Goal: Task Accomplishment & Management: Use online tool/utility

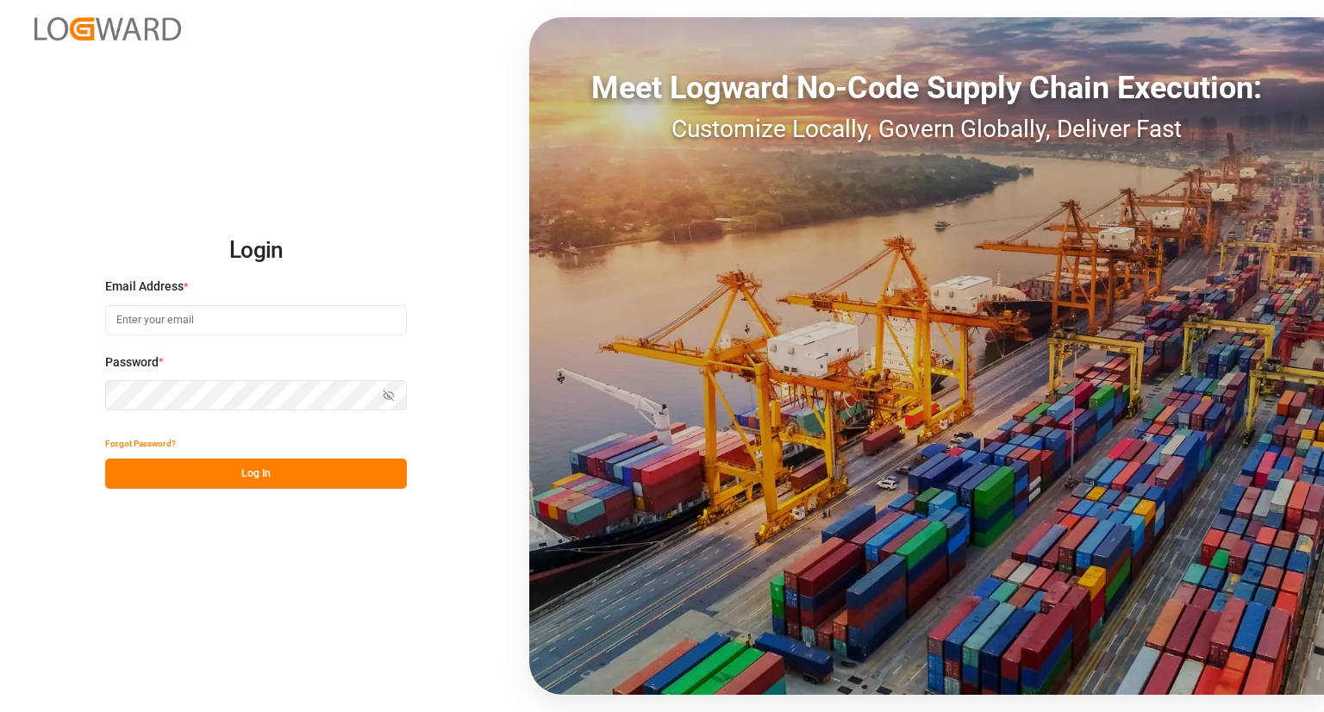
click at [295, 319] on input at bounding box center [256, 320] width 302 height 30
type input "[PERSON_NAME][EMAIL_ADDRESS][PERSON_NAME][DOMAIN_NAME]"
click at [276, 477] on button "Log In" at bounding box center [256, 474] width 302 height 30
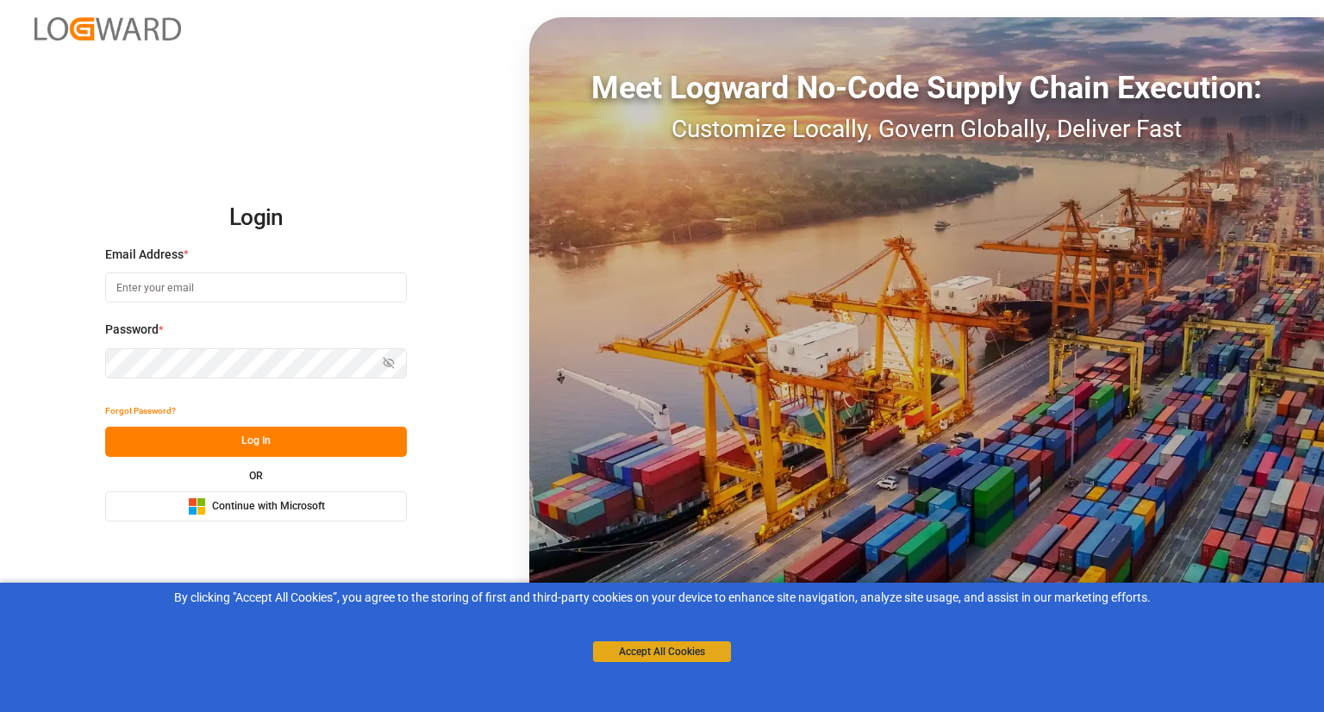
click at [643, 653] on button "Accept All Cookies" at bounding box center [662, 651] width 138 height 21
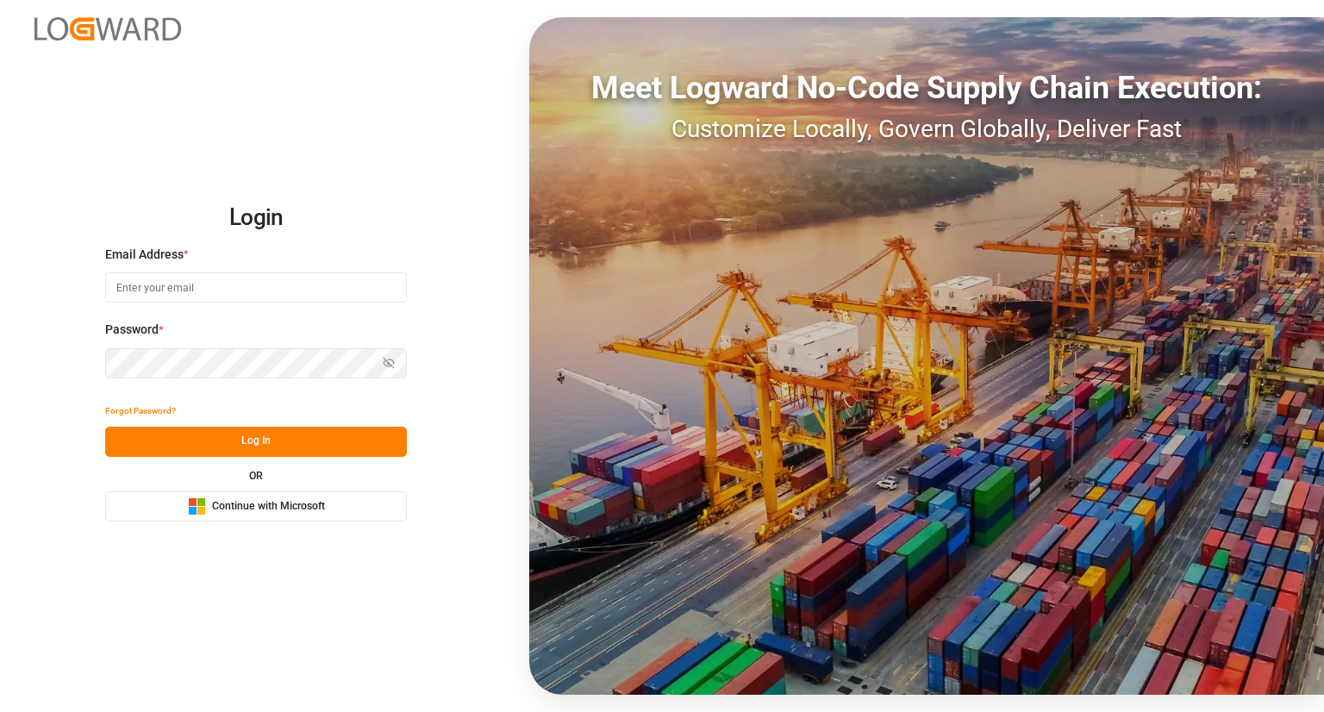
click at [194, 280] on input at bounding box center [256, 287] width 302 height 30
type input "[PERSON_NAME][EMAIL_ADDRESS][PERSON_NAME][DOMAIN_NAME]"
click at [300, 439] on button "Log In" at bounding box center [256, 442] width 302 height 30
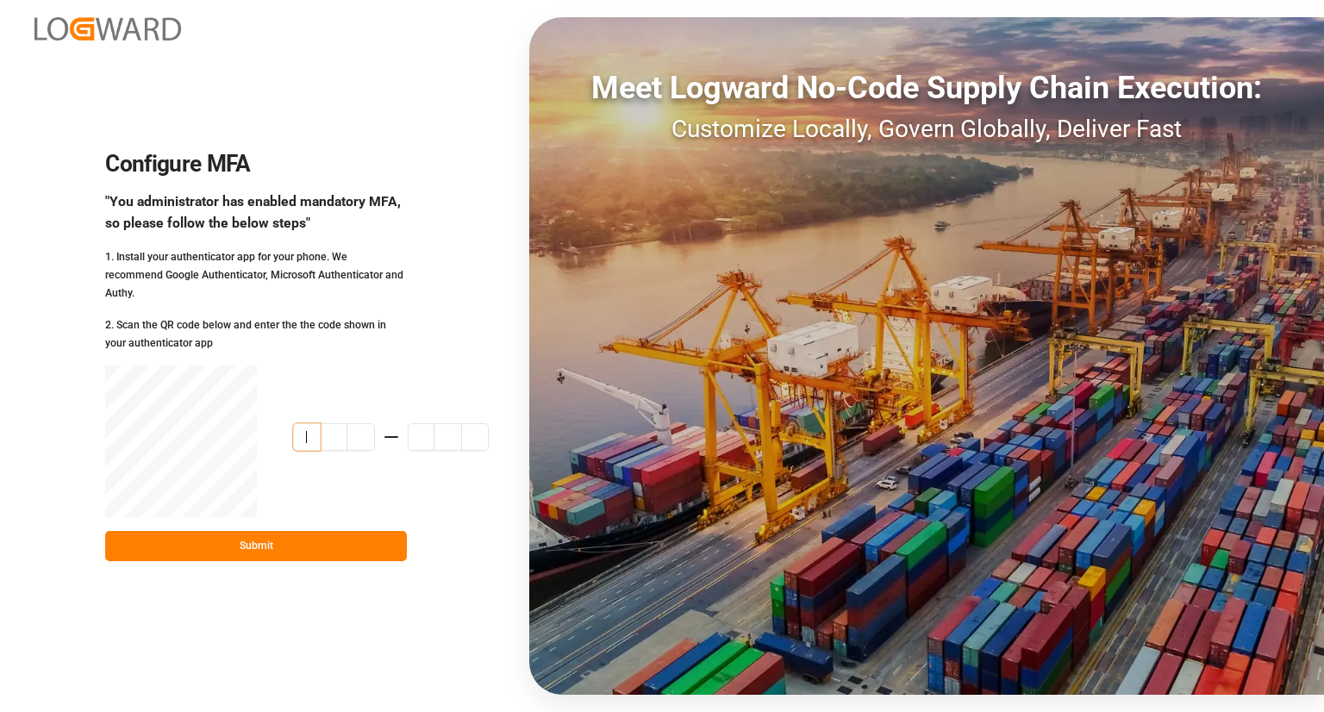
click at [304, 431] on input at bounding box center [408, 437] width 230 height 28
click at [424, 429] on input "5316" at bounding box center [408, 437] width 230 height 28
click at [415, 425] on input "531657" at bounding box center [408, 437] width 230 height 28
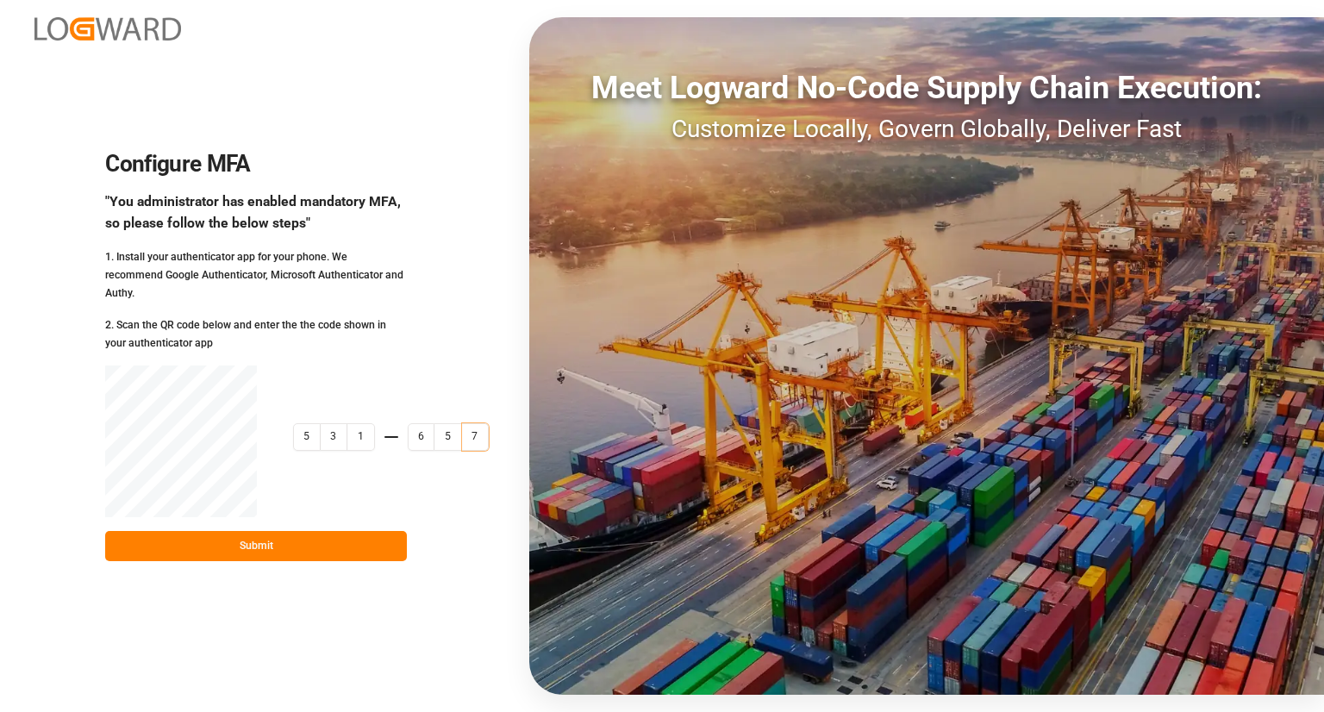
click at [415, 425] on input "531657" at bounding box center [408, 437] width 230 height 28
click at [300, 427] on input "531657" at bounding box center [408, 437] width 230 height 28
click at [300, 424] on input "531657" at bounding box center [408, 437] width 230 height 28
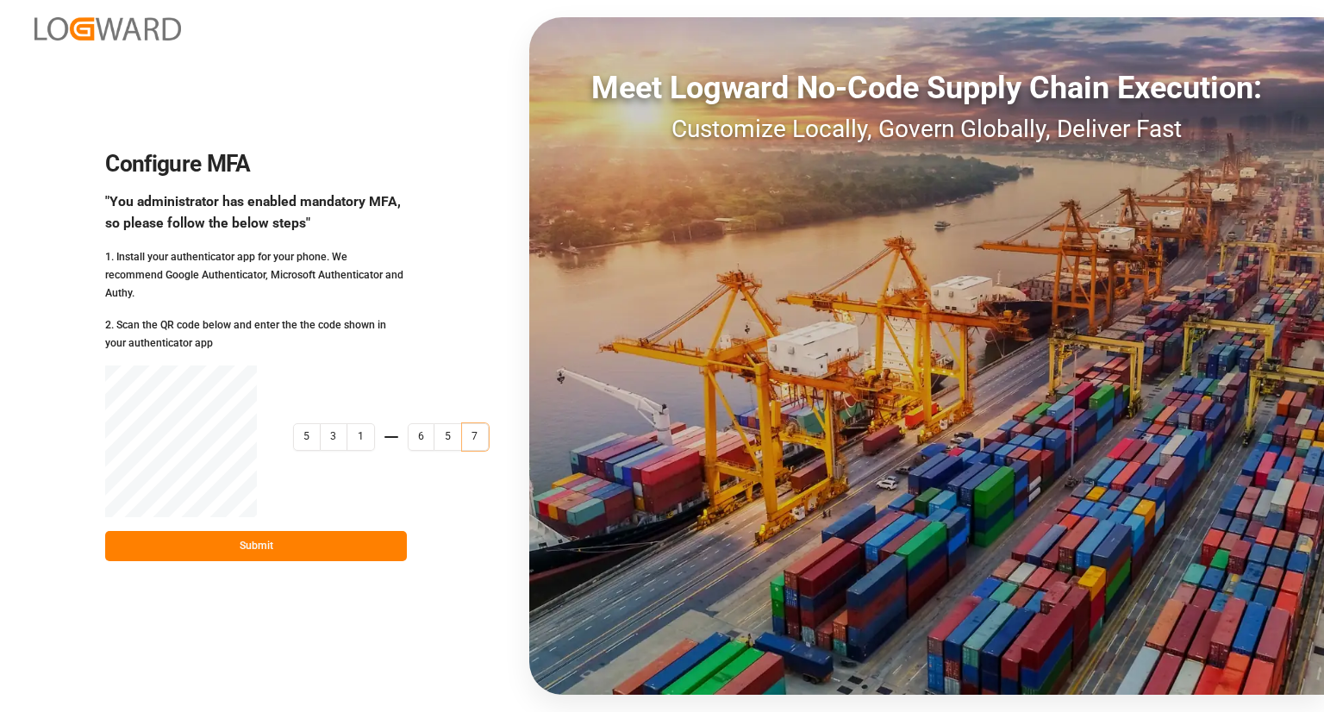
click at [303, 425] on input "531657" at bounding box center [408, 437] width 230 height 28
click at [303, 425] on input "531654" at bounding box center [408, 437] width 230 height 28
type input "460836"
click at [309, 536] on button "Submit" at bounding box center [256, 546] width 302 height 30
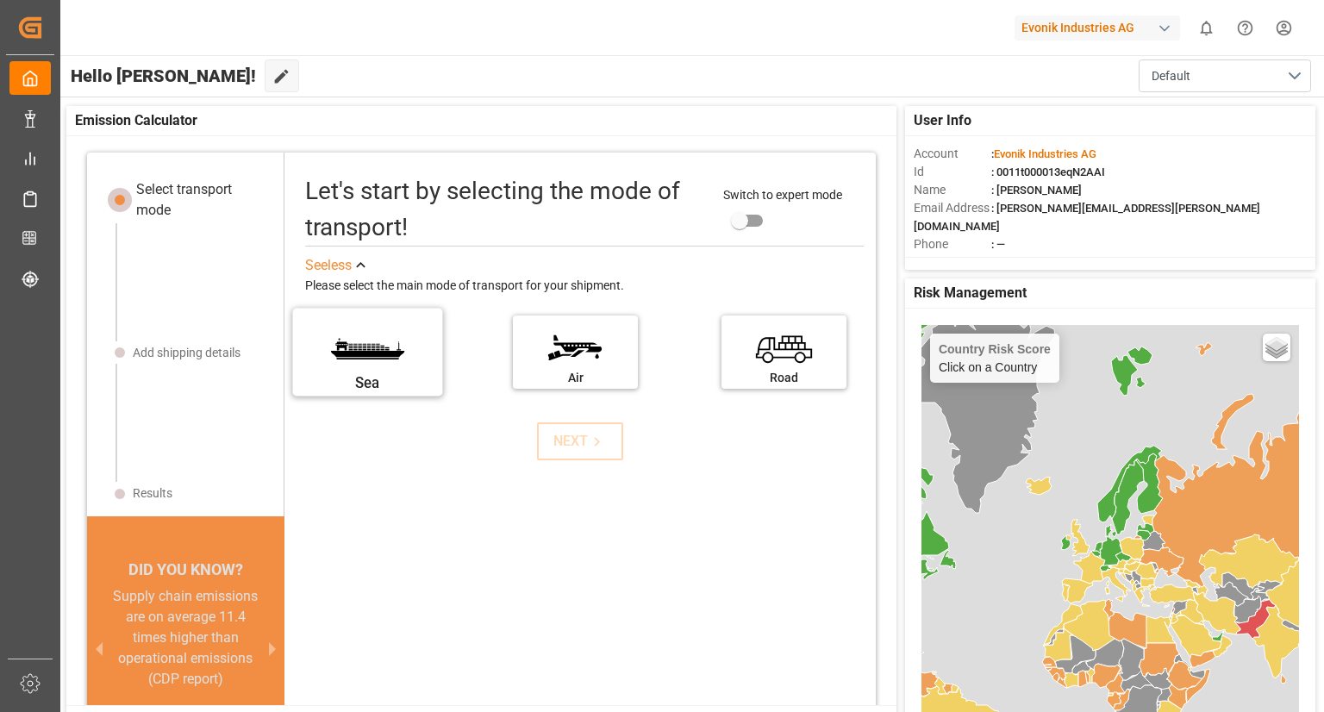
click at [376, 354] on label "Sea" at bounding box center [367, 346] width 129 height 72
click at [0, 0] on input "Sea" at bounding box center [0, 0] width 0 height 0
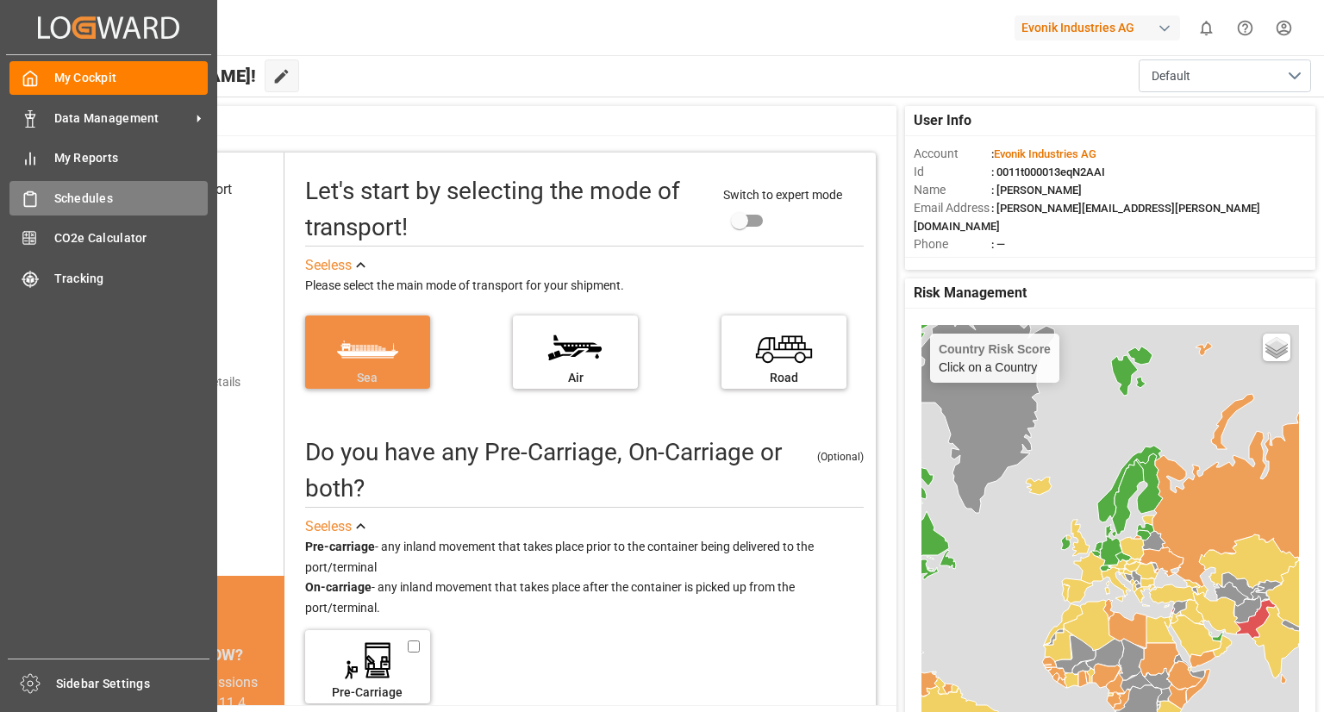
click at [107, 196] on span "Schedules" at bounding box center [131, 199] width 154 height 18
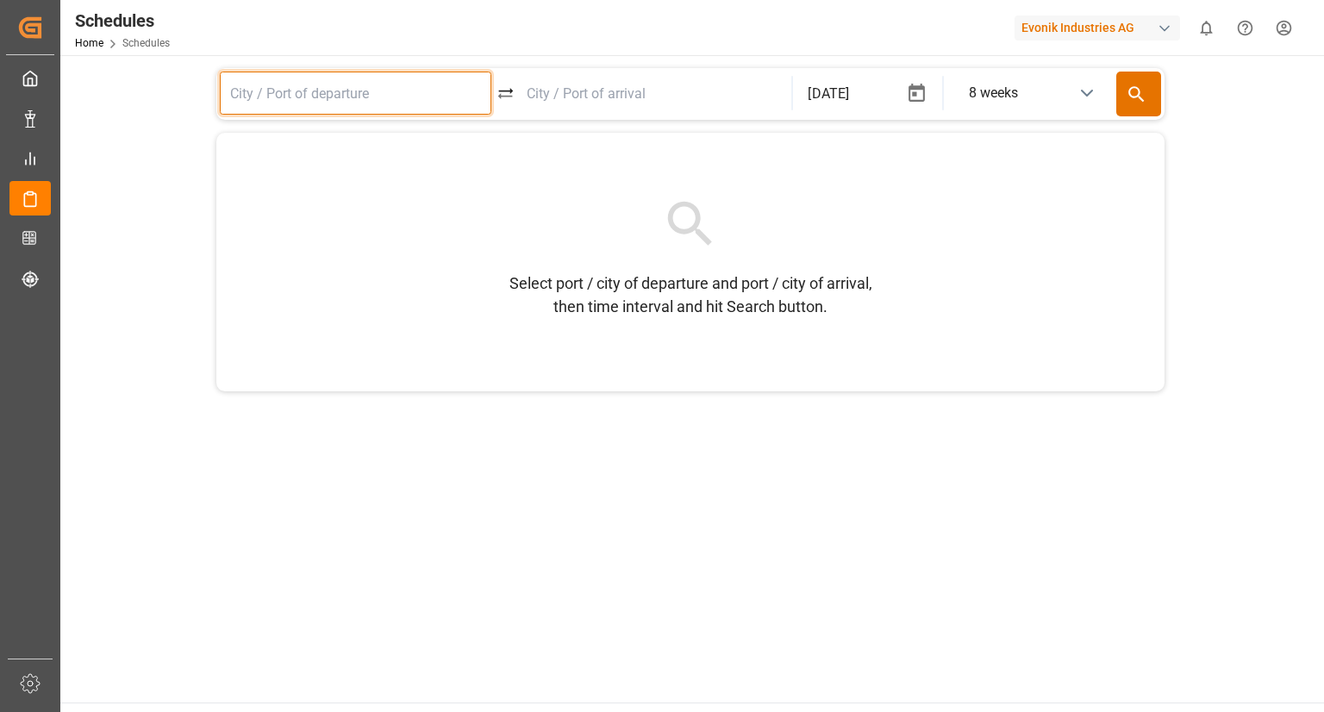
click at [347, 94] on input at bounding box center [356, 93] width 272 height 43
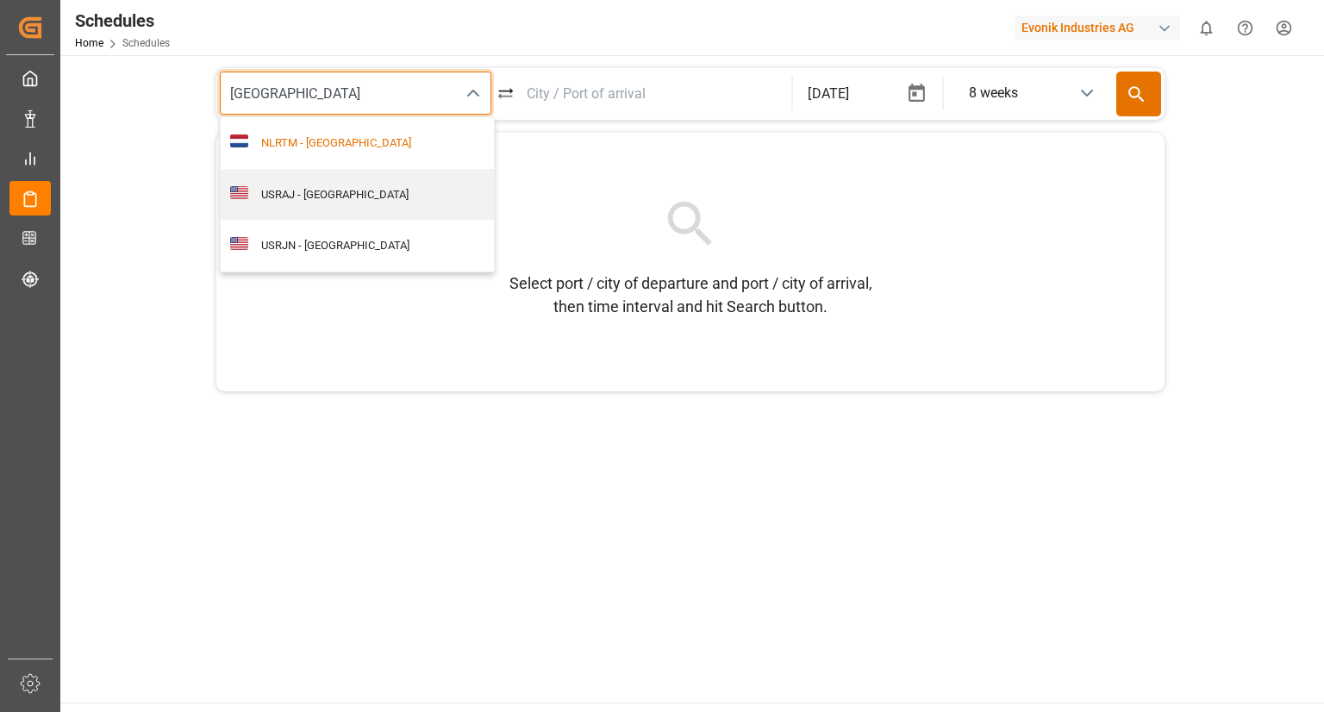
click at [350, 138] on div "NLRTM - [GEOGRAPHIC_DATA]" at bounding box center [366, 142] width 237 height 17
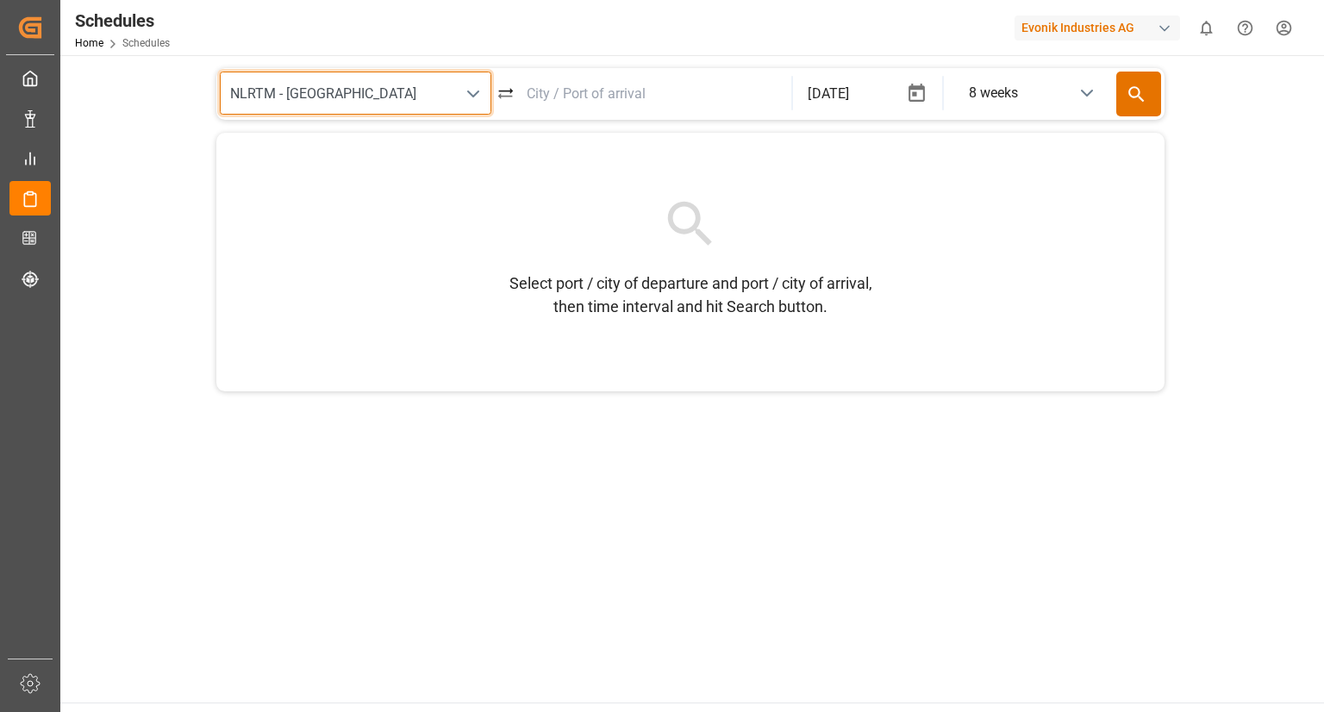
type input "NLRTM - [GEOGRAPHIC_DATA]"
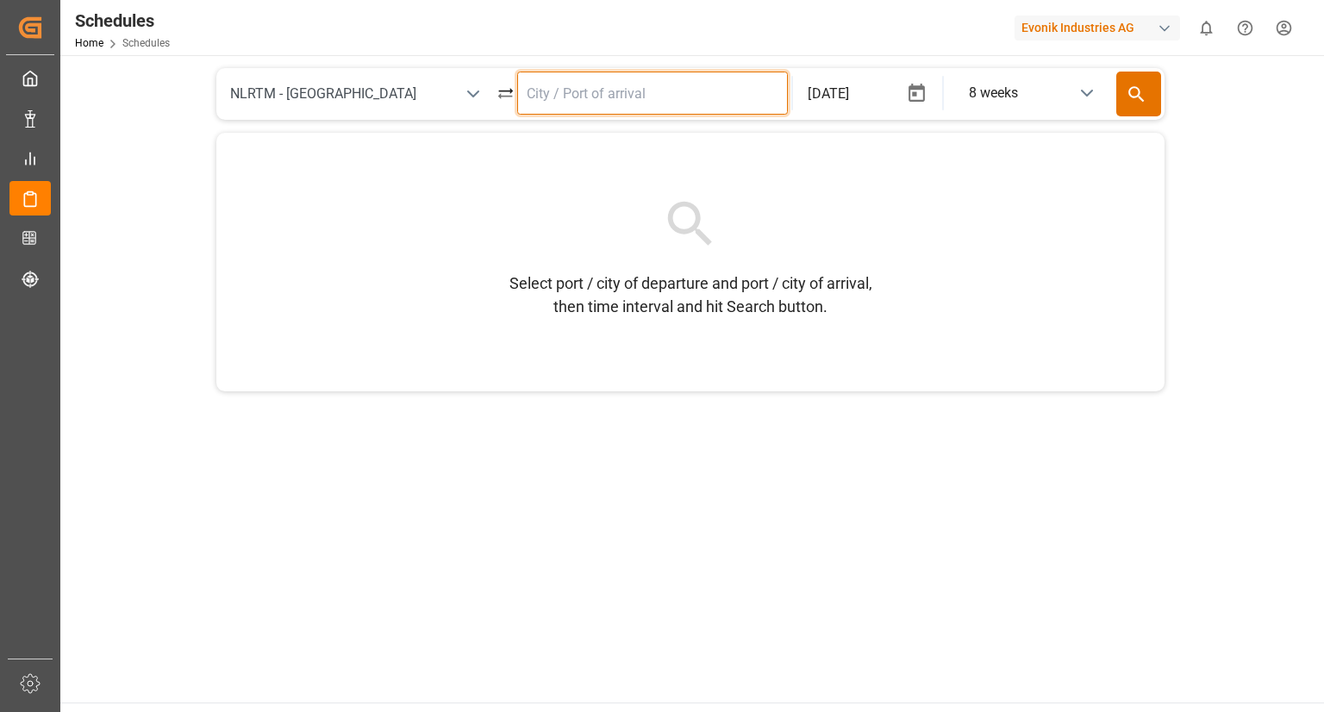
click at [596, 88] on input at bounding box center [653, 93] width 272 height 43
click at [621, 139] on div "THLCH - Laem Chabang" at bounding box center [663, 142] width 237 height 17
type input "THLCH - Laem Chabang"
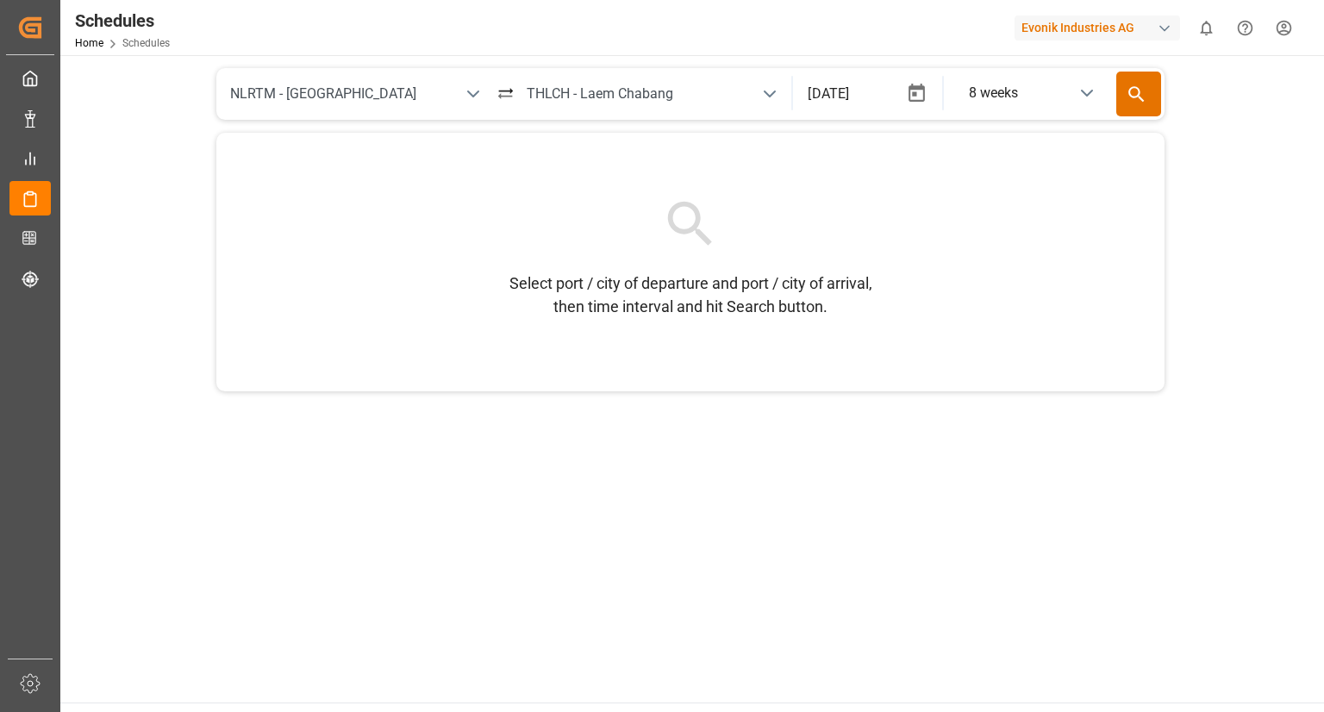
click at [927, 89] on button "button" at bounding box center [917, 93] width 42 height 42
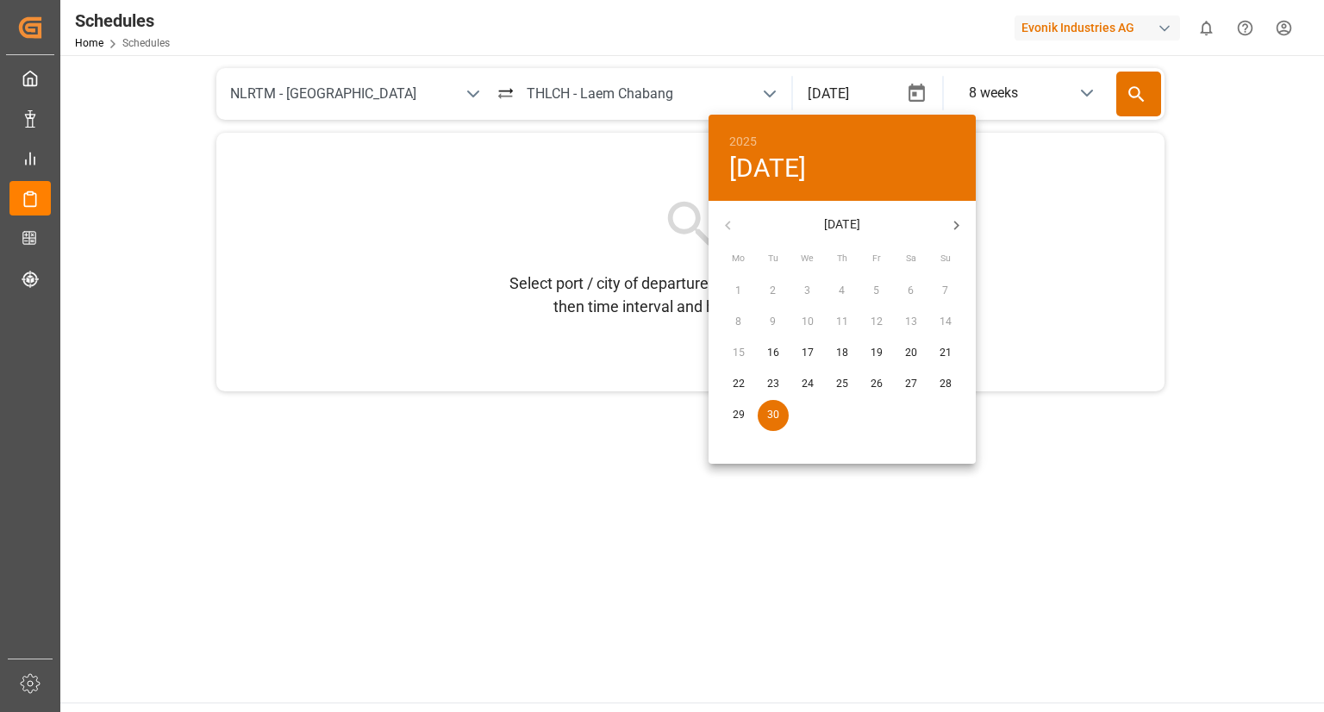
click at [737, 421] on p "29" at bounding box center [739, 416] width 12 height 16
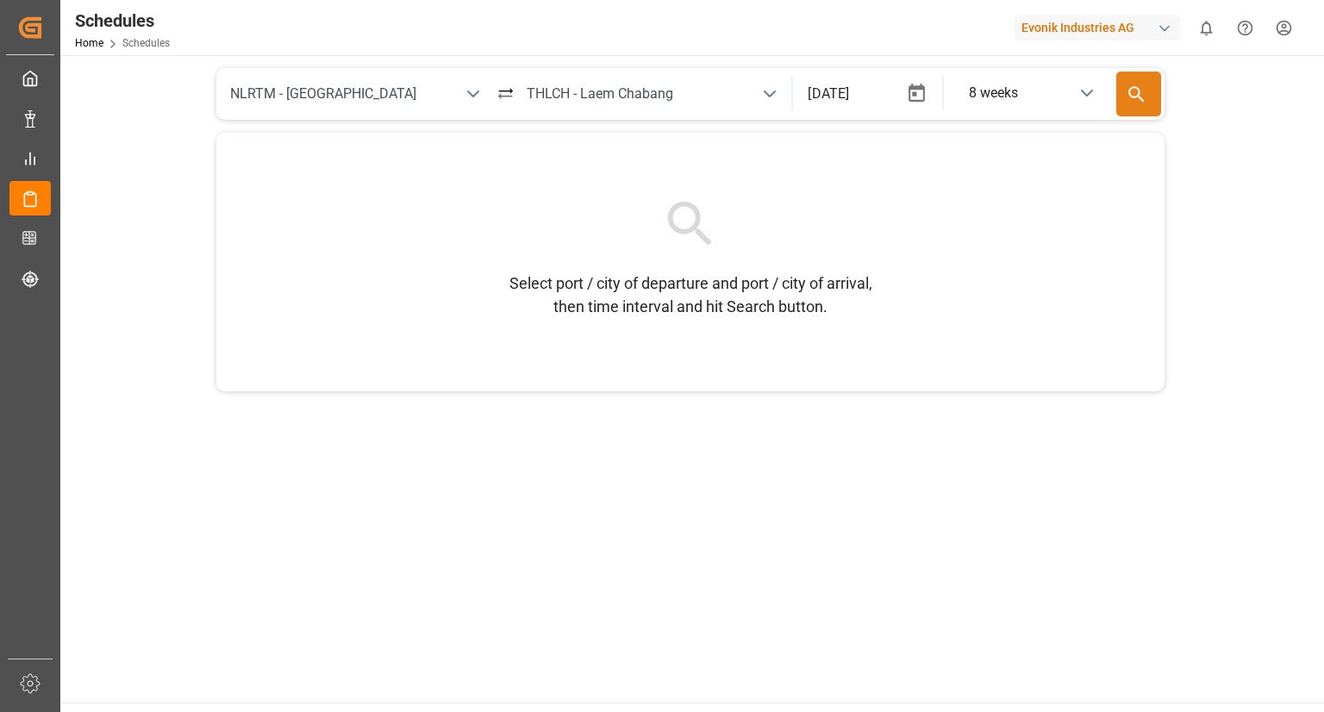
click at [1131, 97] on icon at bounding box center [1137, 95] width 22 height 22
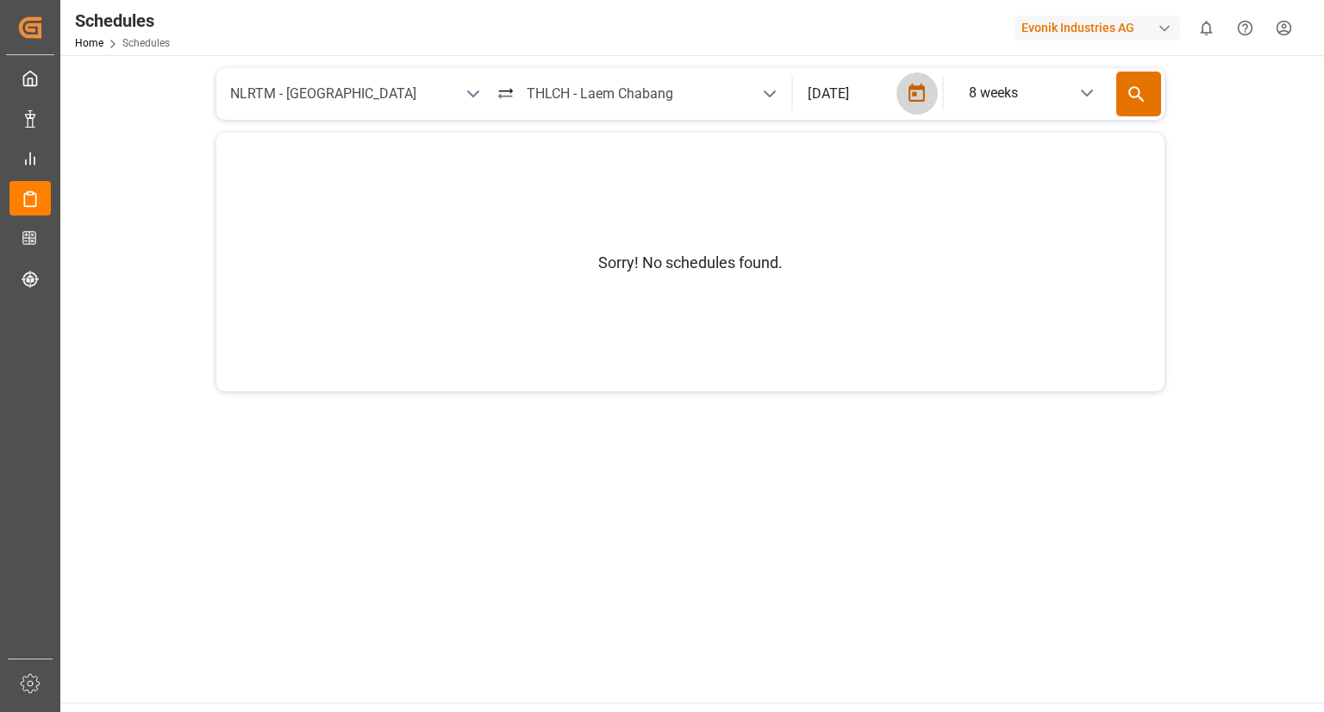
click at [914, 94] on icon "button" at bounding box center [917, 93] width 16 height 18
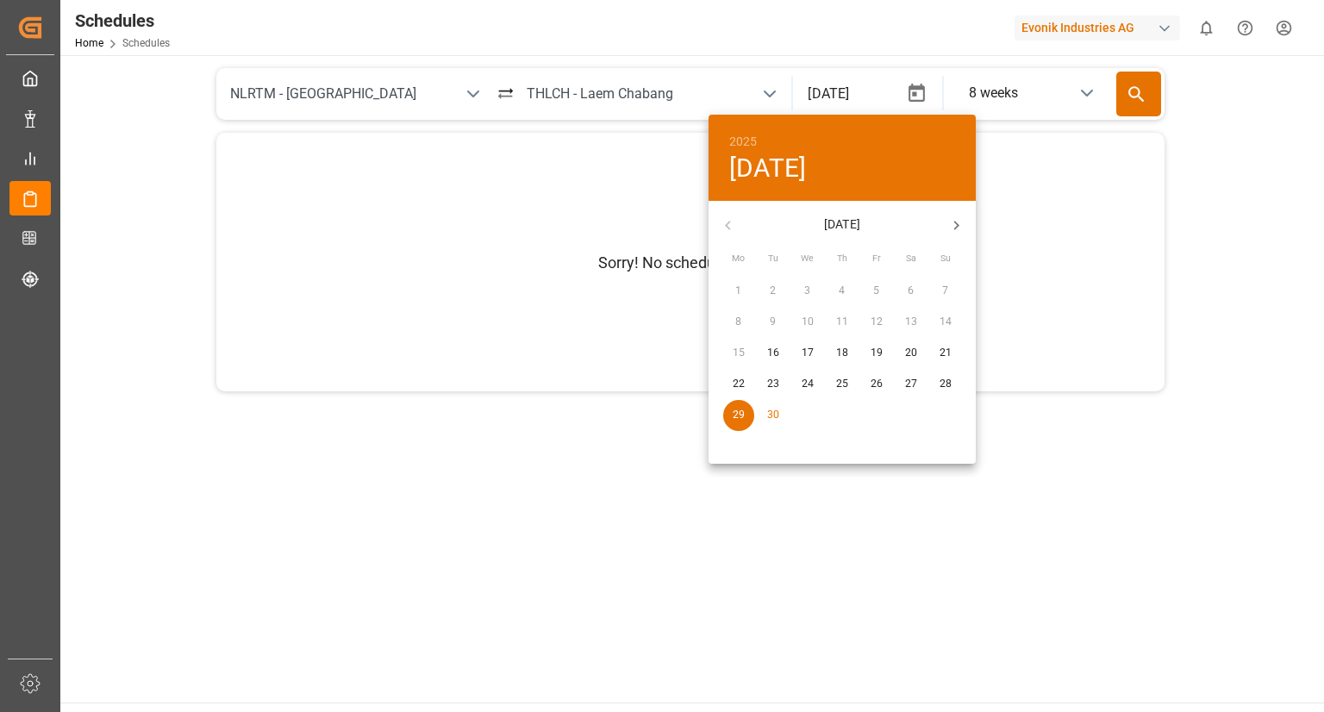
click at [772, 415] on p "30" at bounding box center [773, 416] width 12 height 16
type input "[DATE]"
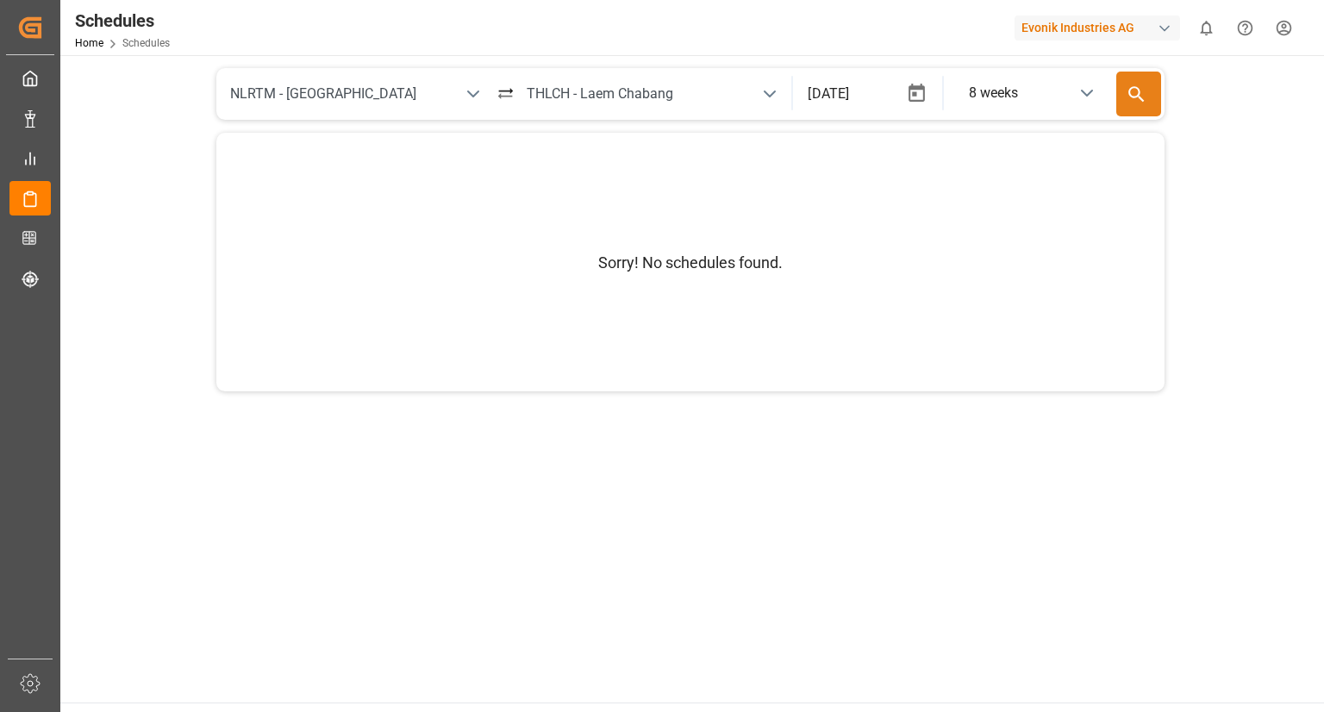
click at [1133, 92] on icon at bounding box center [1137, 95] width 22 height 22
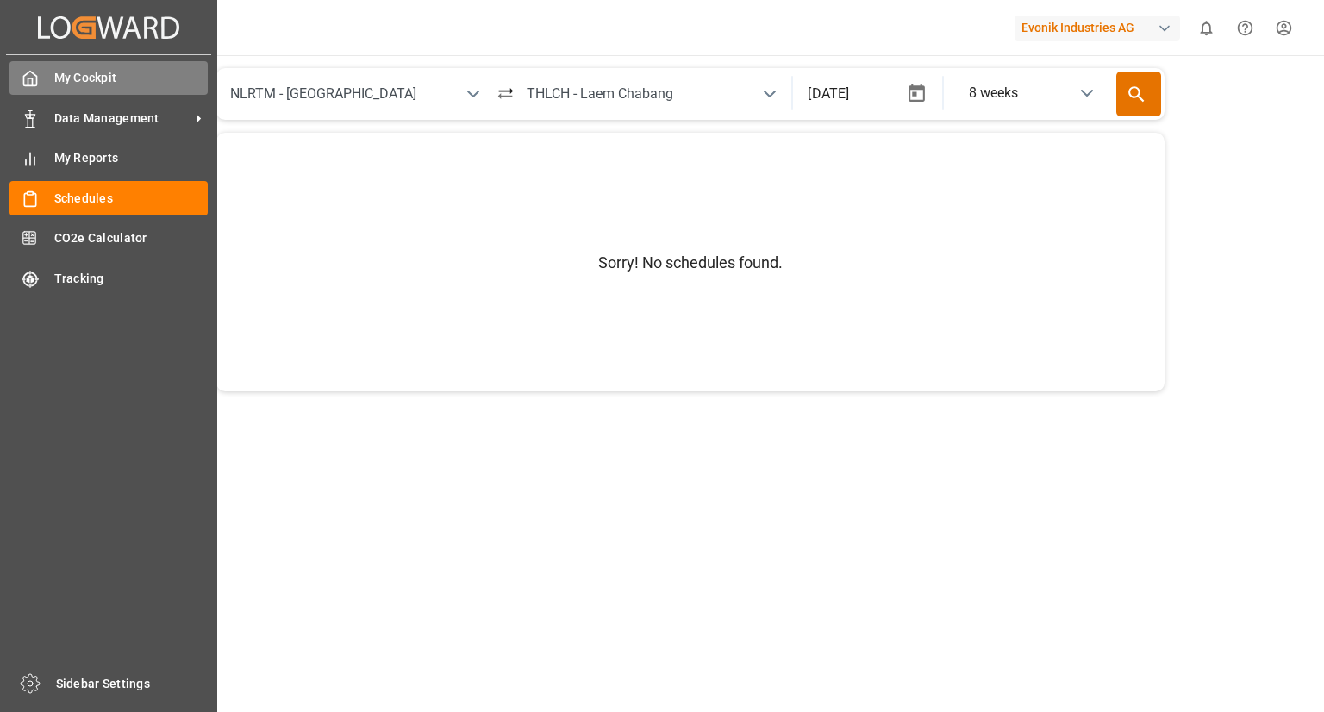
click at [86, 80] on span "My Cockpit" at bounding box center [131, 78] width 154 height 18
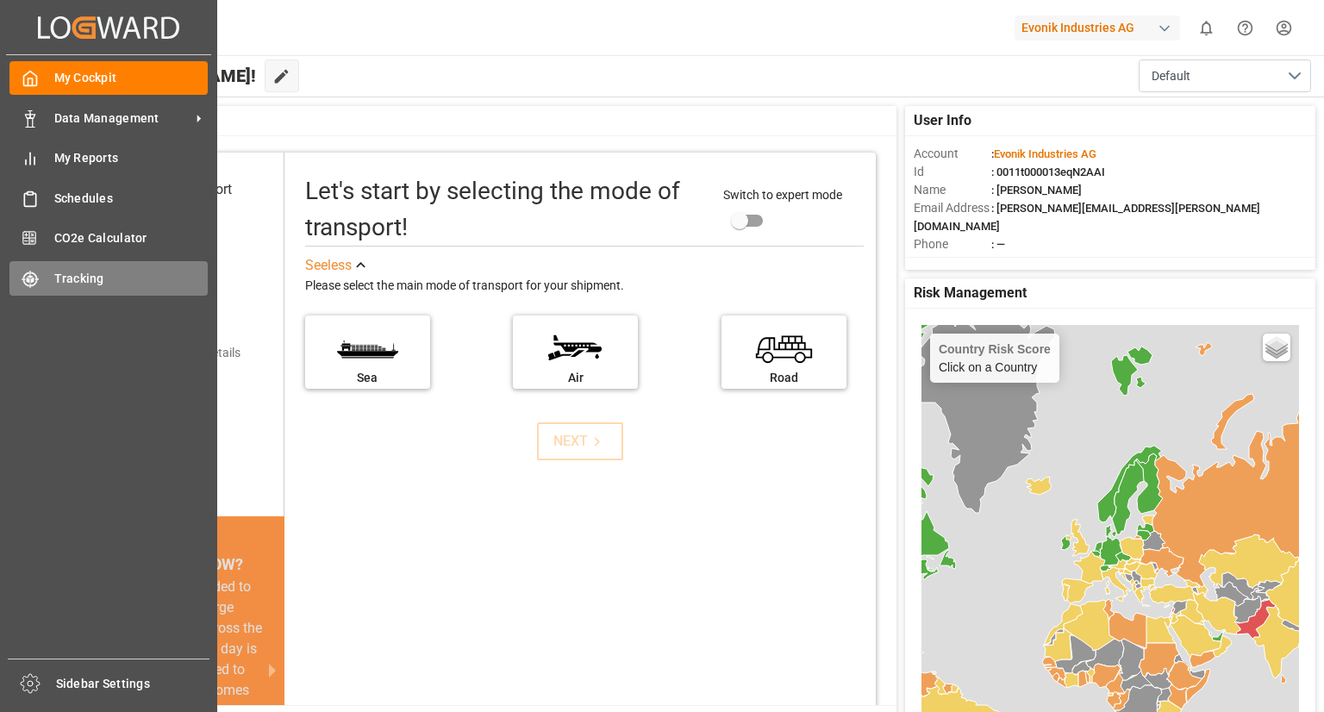
click at [72, 275] on span "Tracking" at bounding box center [131, 279] width 154 height 18
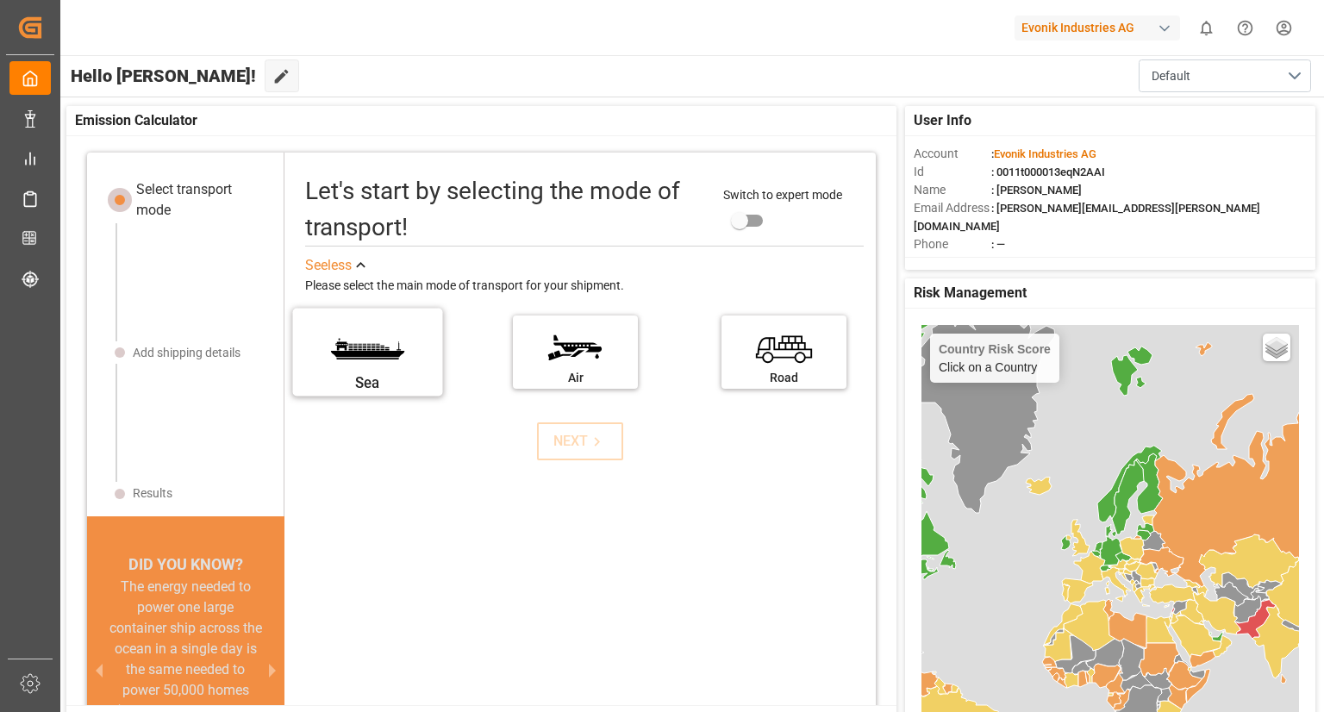
click at [383, 359] on label "Sea" at bounding box center [367, 346] width 129 height 72
click at [0, 0] on input "Sea" at bounding box center [0, 0] width 0 height 0
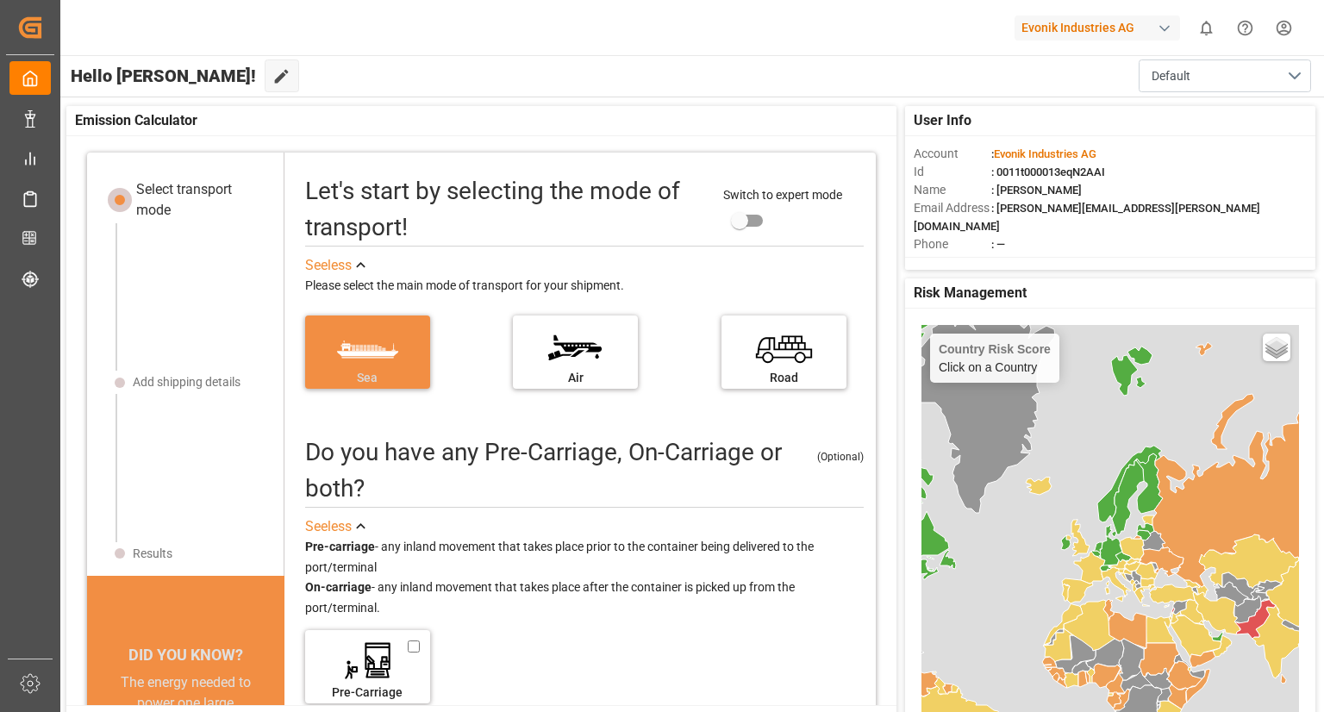
scroll to position [17, 0]
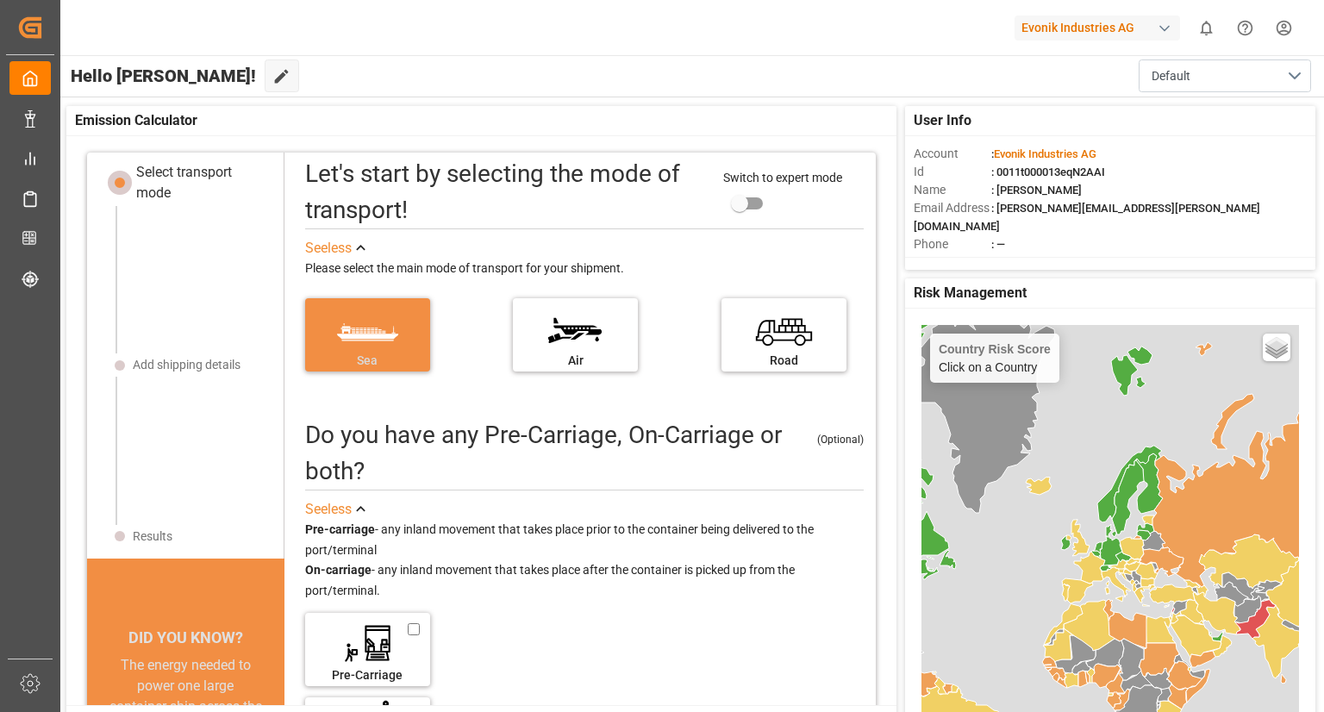
click at [821, 572] on div "Pre-carriage - any inland movement that takes place prior to the container bein…" at bounding box center [584, 561] width 559 height 82
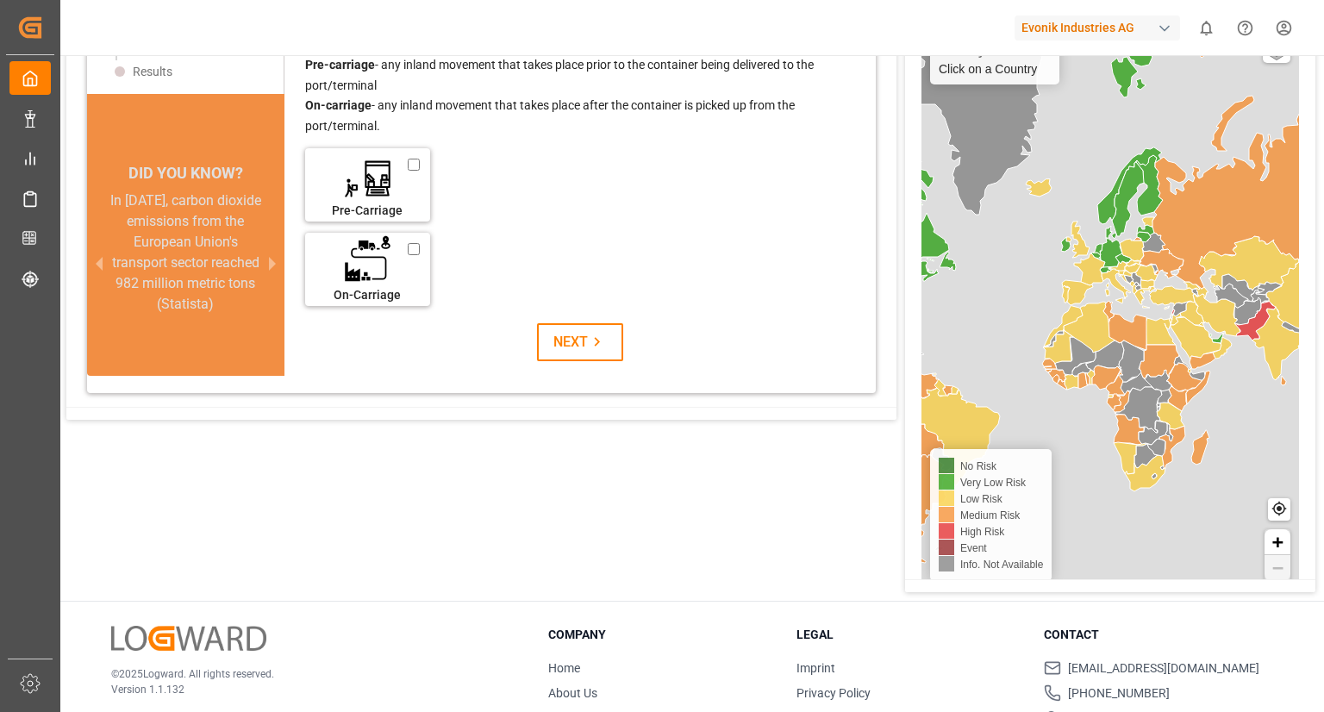
scroll to position [345, 0]
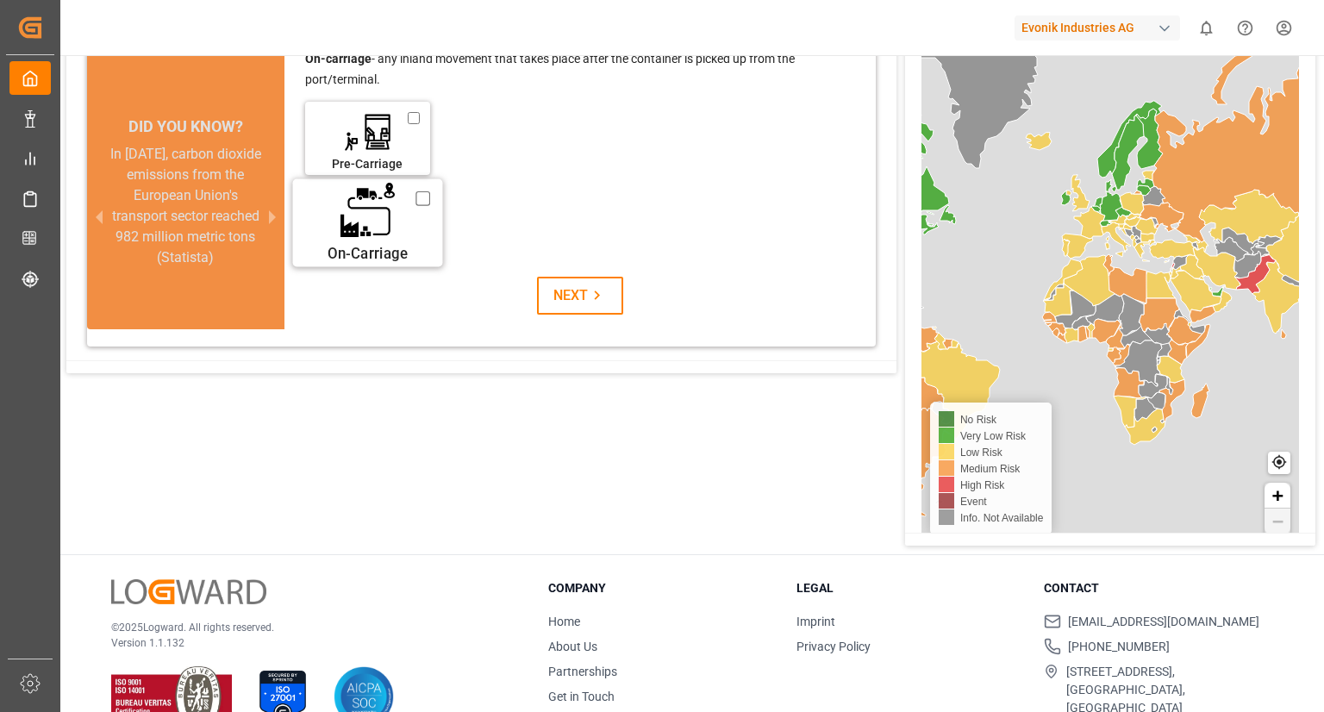
click at [415, 202] on input "On-Carriage" at bounding box center [422, 198] width 15 height 19
checkbox input "true"
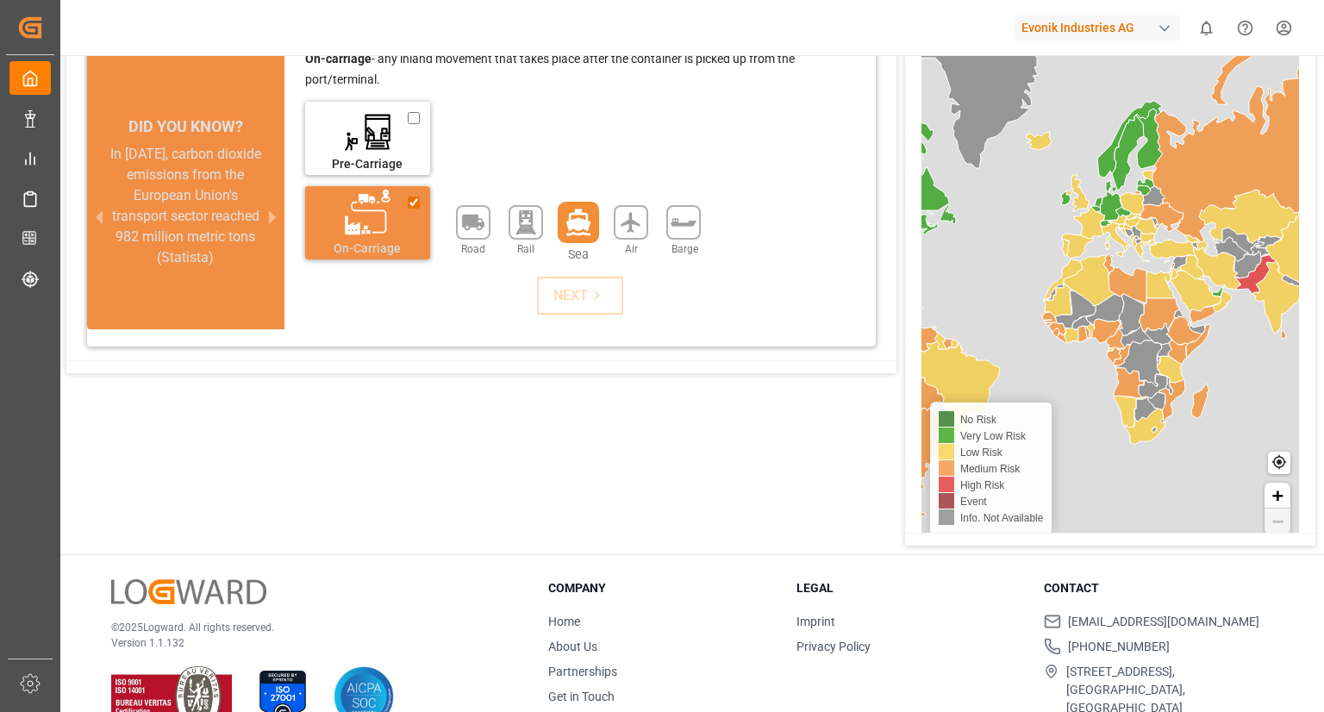
click at [573, 218] on icon at bounding box center [578, 222] width 24 height 27
click at [594, 288] on icon at bounding box center [597, 295] width 18 height 18
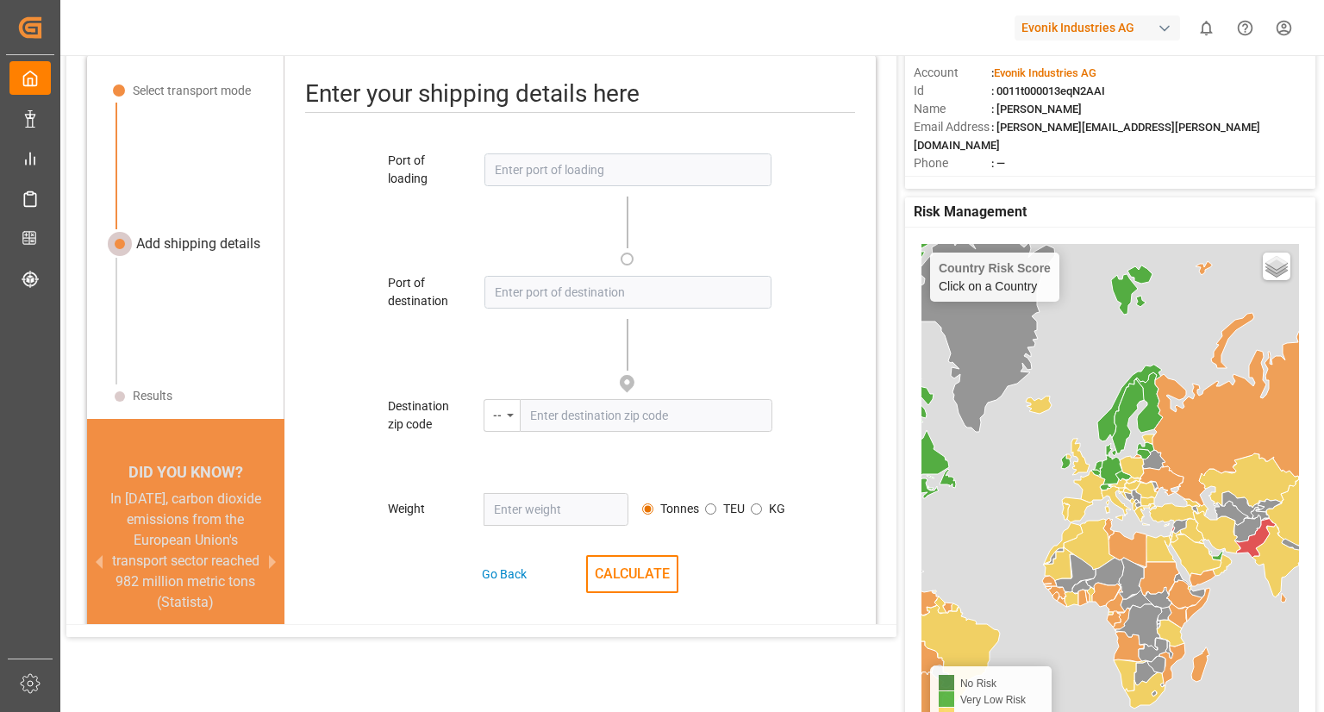
scroll to position [80, 0]
click at [531, 174] on input at bounding box center [627, 170] width 286 height 33
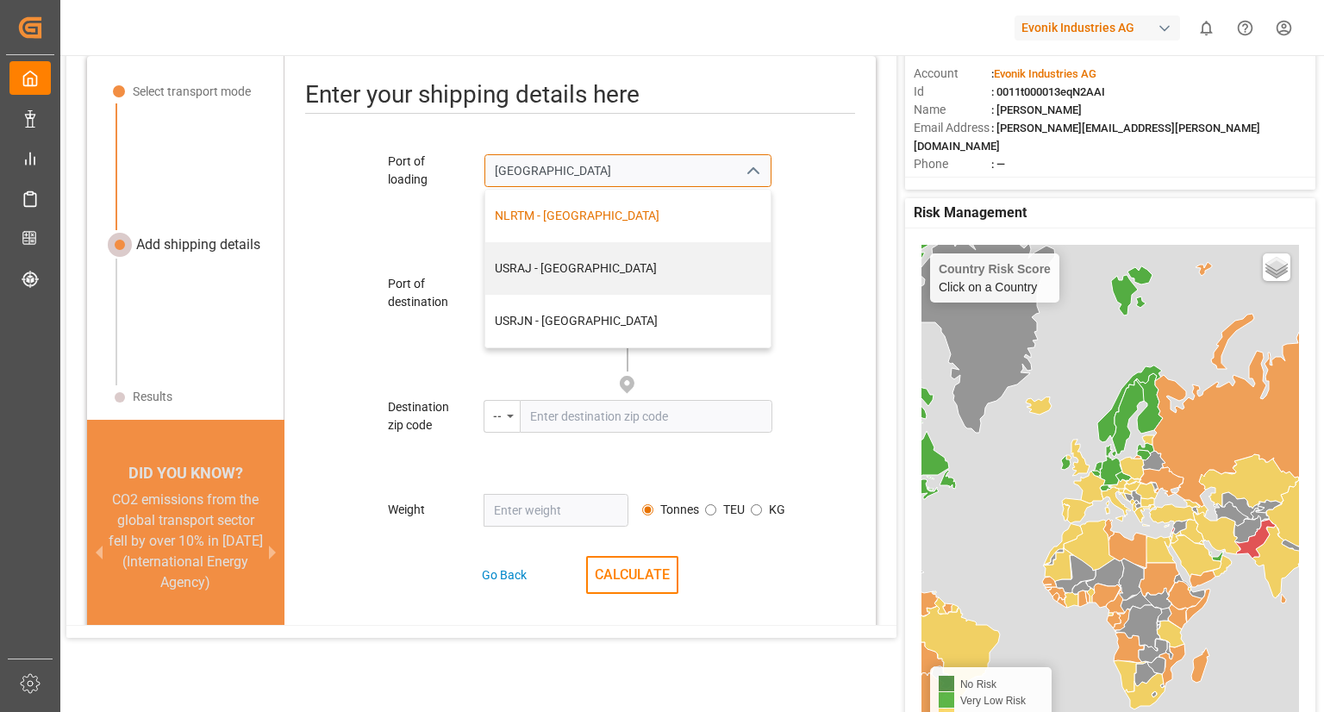
click at [546, 222] on div "NLRTM - [GEOGRAPHIC_DATA]" at bounding box center [628, 216] width 266 height 18
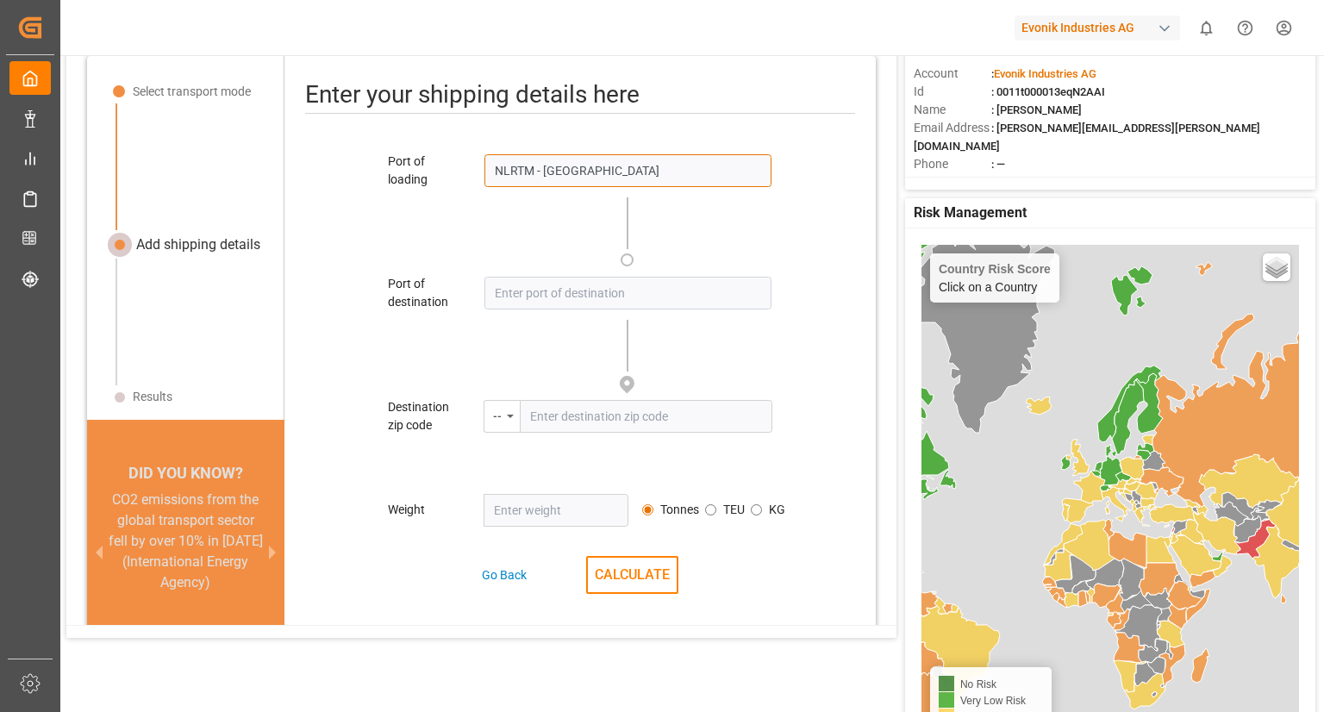
type input "NLRTM - [GEOGRAPHIC_DATA]"
click at [541, 287] on input at bounding box center [627, 293] width 286 height 33
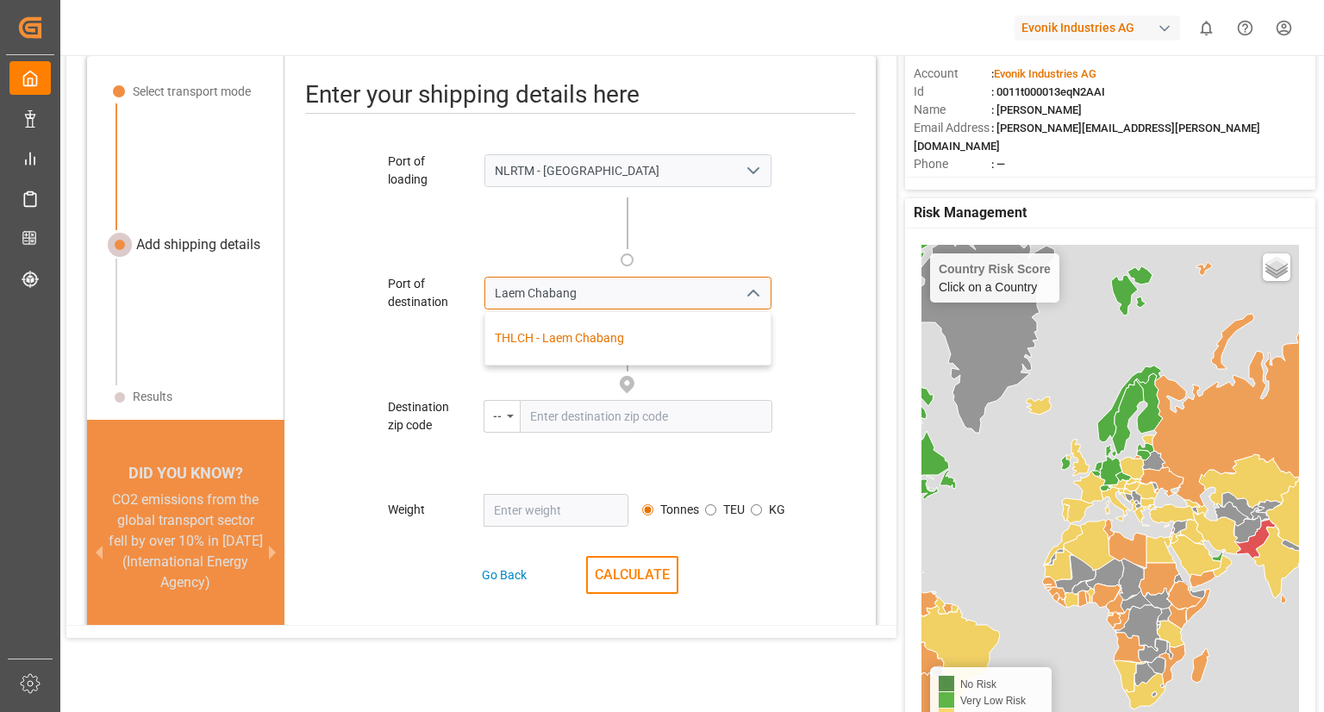
click at [549, 333] on div "THLCH - Laem Chabang" at bounding box center [628, 338] width 266 height 18
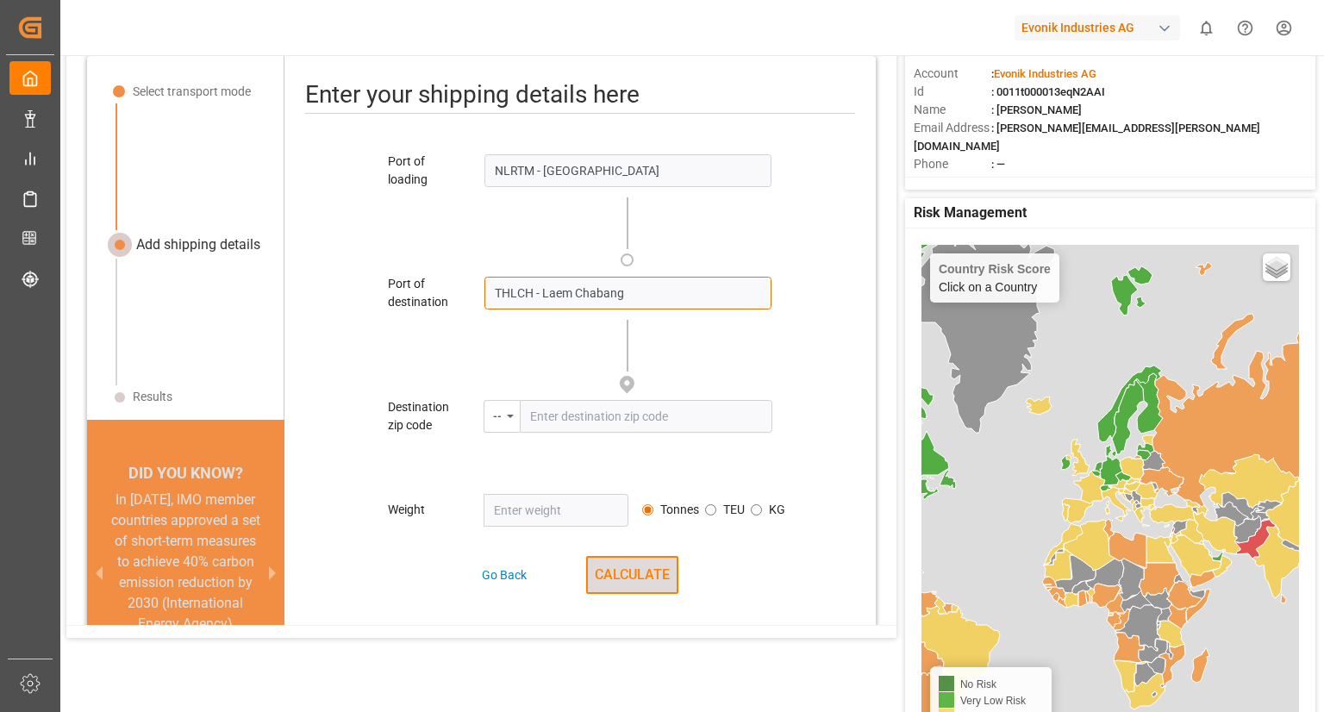
type input "THLCH - Laem Chabang"
click at [619, 566] on button "CALCULATE" at bounding box center [632, 575] width 92 height 38
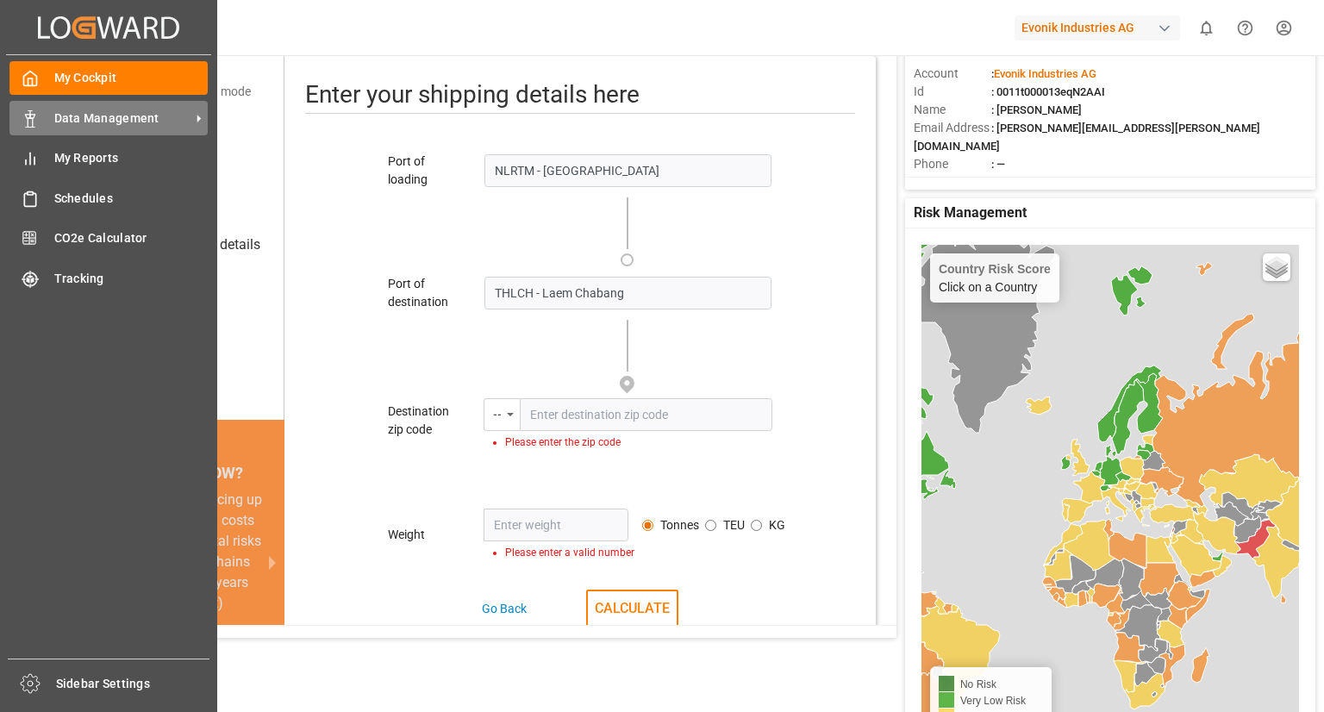
click at [70, 118] on span "Data Management" at bounding box center [122, 118] width 136 height 18
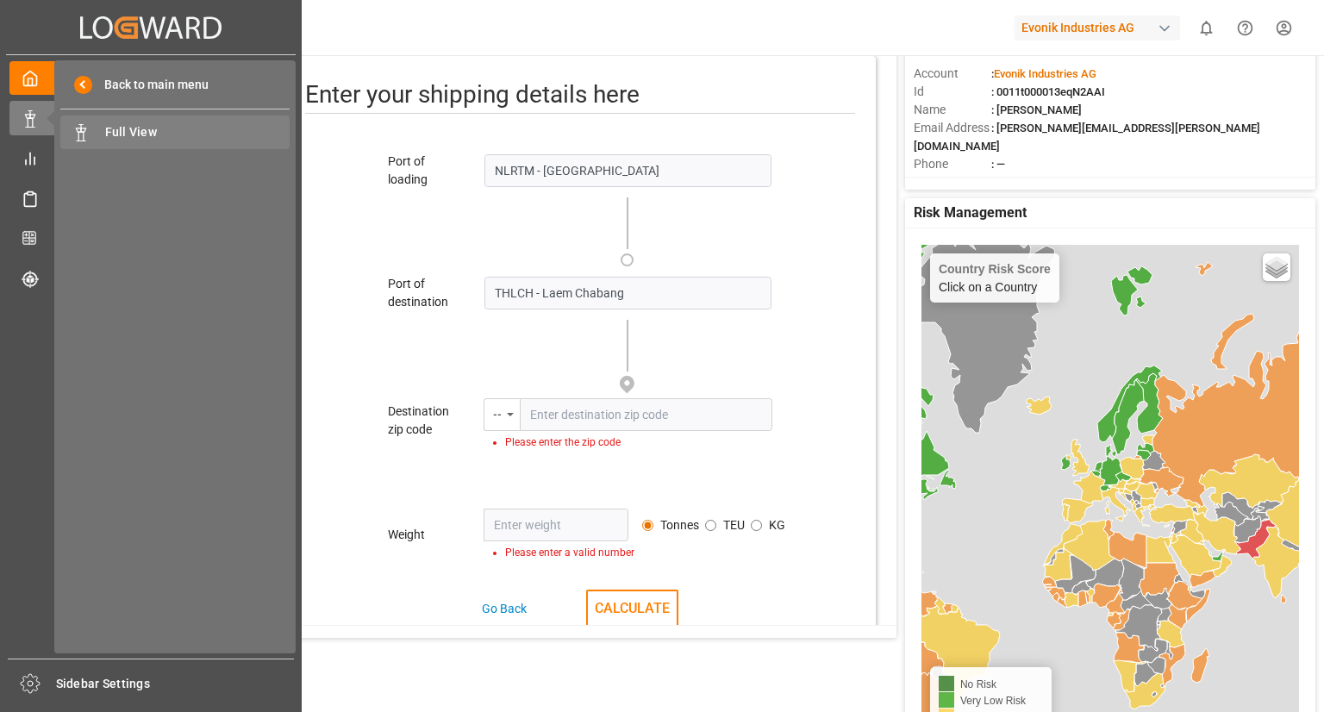
click at [141, 142] on div "Full View Full View" at bounding box center [174, 133] width 229 height 34
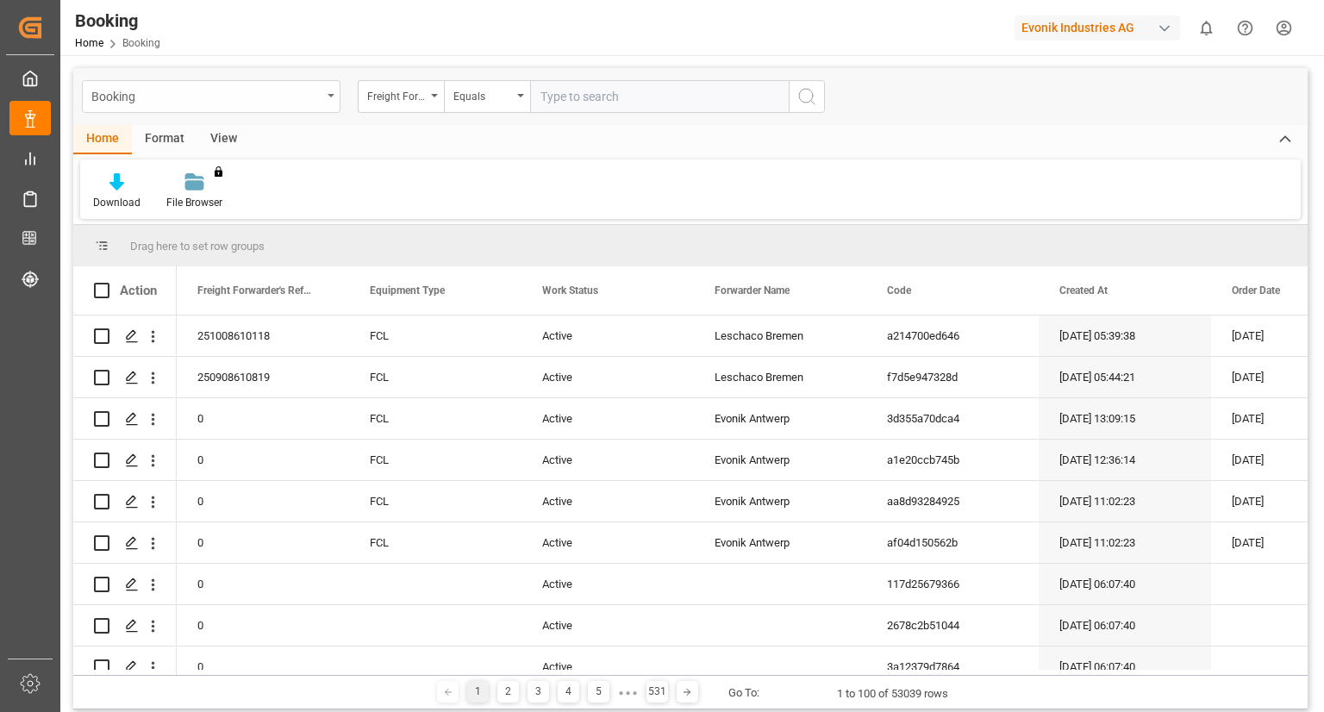
click at [314, 96] on div "Booking" at bounding box center [206, 95] width 230 height 22
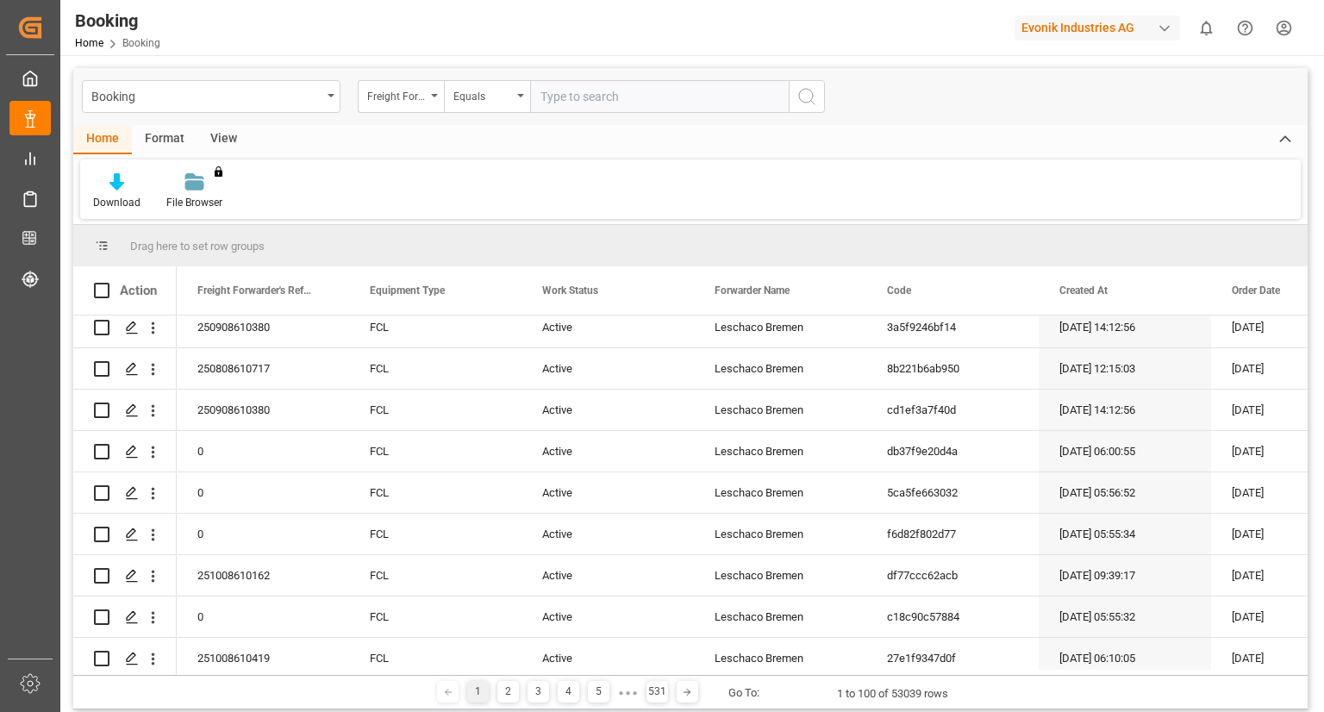
scroll to position [927, 0]
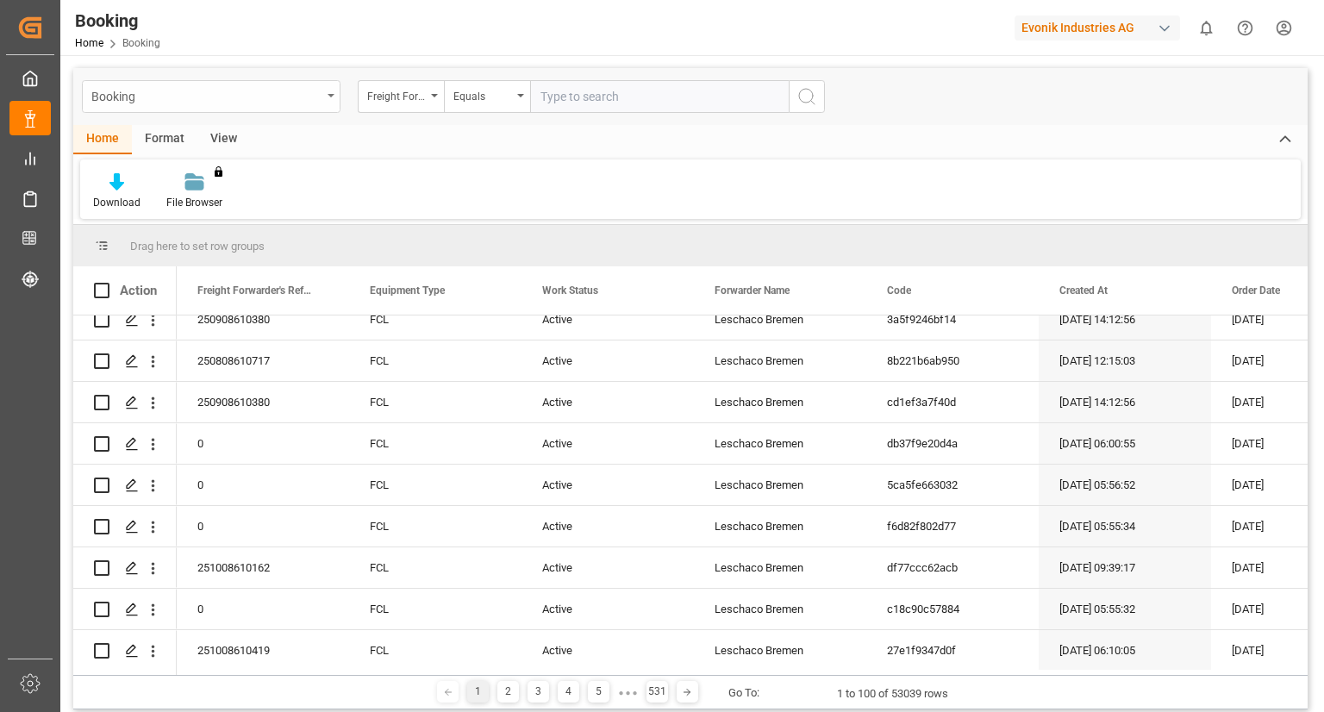
click at [224, 103] on div "Booking" at bounding box center [206, 95] width 230 height 22
type input "7001263007"
drag, startPoint x: 189, startPoint y: 140, endPoint x: 13, endPoint y: 120, distance: 177.0
click at [13, 120] on div "Created by potrace 1.15, written by [PERSON_NAME] [DATE]-[DATE] Created by potr…" at bounding box center [662, 356] width 1324 height 712
click at [477, 172] on div "Download File Browser You don't have permission for this feature. Contact admin." at bounding box center [690, 188] width 1221 height 59
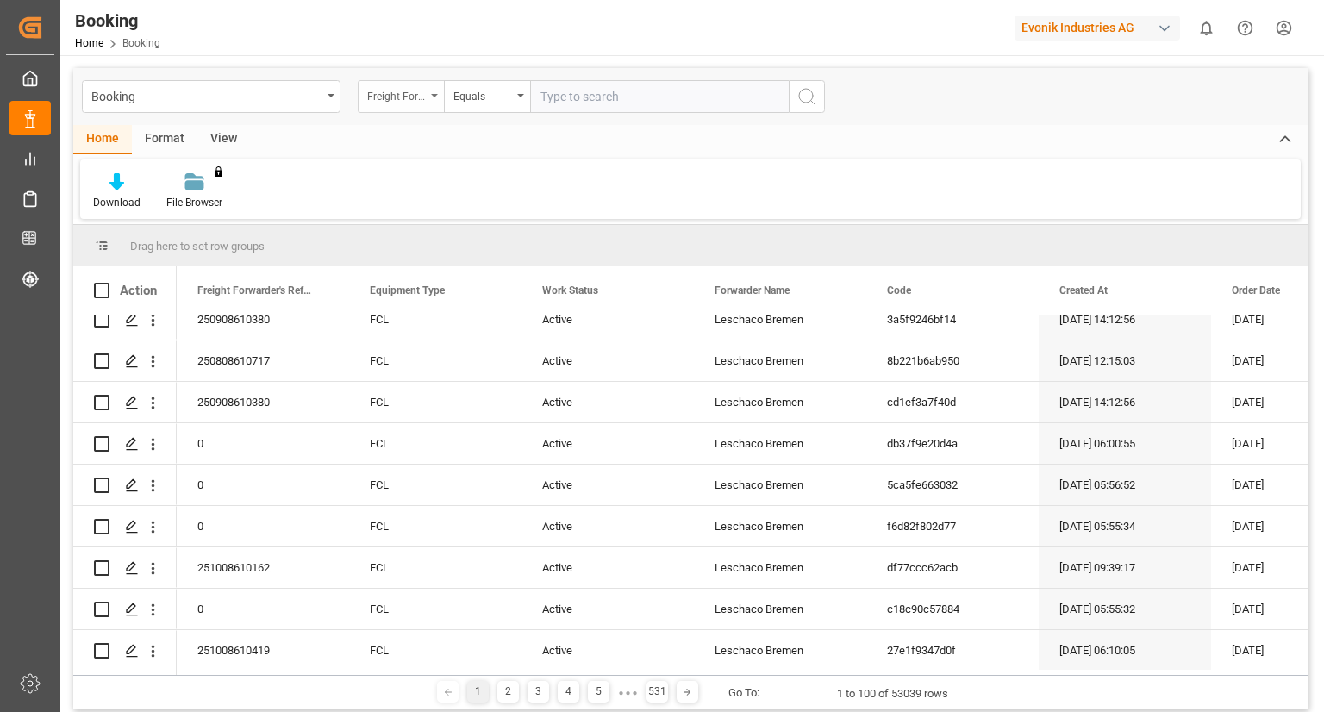
click at [401, 91] on div "Freight Forwarder's Reference No." at bounding box center [396, 94] width 59 height 20
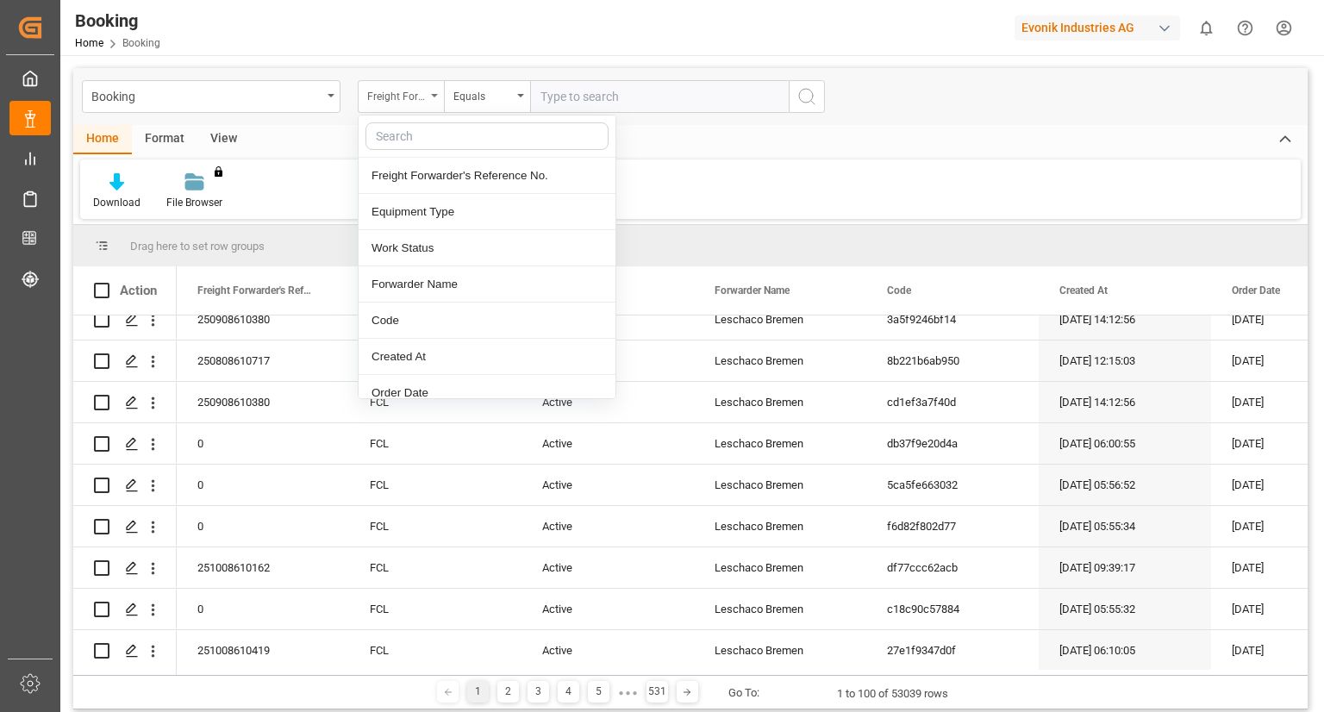
click at [403, 92] on div "Freight Forwarder's Reference No." at bounding box center [396, 94] width 59 height 20
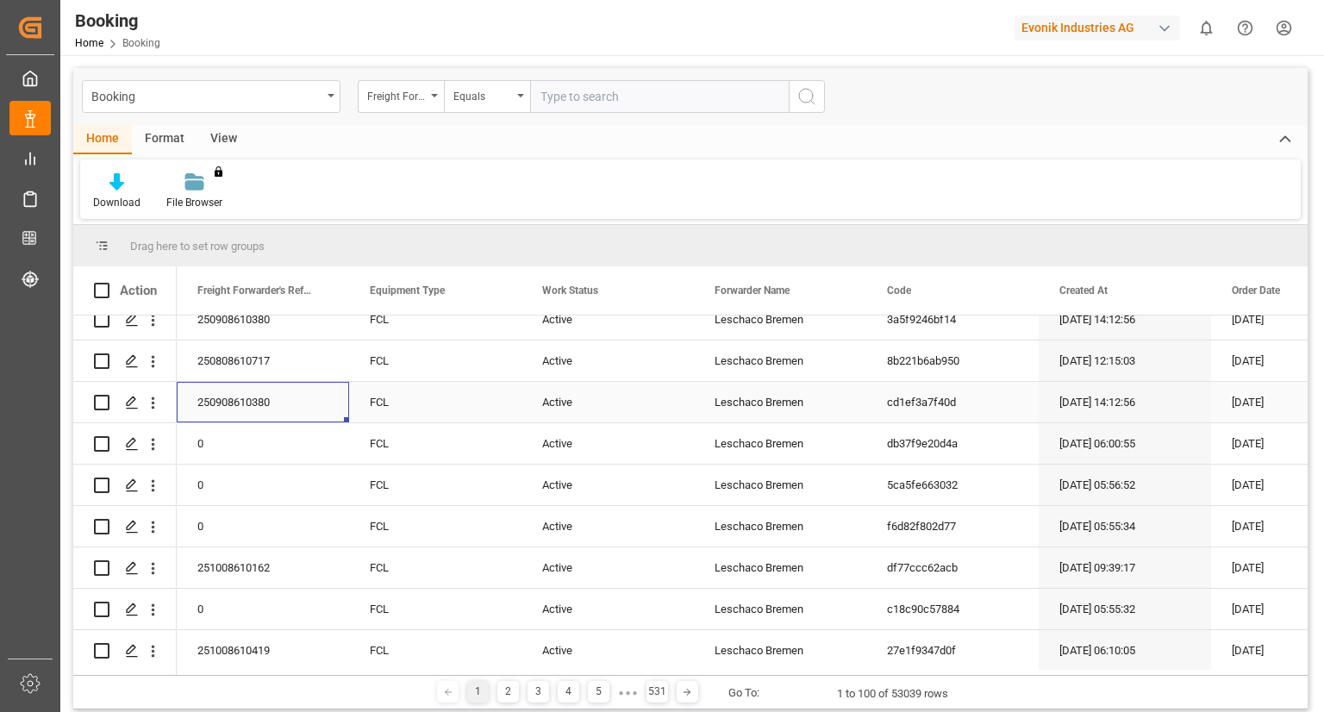
click at [213, 404] on div "250908610380" at bounding box center [263, 402] width 172 height 41
click at [596, 408] on div "Active" at bounding box center [607, 402] width 172 height 41
drag, startPoint x: 1308, startPoint y: 406, endPoint x: 1320, endPoint y: 515, distance: 110.0
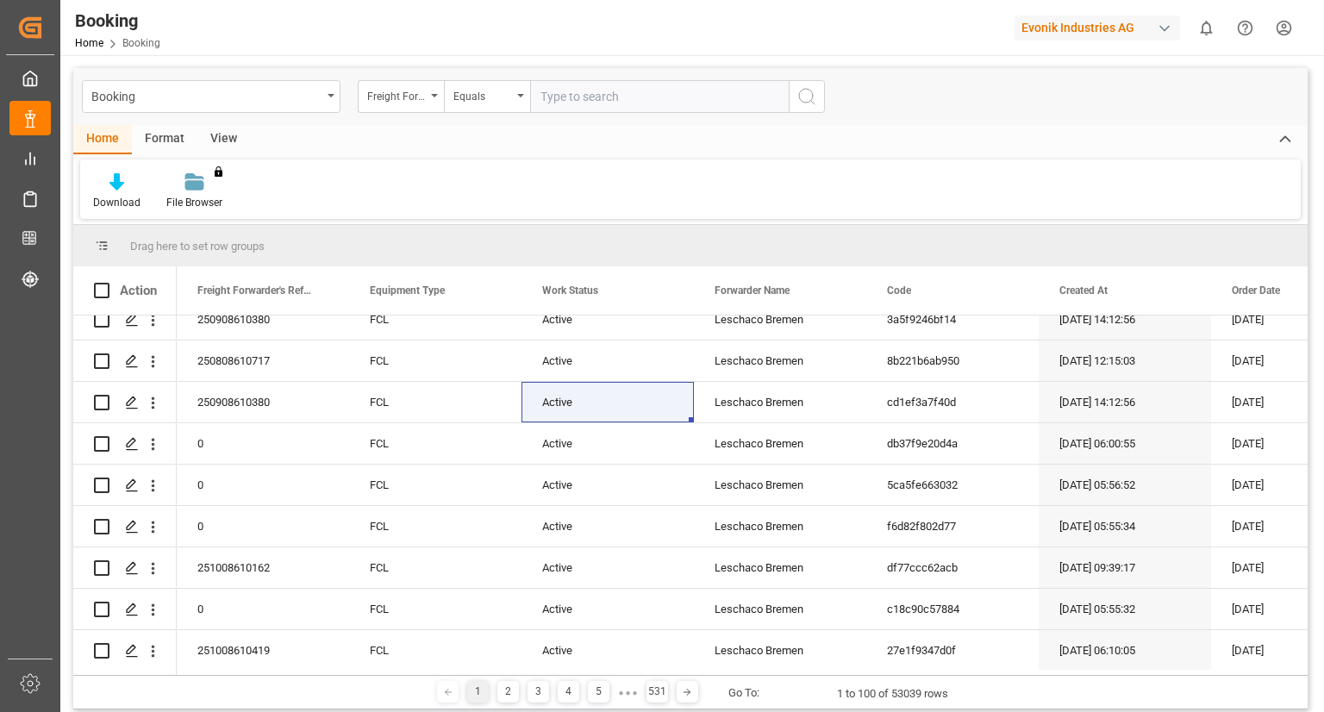
click at [1320, 515] on main "Booking Freight Forwarder's Reference No. Equals Home Format View Download File…" at bounding box center [690, 391] width 1260 height 647
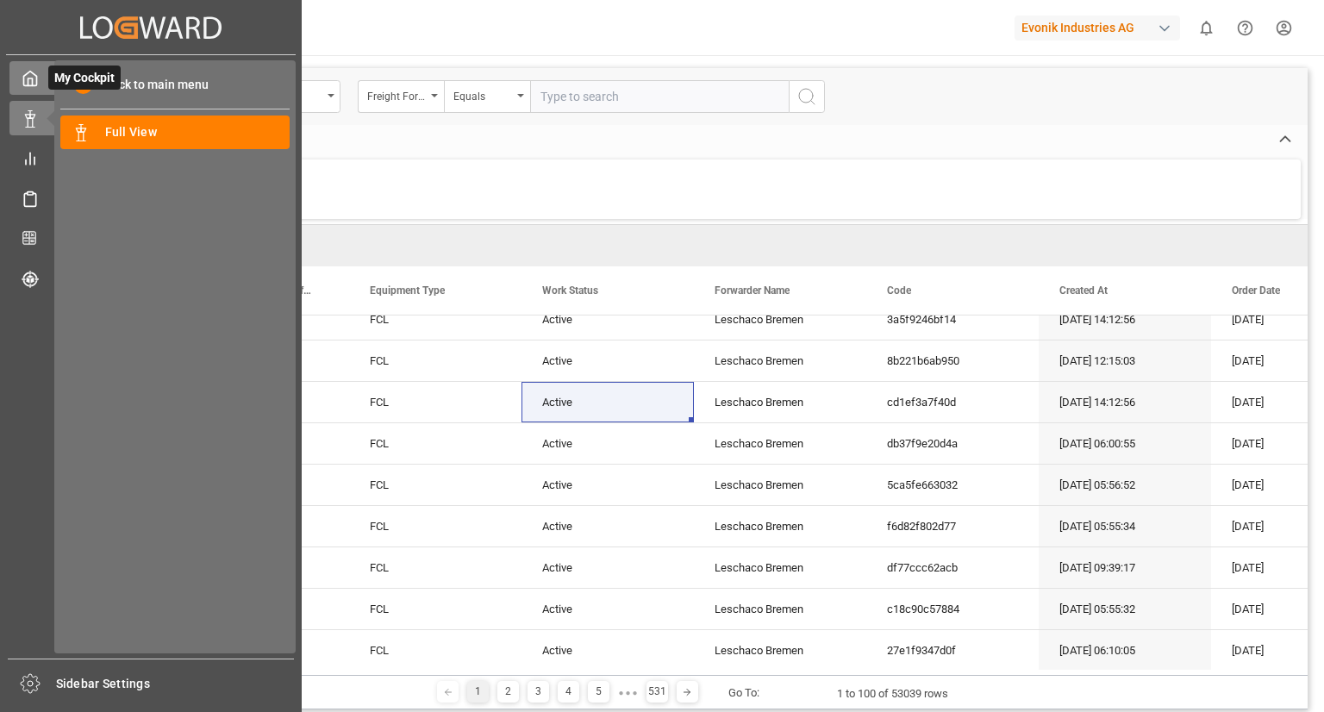
click at [28, 75] on icon at bounding box center [30, 78] width 17 height 17
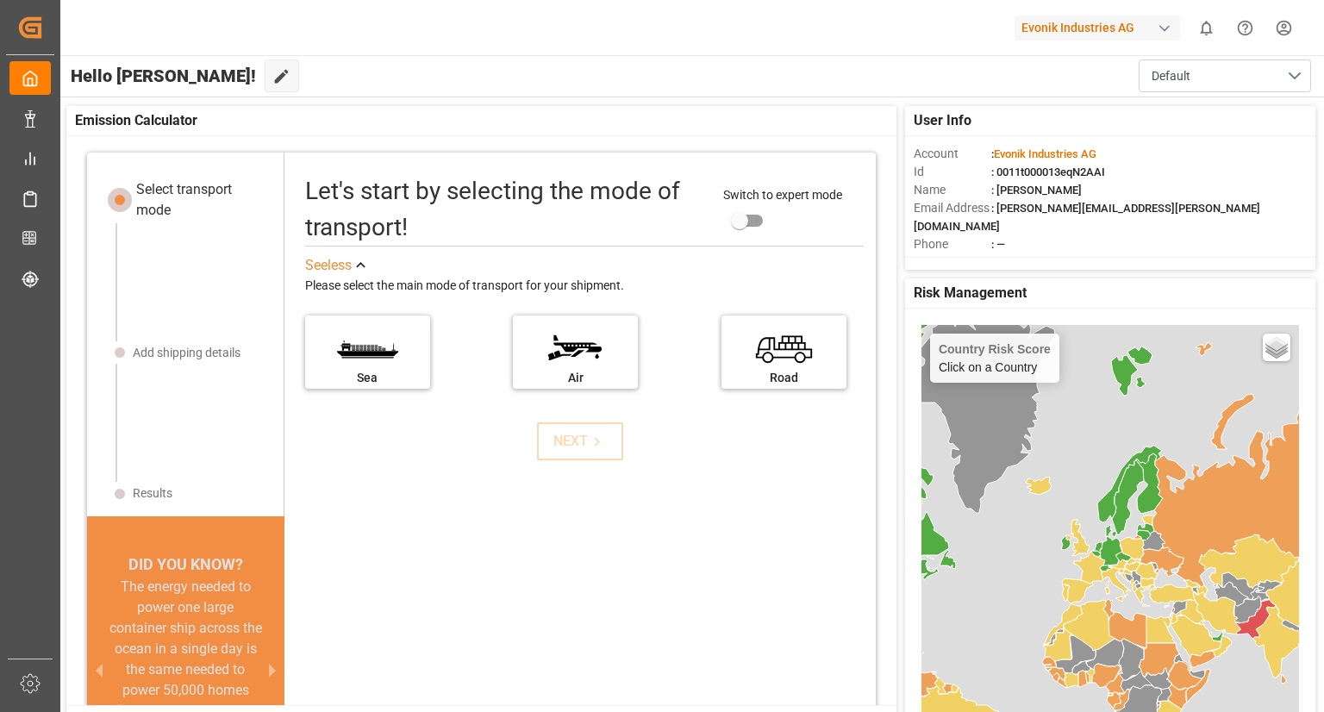
click at [1170, 181] on div "Name : [PERSON_NAME]" at bounding box center [1110, 190] width 393 height 18
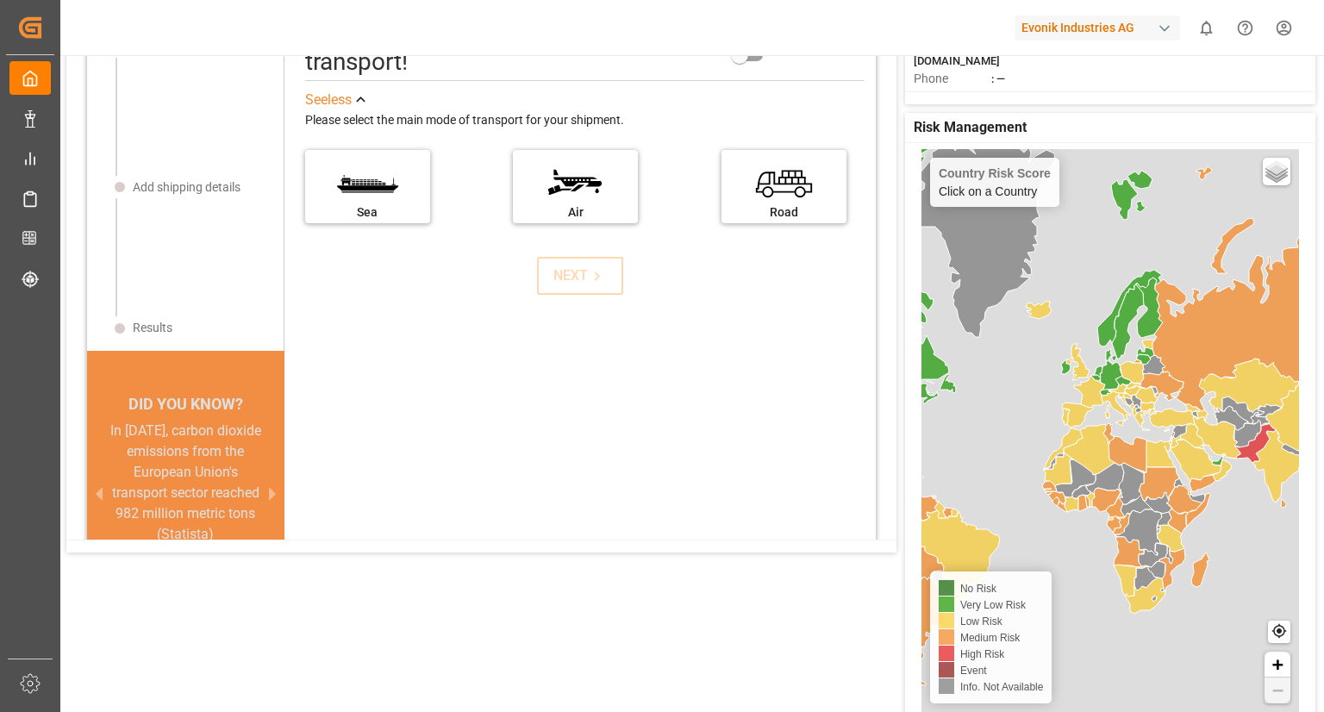
click at [1139, 508] on g at bounding box center [1108, 401] width 448 height 571
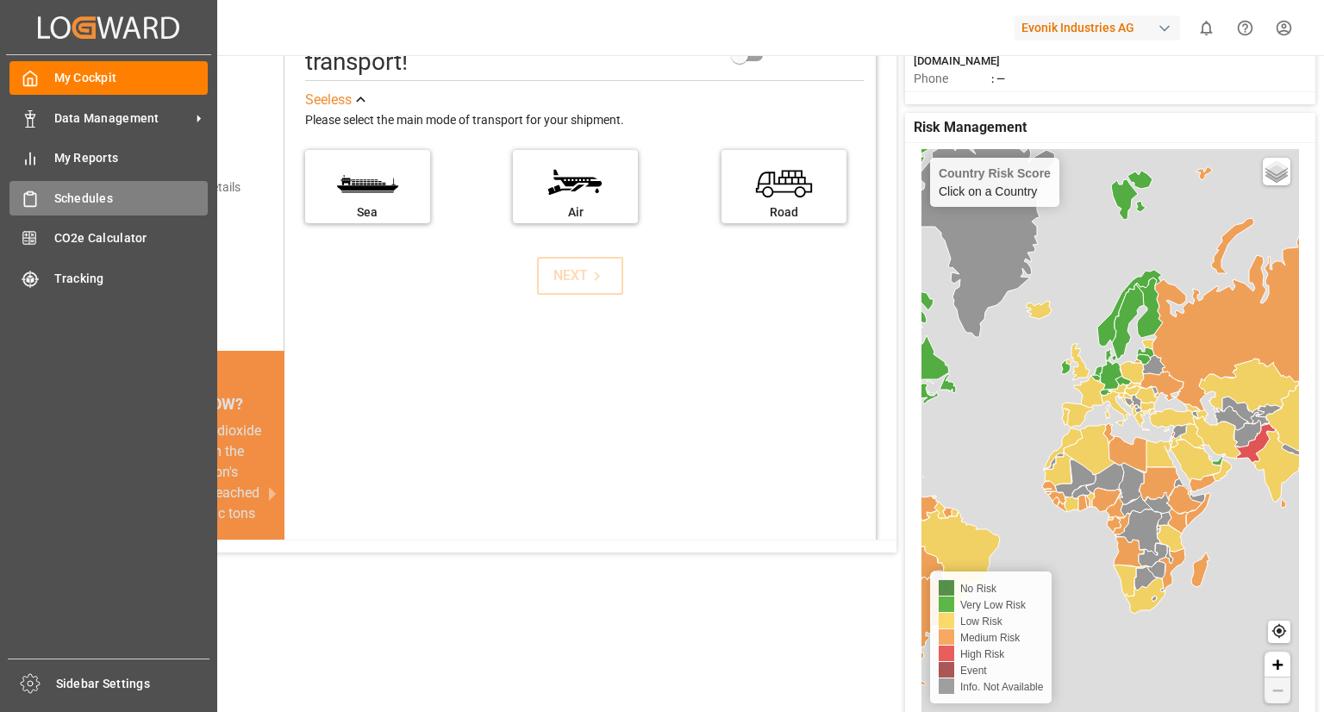
click at [81, 196] on span "Schedules" at bounding box center [131, 199] width 154 height 18
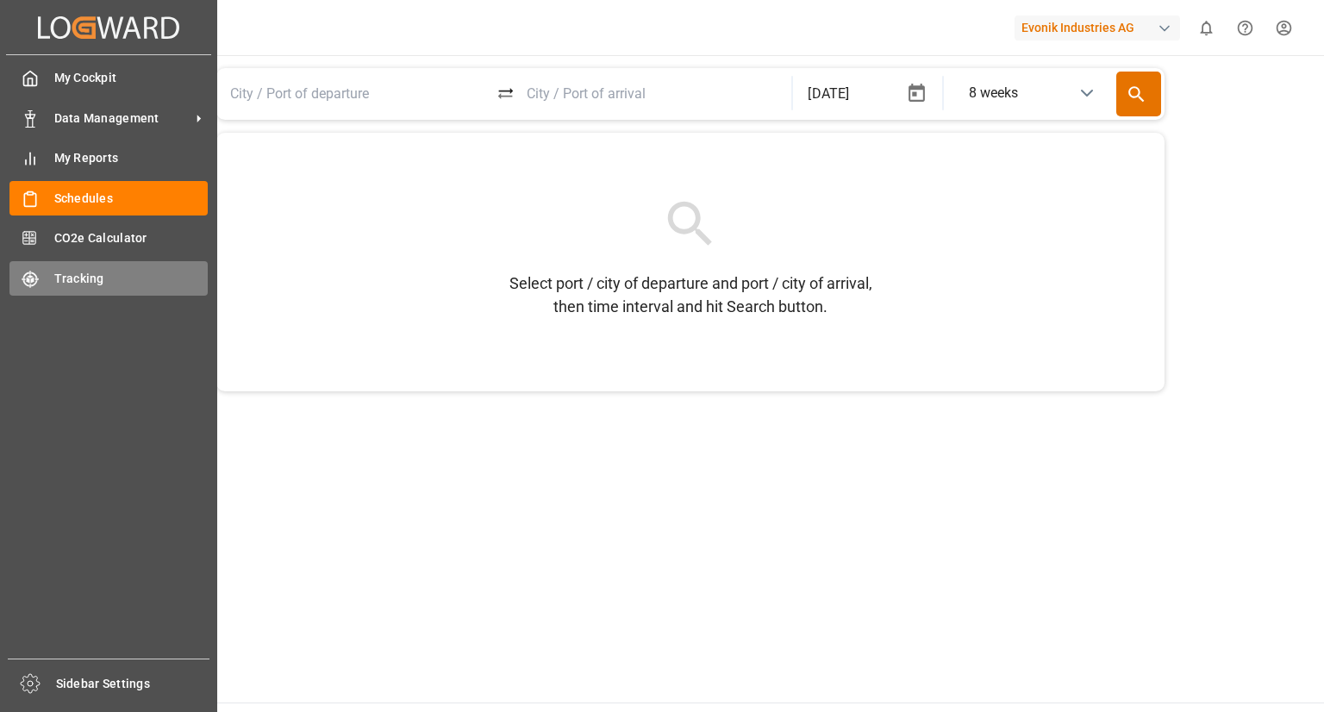
click at [34, 274] on icon at bounding box center [34, 275] width 6 height 6
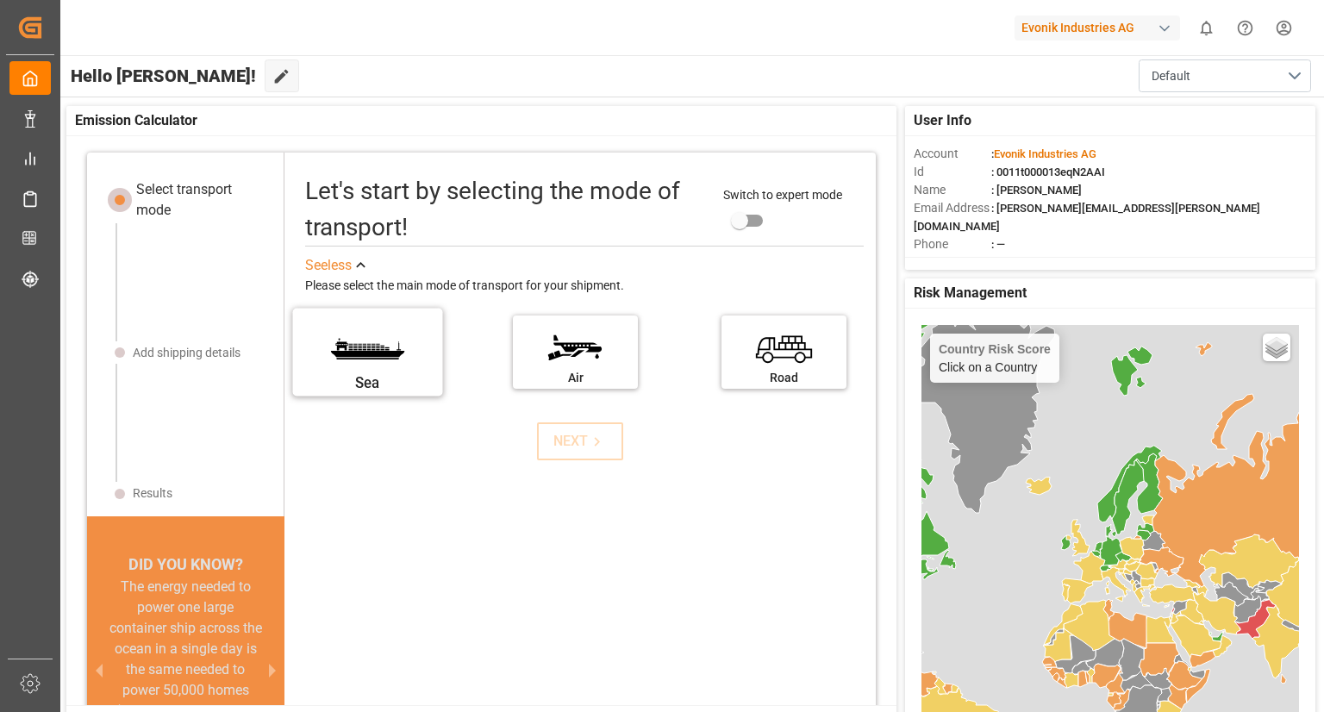
click at [390, 341] on label "Sea" at bounding box center [367, 346] width 129 height 72
click at [0, 0] on input "Sea" at bounding box center [0, 0] width 0 height 0
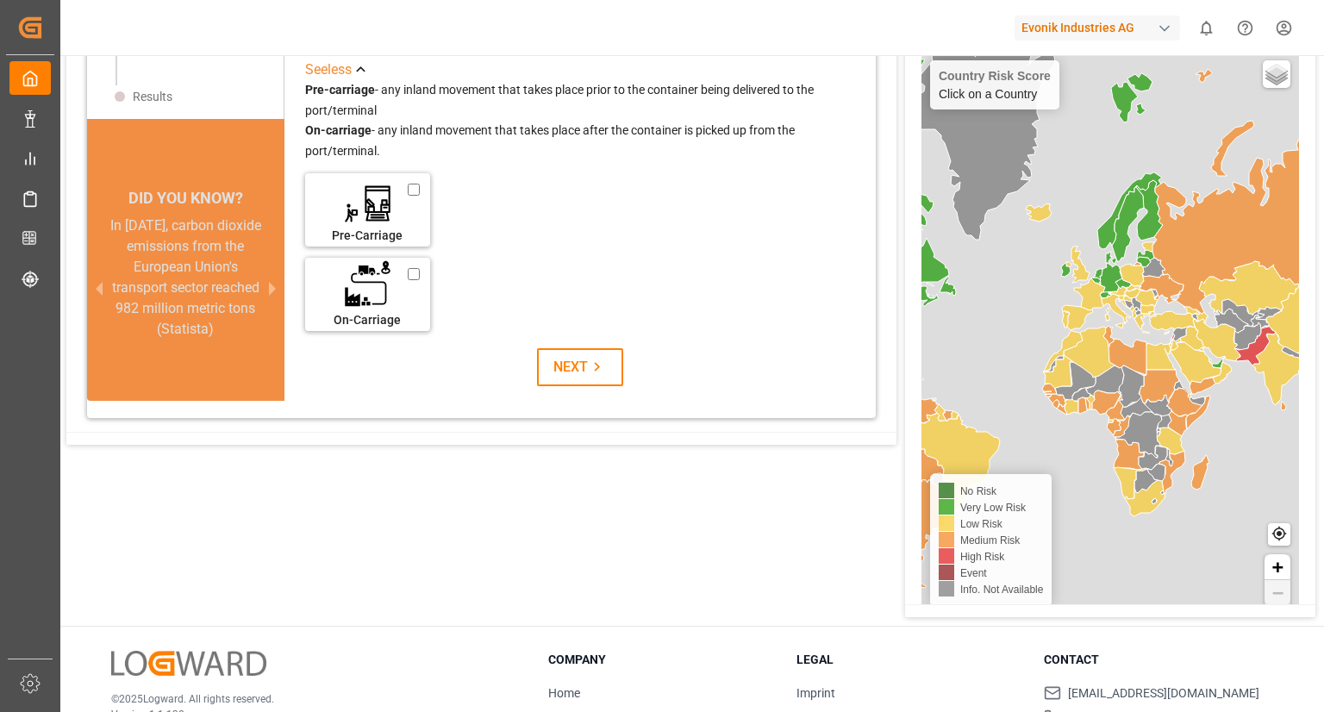
scroll to position [383, 0]
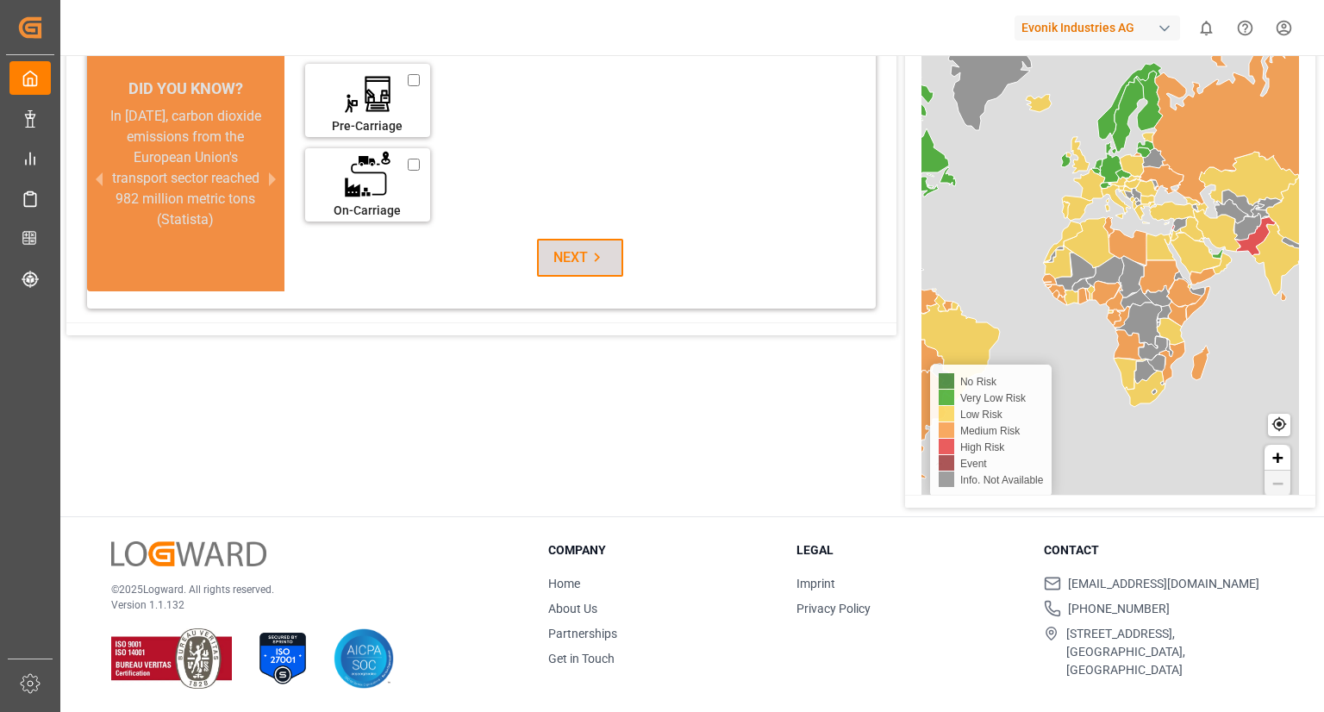
click at [571, 253] on div "NEXT" at bounding box center [579, 257] width 53 height 21
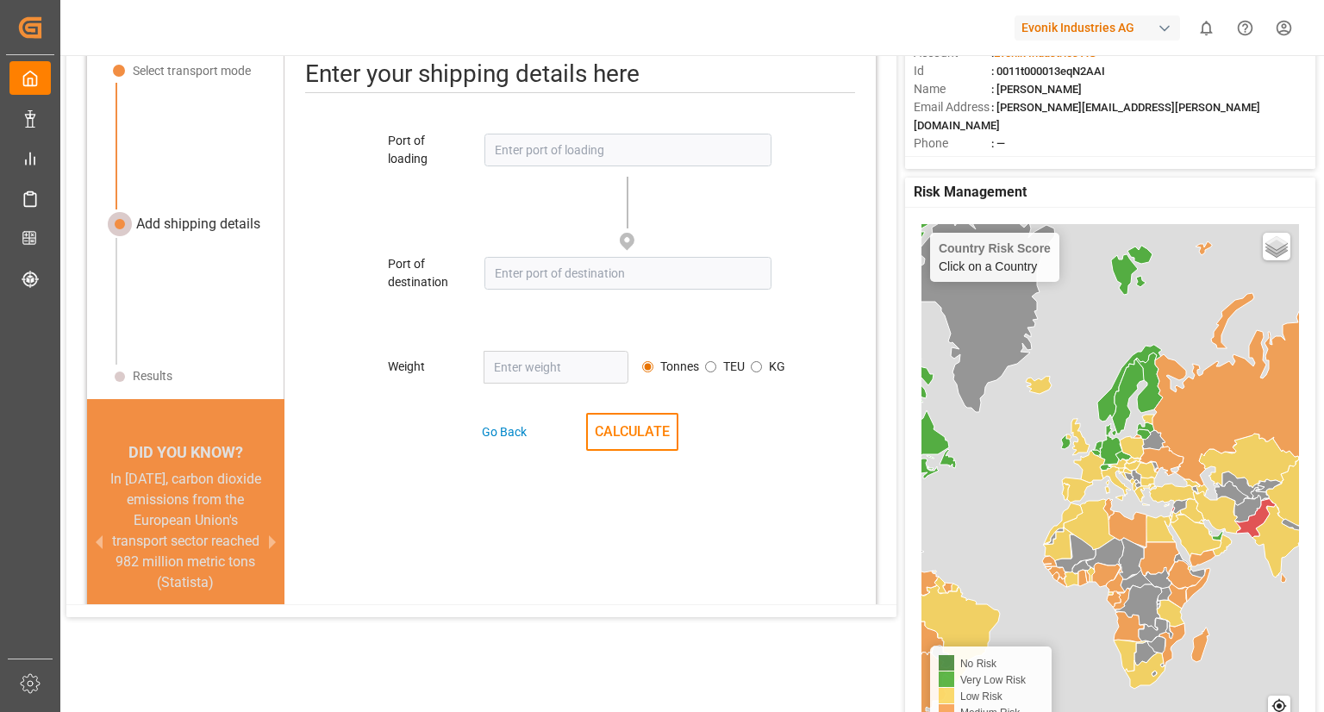
scroll to position [80, 0]
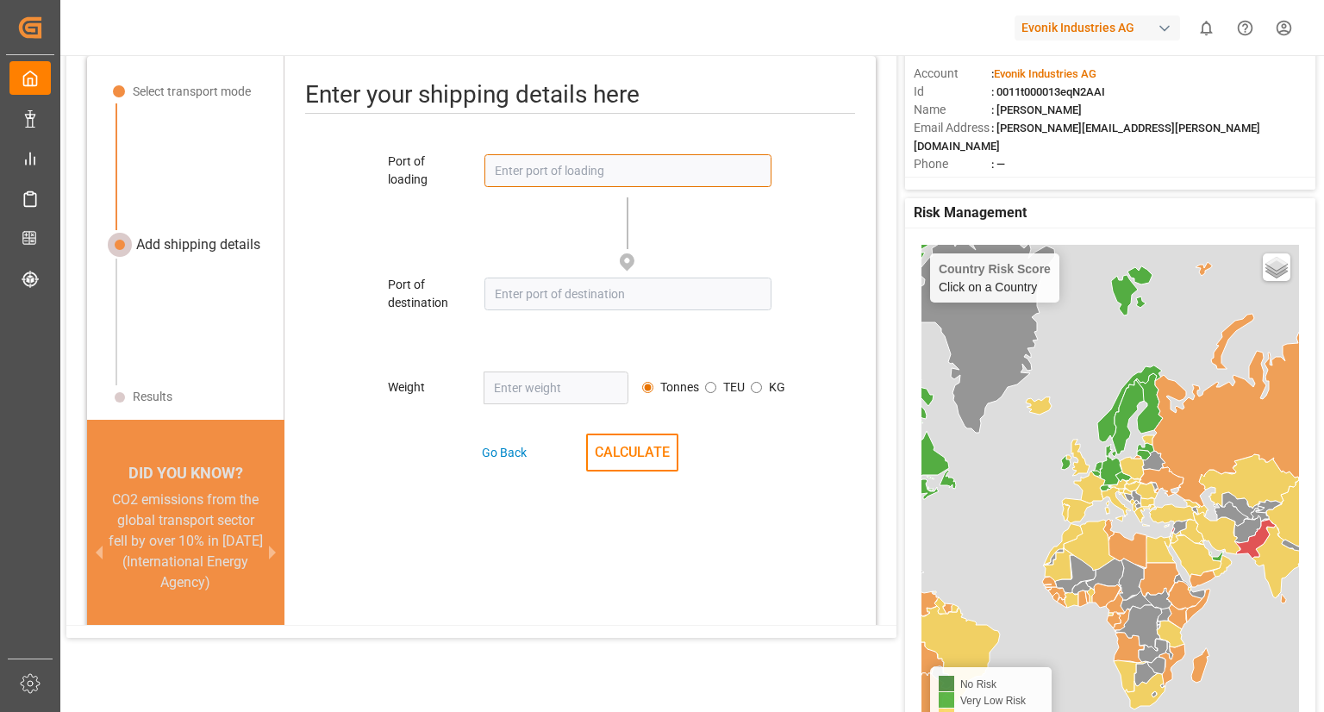
click at [531, 165] on input at bounding box center [627, 170] width 286 height 33
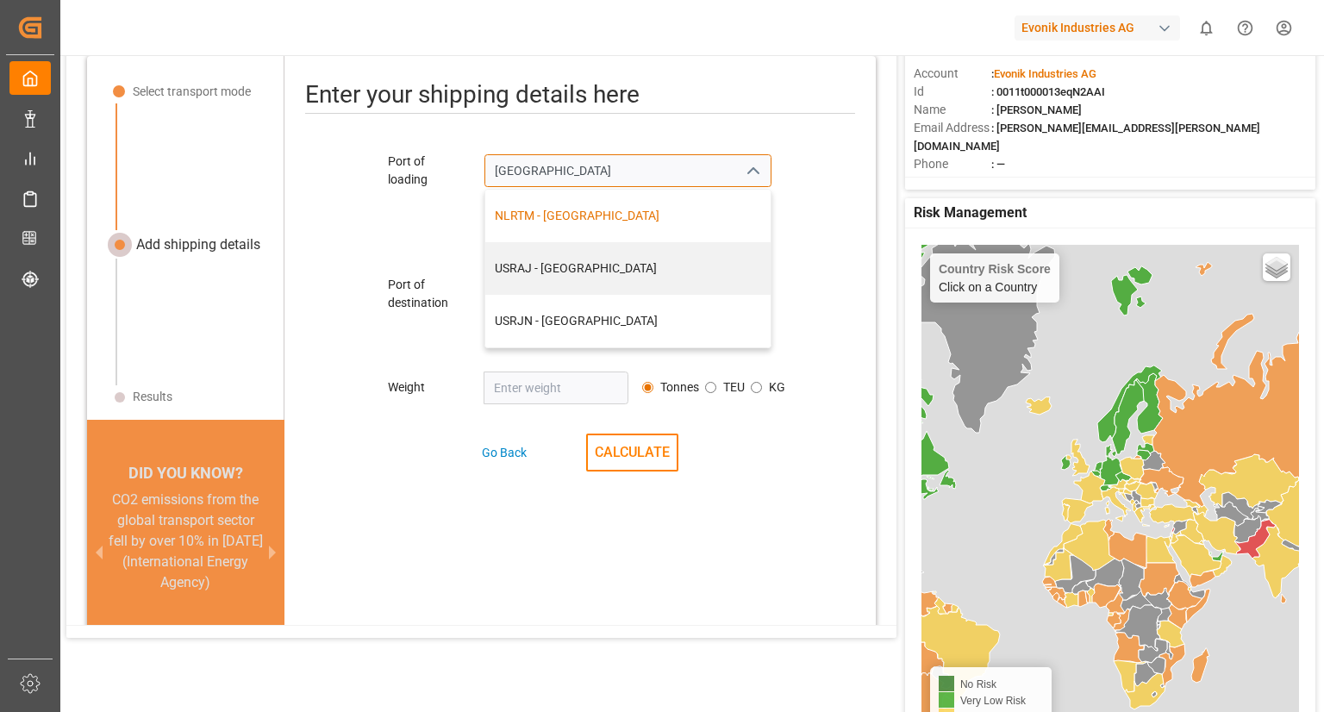
click at [544, 215] on div "NLRTM - [GEOGRAPHIC_DATA]" at bounding box center [628, 216] width 266 height 18
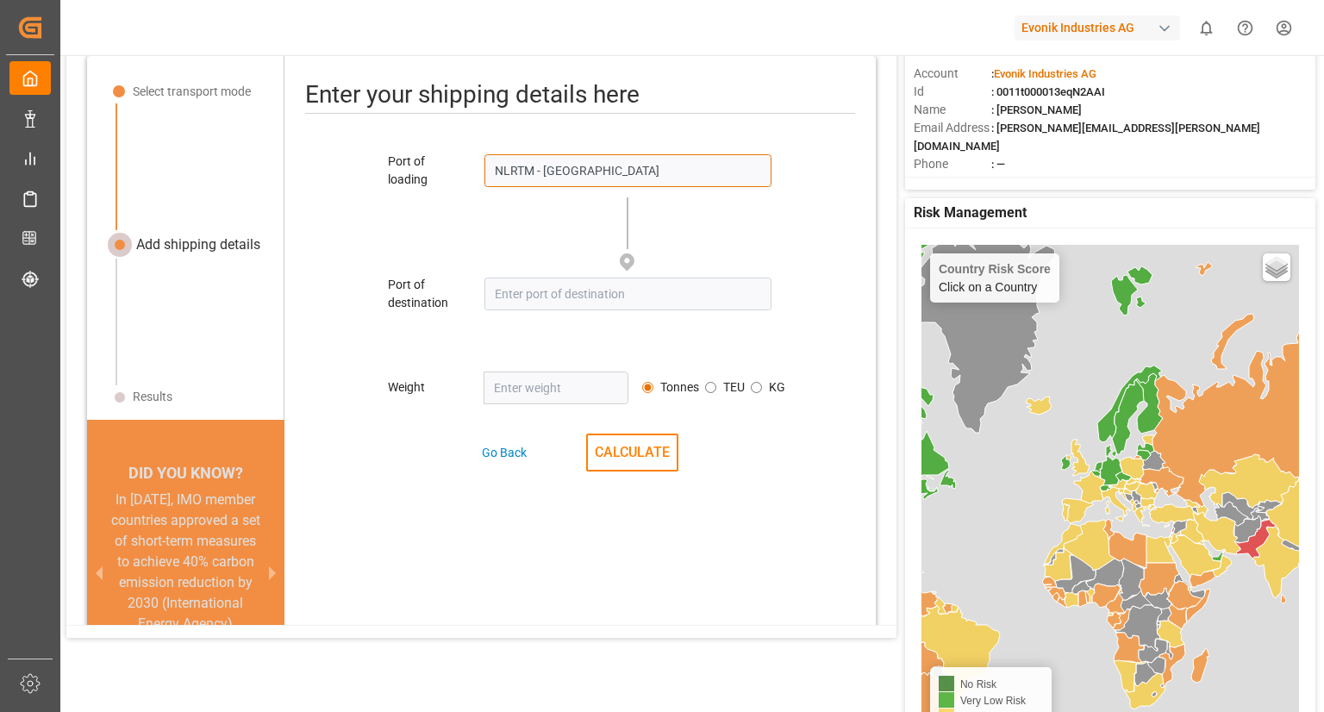
type input "NLRTM - [GEOGRAPHIC_DATA]"
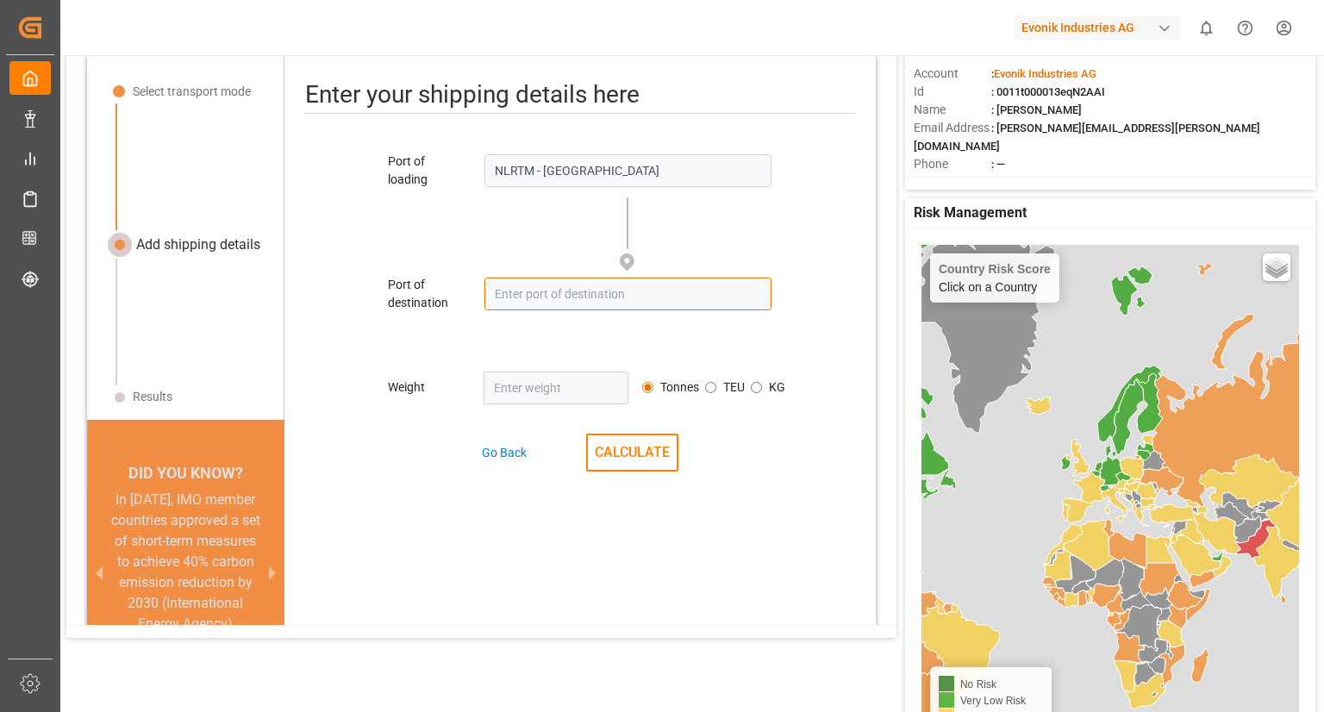
click at [546, 295] on input at bounding box center [627, 294] width 286 height 33
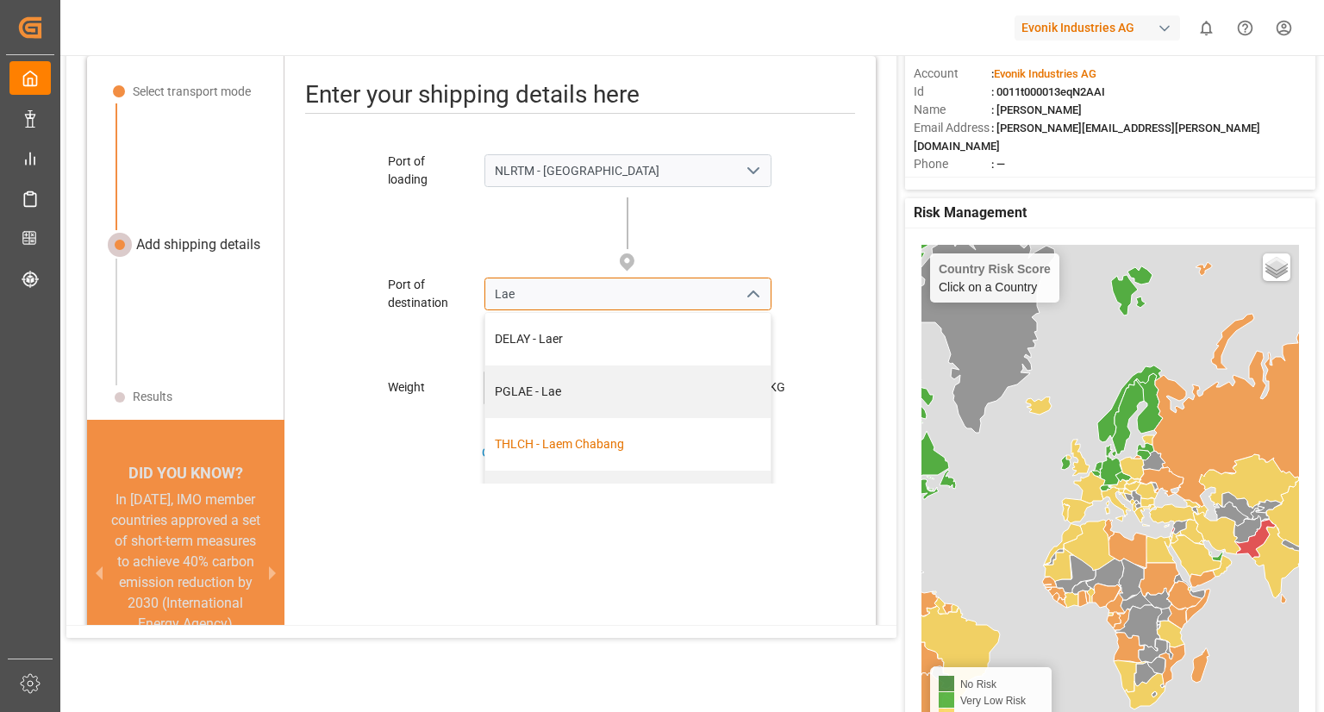
click at [564, 435] on div "THLCH - Laem Chabang" at bounding box center [628, 444] width 266 height 18
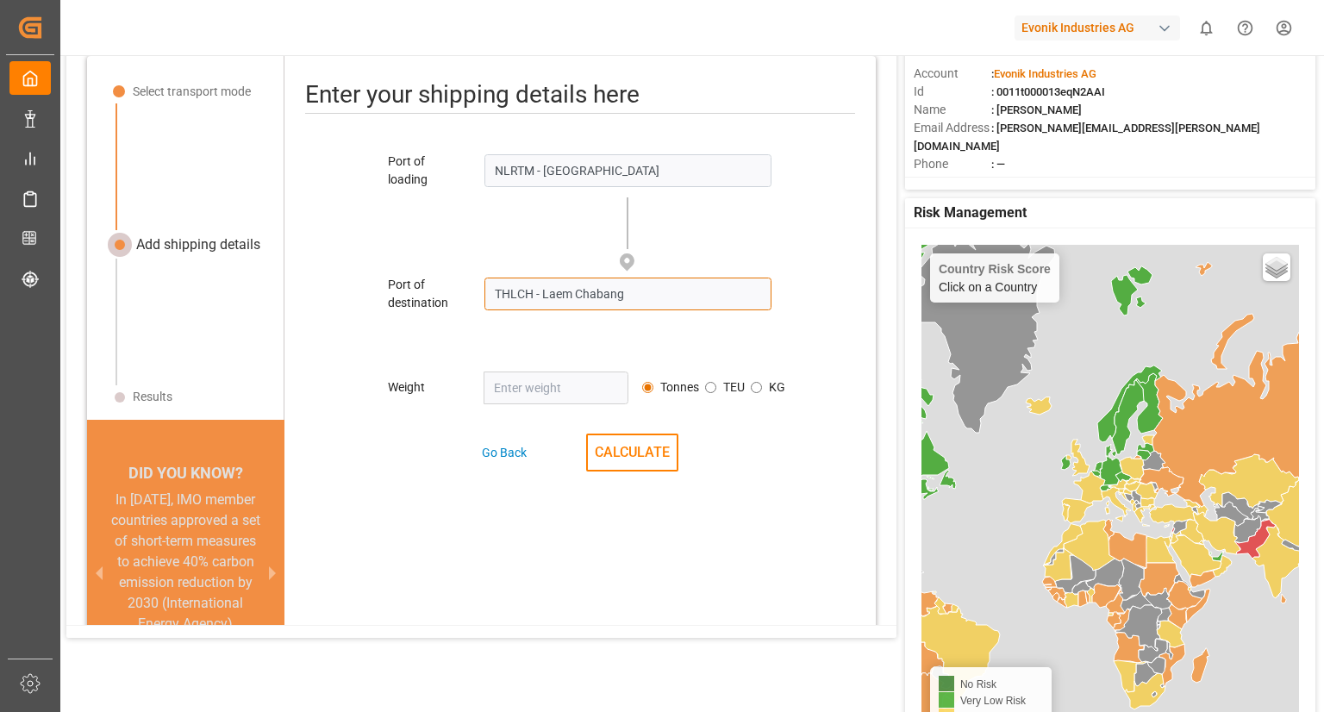
type input "THLCH - Laem Chabang"
click at [547, 390] on input "number" at bounding box center [556, 388] width 144 height 33
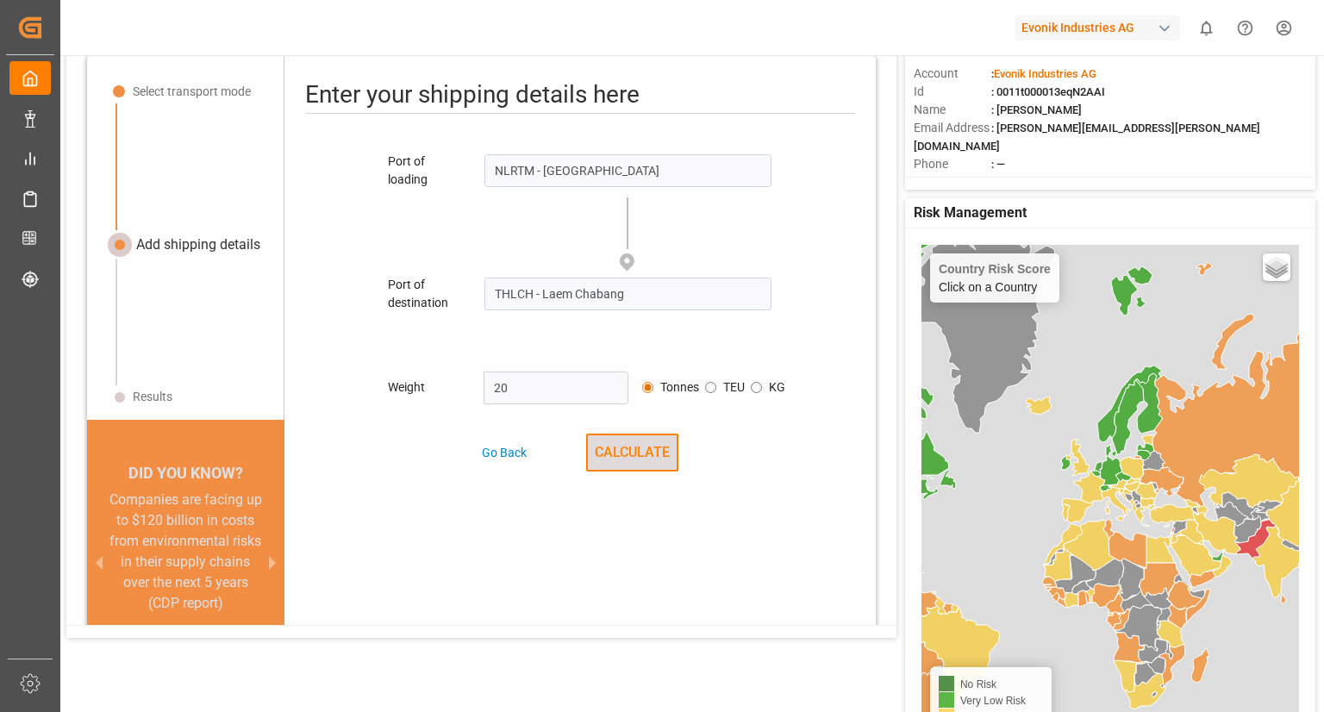
type input "20"
click at [621, 447] on button "CALCULATE" at bounding box center [632, 453] width 92 height 38
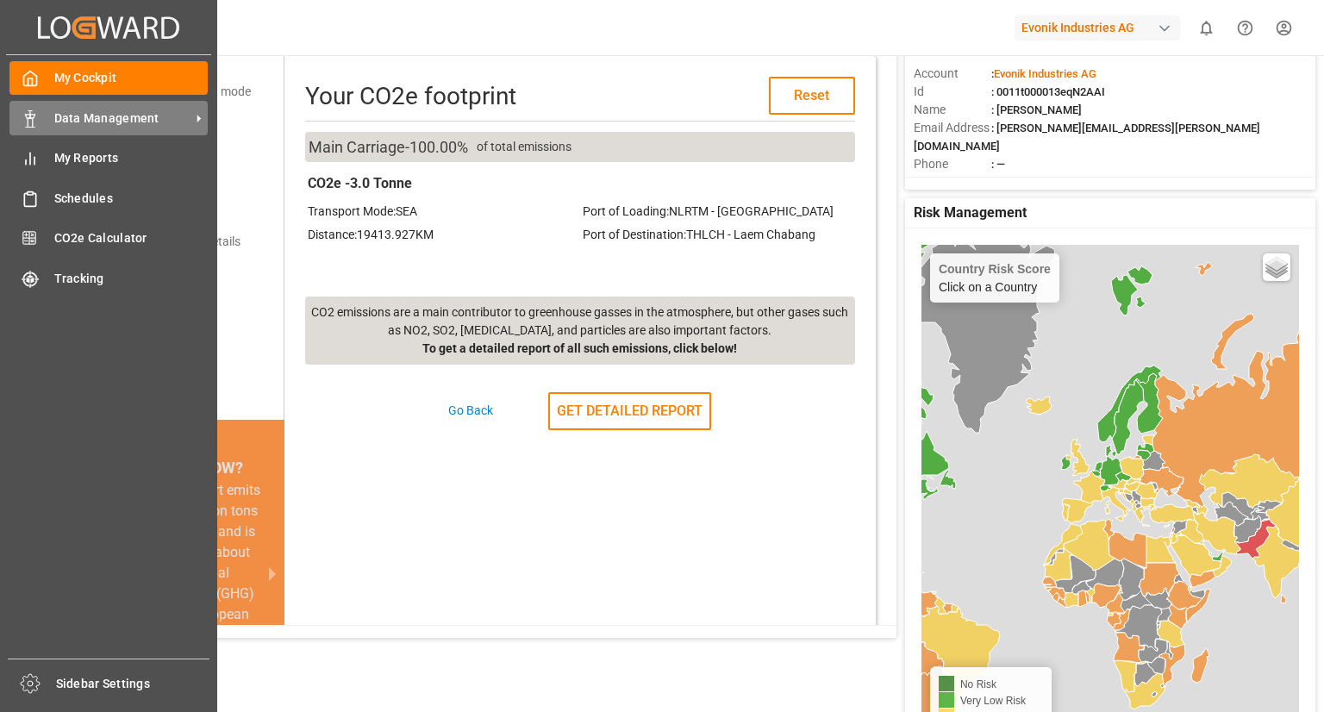
click at [93, 122] on span "Data Management" at bounding box center [122, 118] width 136 height 18
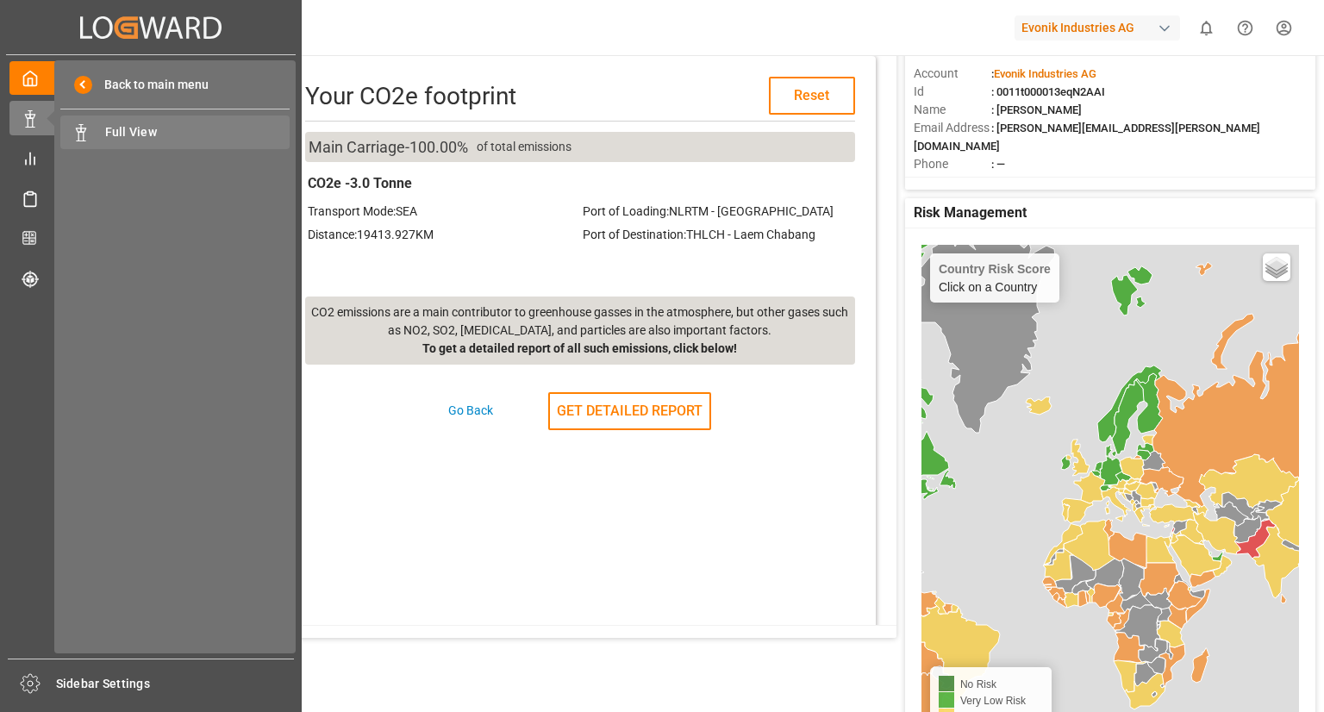
click at [124, 137] on span "Full View" at bounding box center [197, 132] width 185 height 18
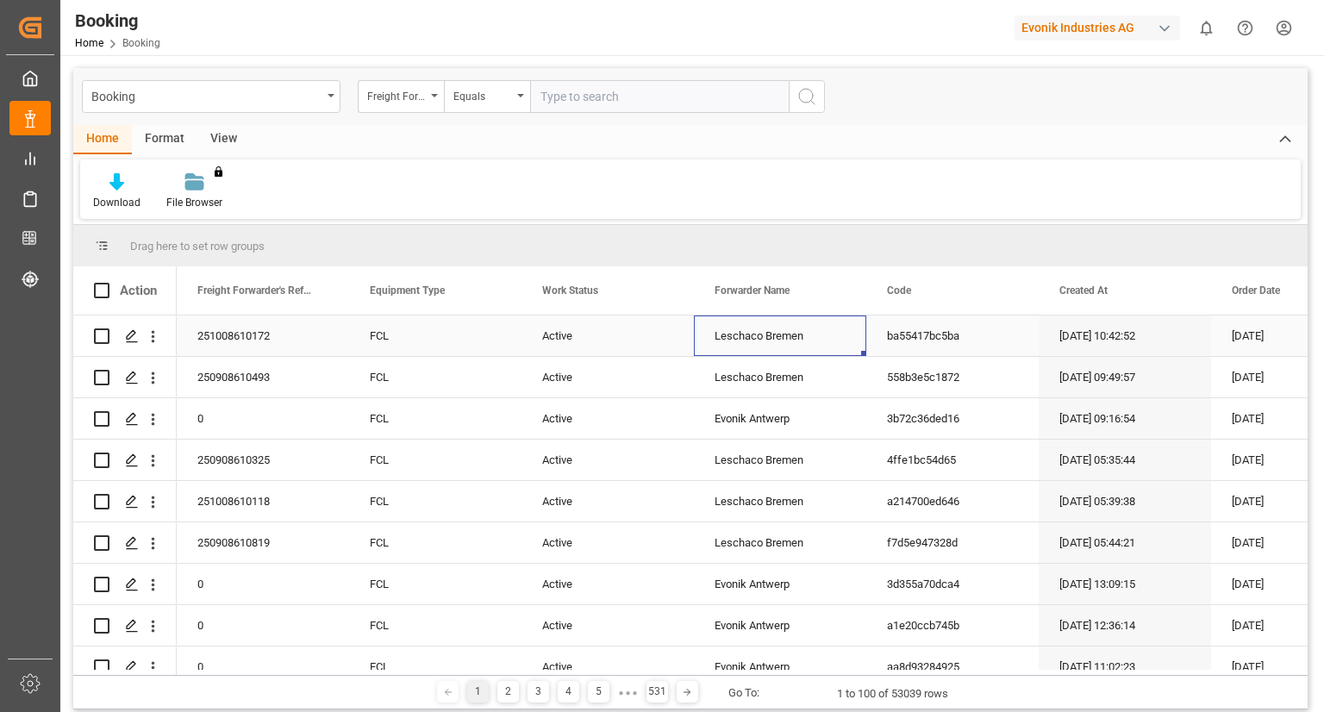
click at [736, 335] on div "Leschaco Bremen" at bounding box center [780, 335] width 172 height 41
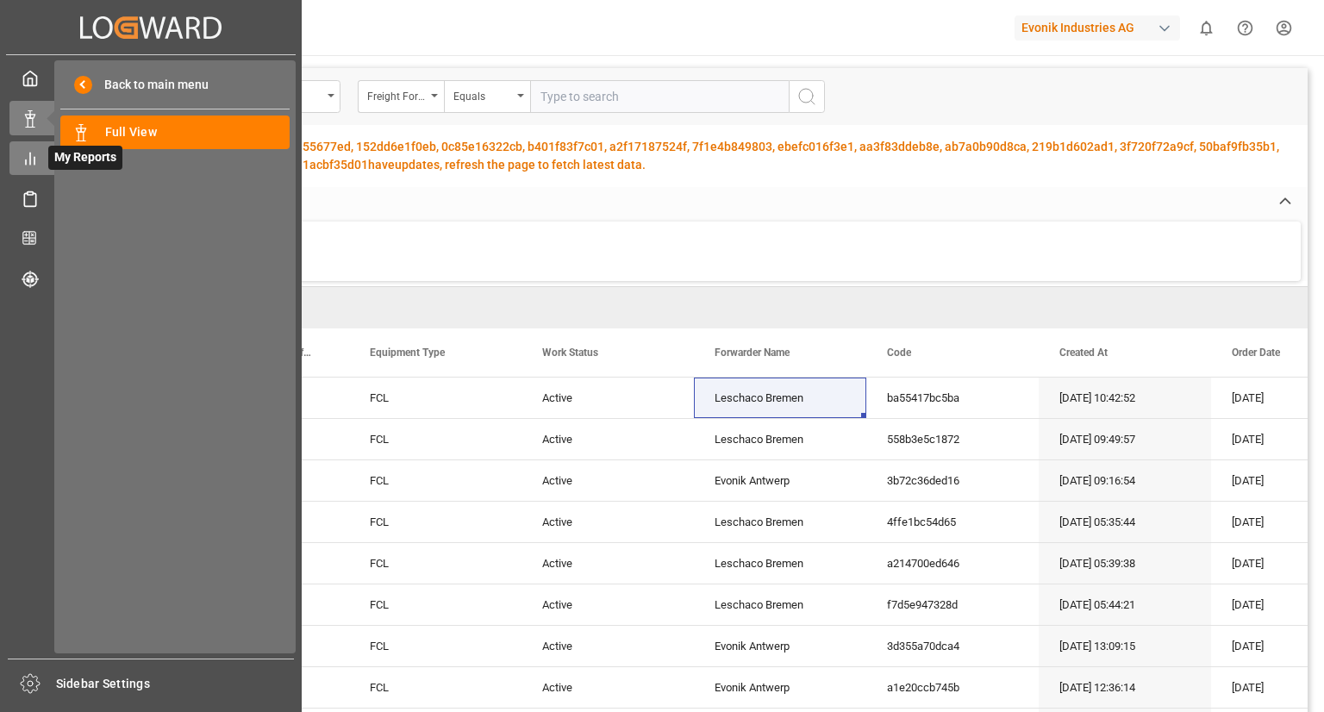
click at [24, 164] on icon at bounding box center [30, 158] width 17 height 17
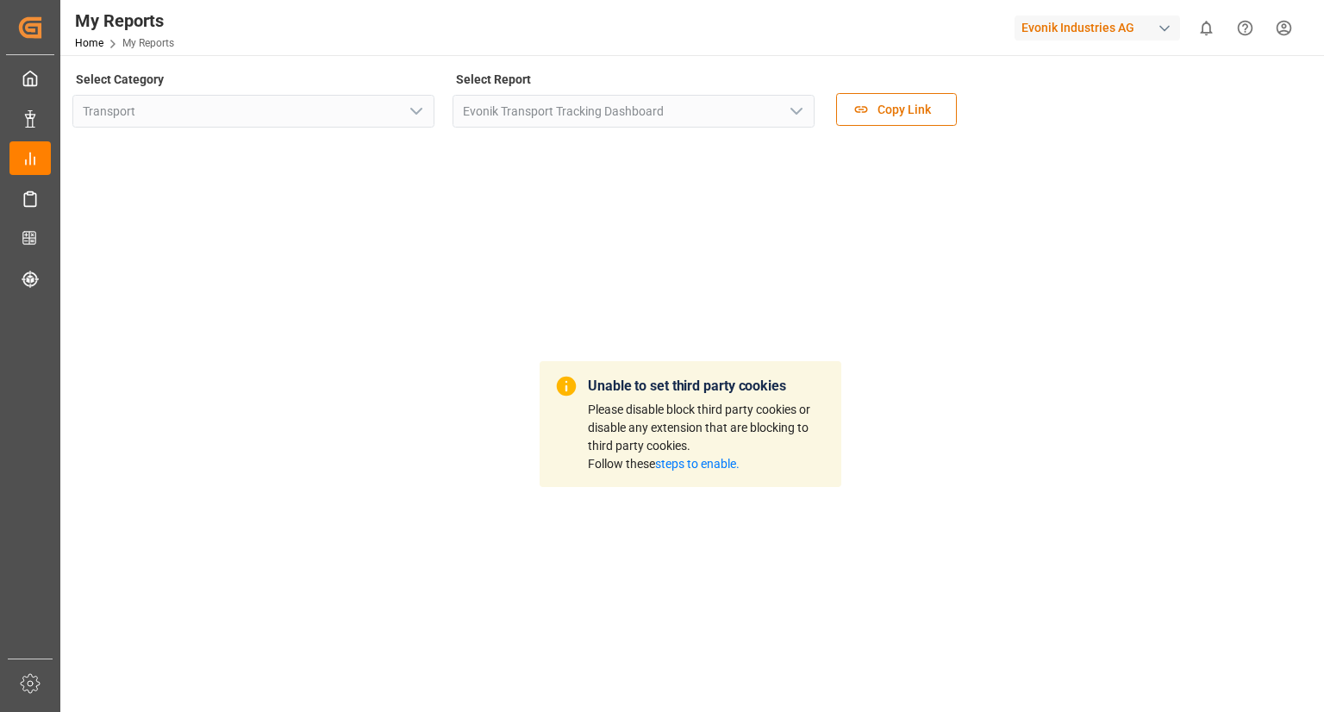
click at [721, 459] on link "steps to enable." at bounding box center [697, 464] width 84 height 14
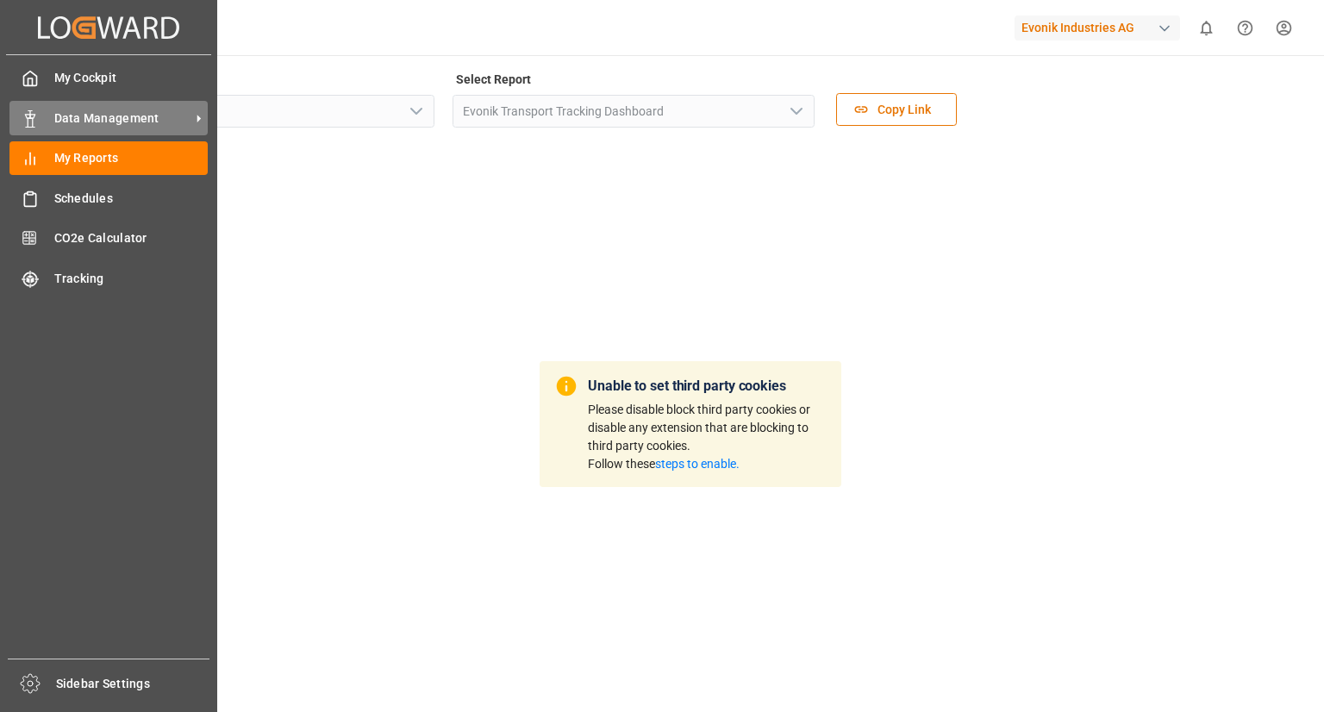
click at [189, 118] on span "Data Management" at bounding box center [122, 118] width 136 height 18
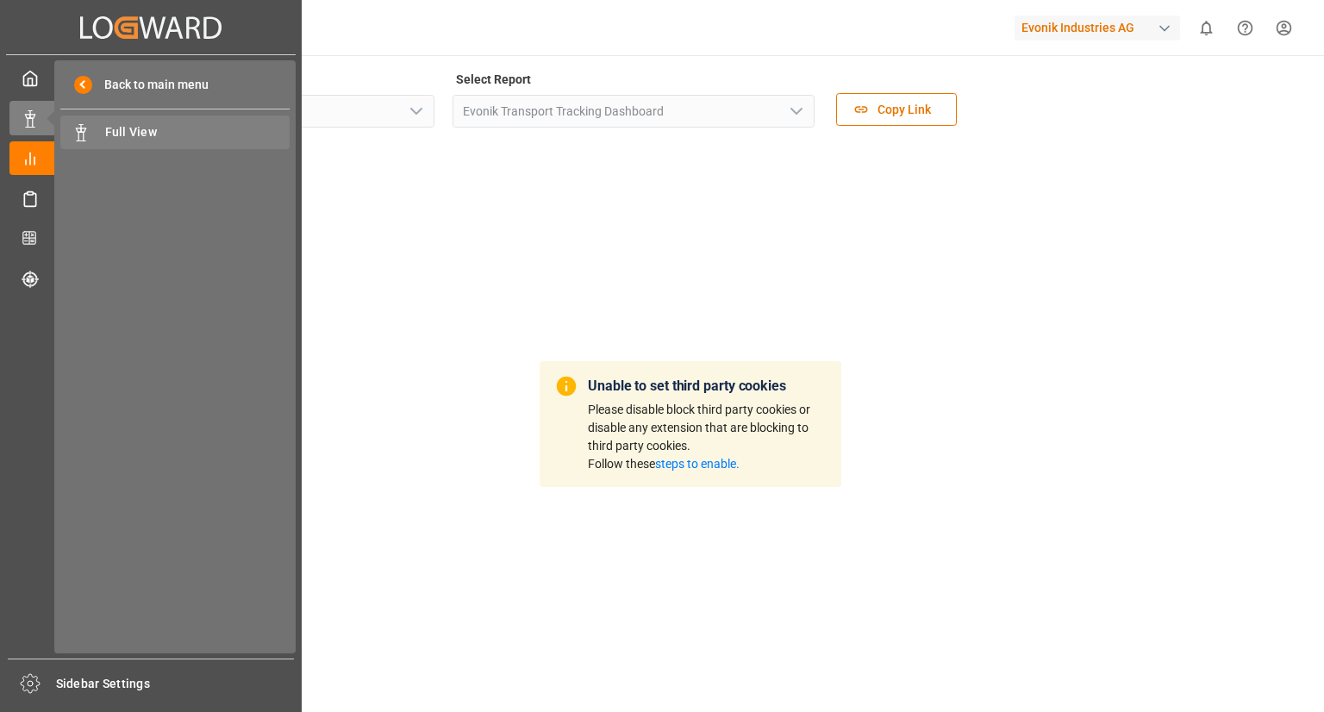
click at [152, 125] on span "Full View" at bounding box center [197, 132] width 185 height 18
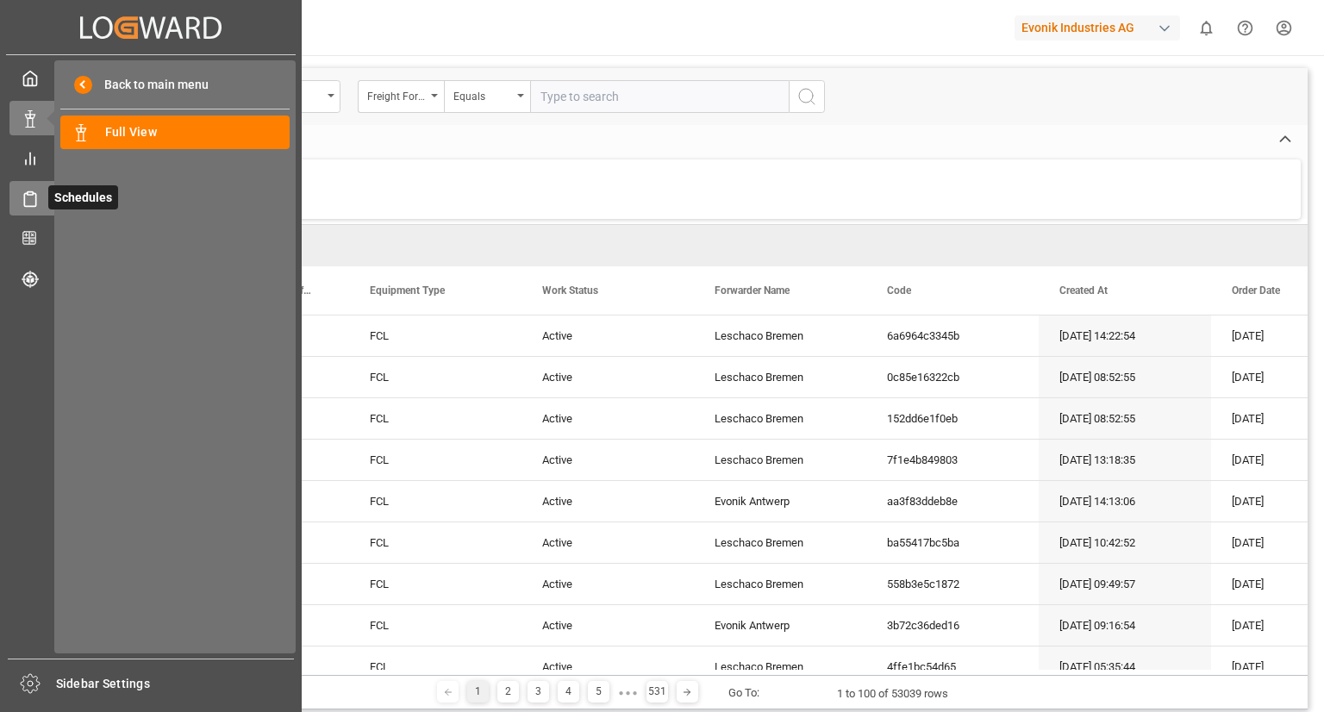
click at [35, 201] on icon at bounding box center [29, 199] width 11 height 13
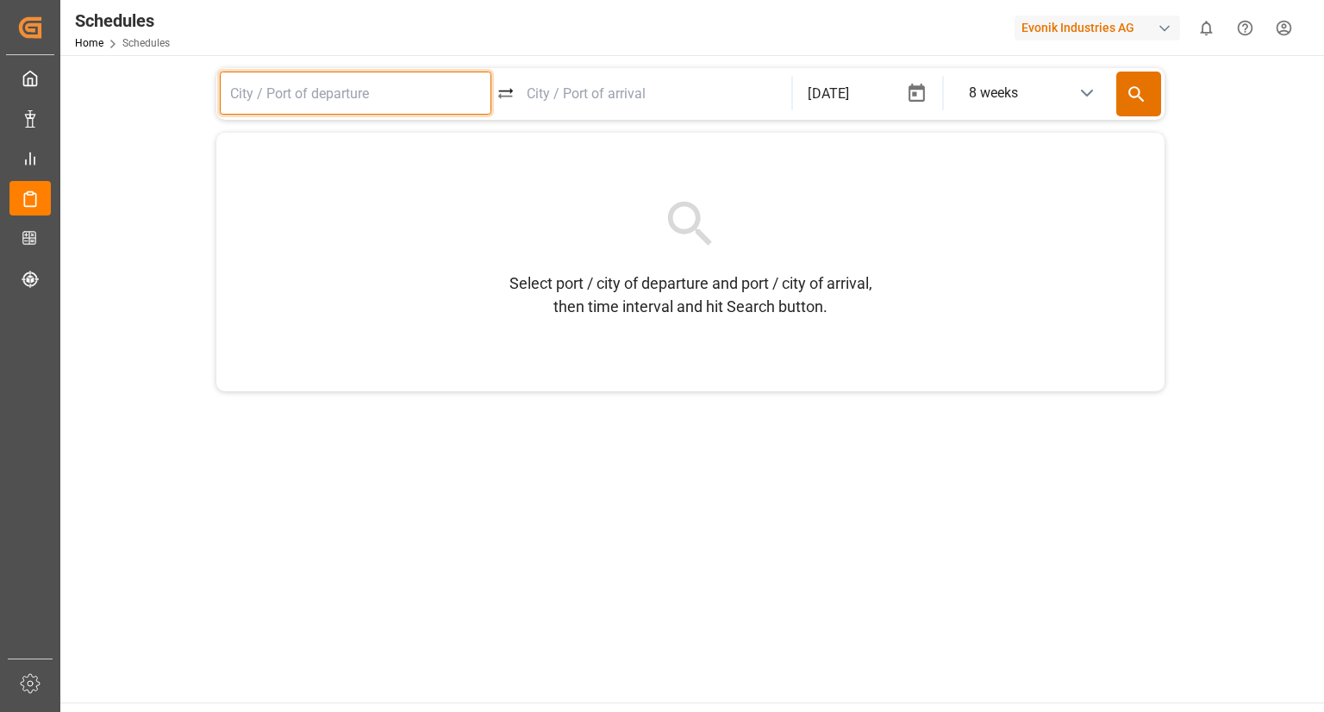
click at [306, 97] on input at bounding box center [356, 93] width 272 height 43
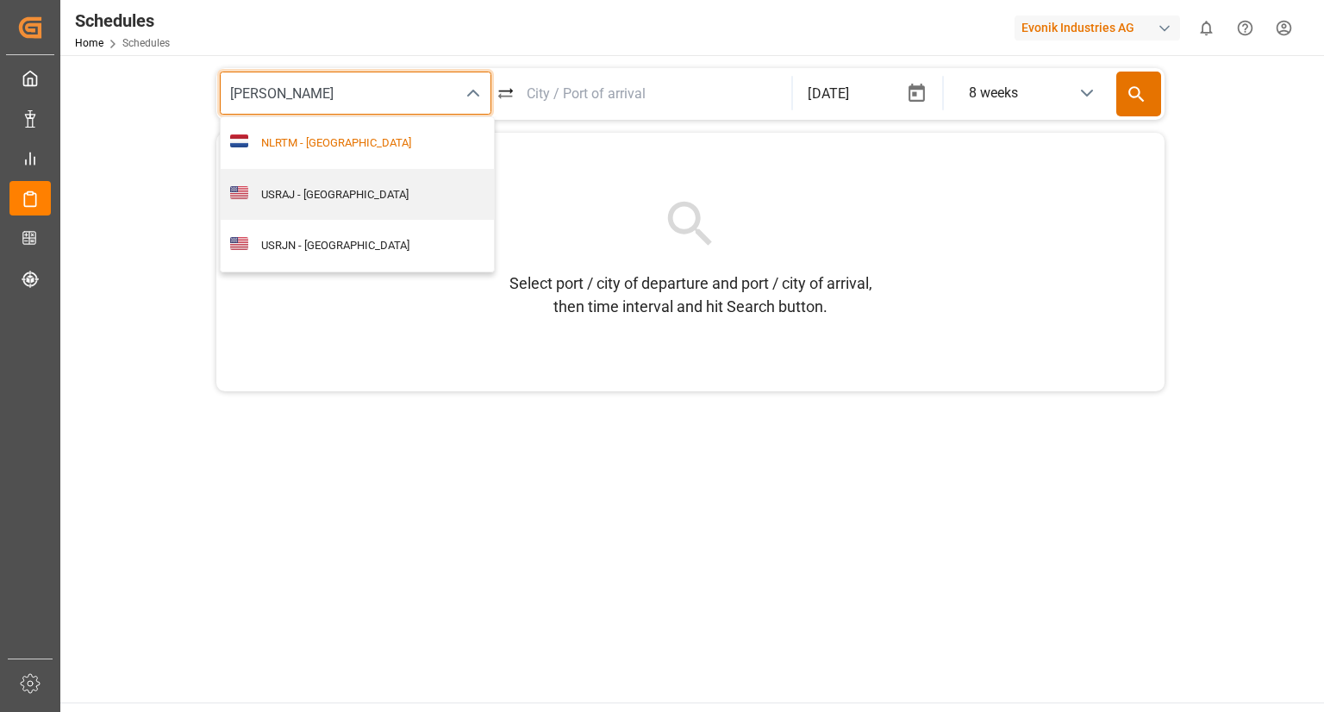
click at [318, 139] on div "NLRTM - [GEOGRAPHIC_DATA]" at bounding box center [366, 142] width 237 height 17
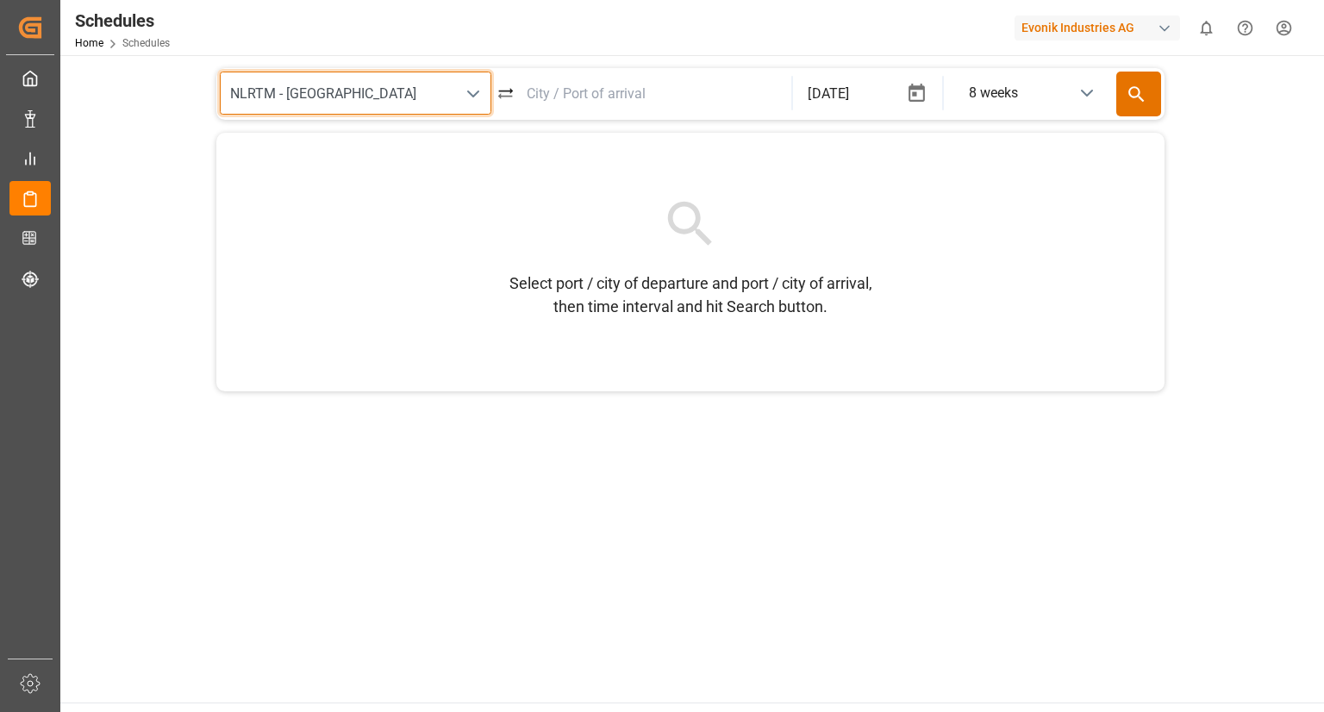
type input "NLRTM - [GEOGRAPHIC_DATA]"
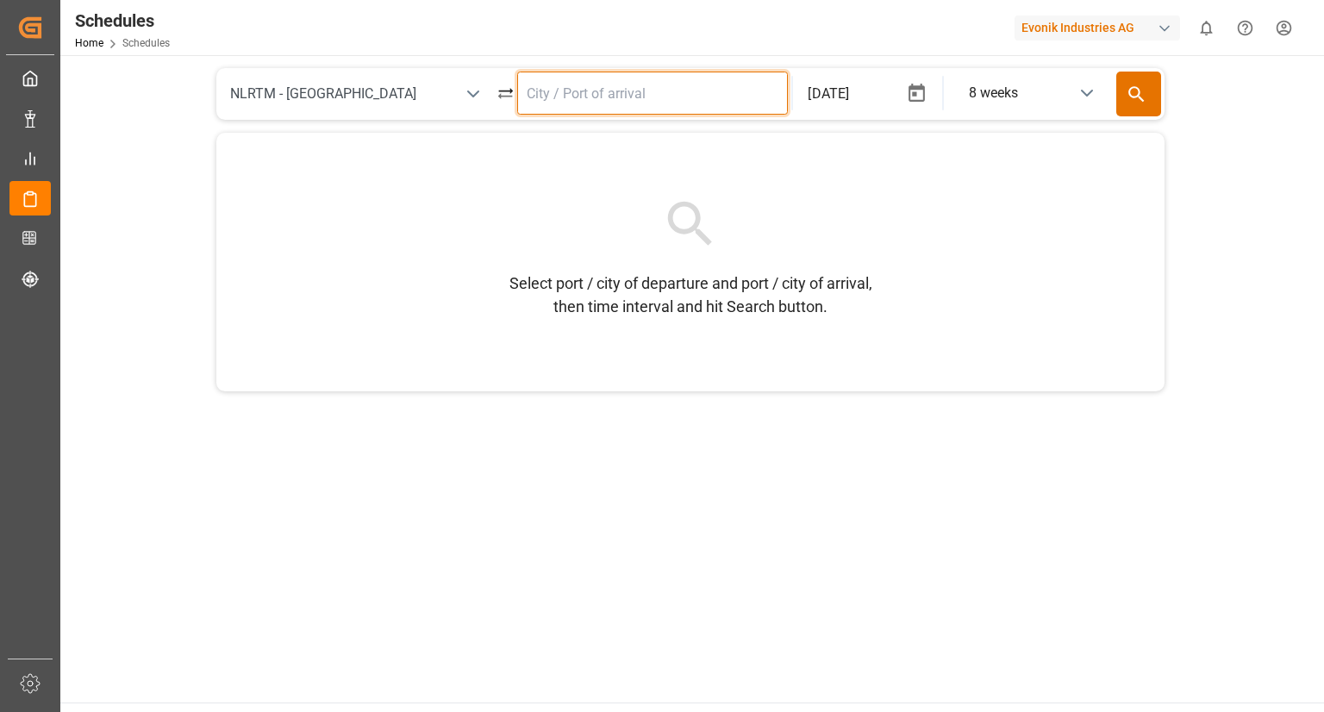
click at [565, 94] on input at bounding box center [653, 93] width 272 height 43
click at [592, 143] on div "THLCH - Laem Chabang" at bounding box center [663, 142] width 237 height 17
type input "THLCH - Laem Chabang"
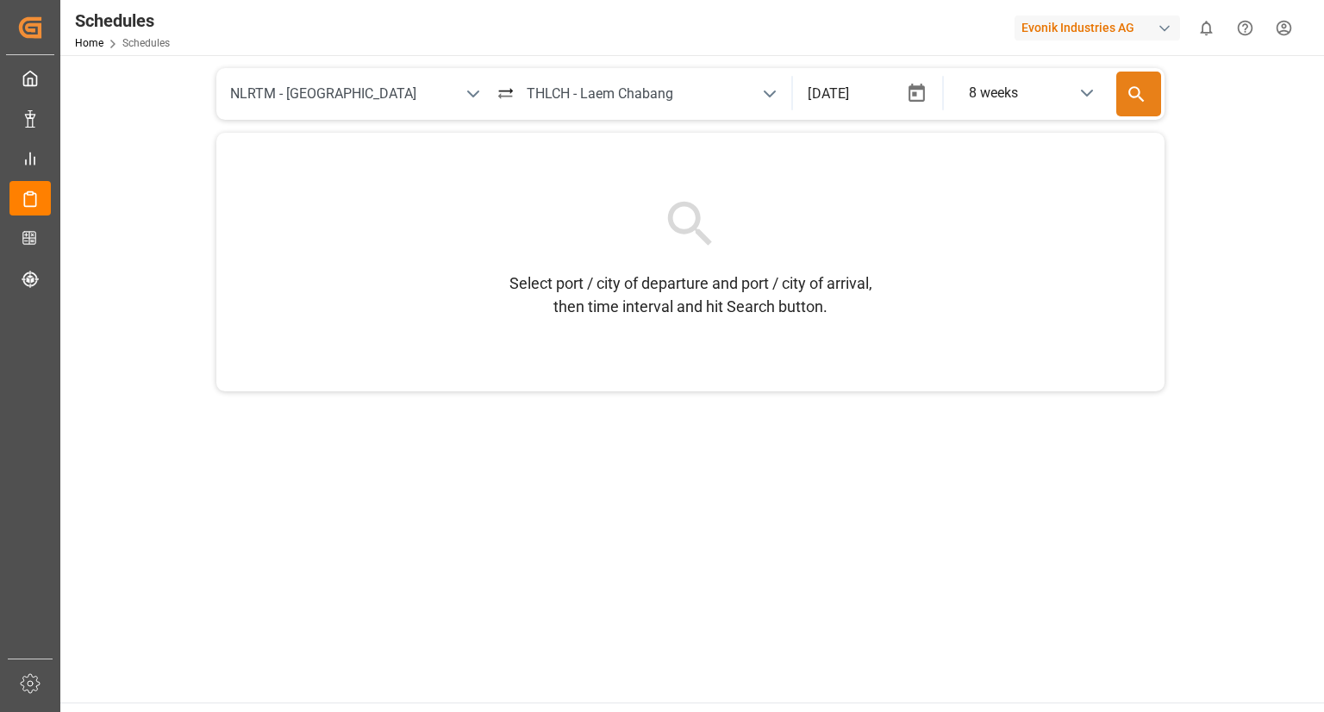
click at [1136, 91] on icon at bounding box center [1137, 95] width 22 height 22
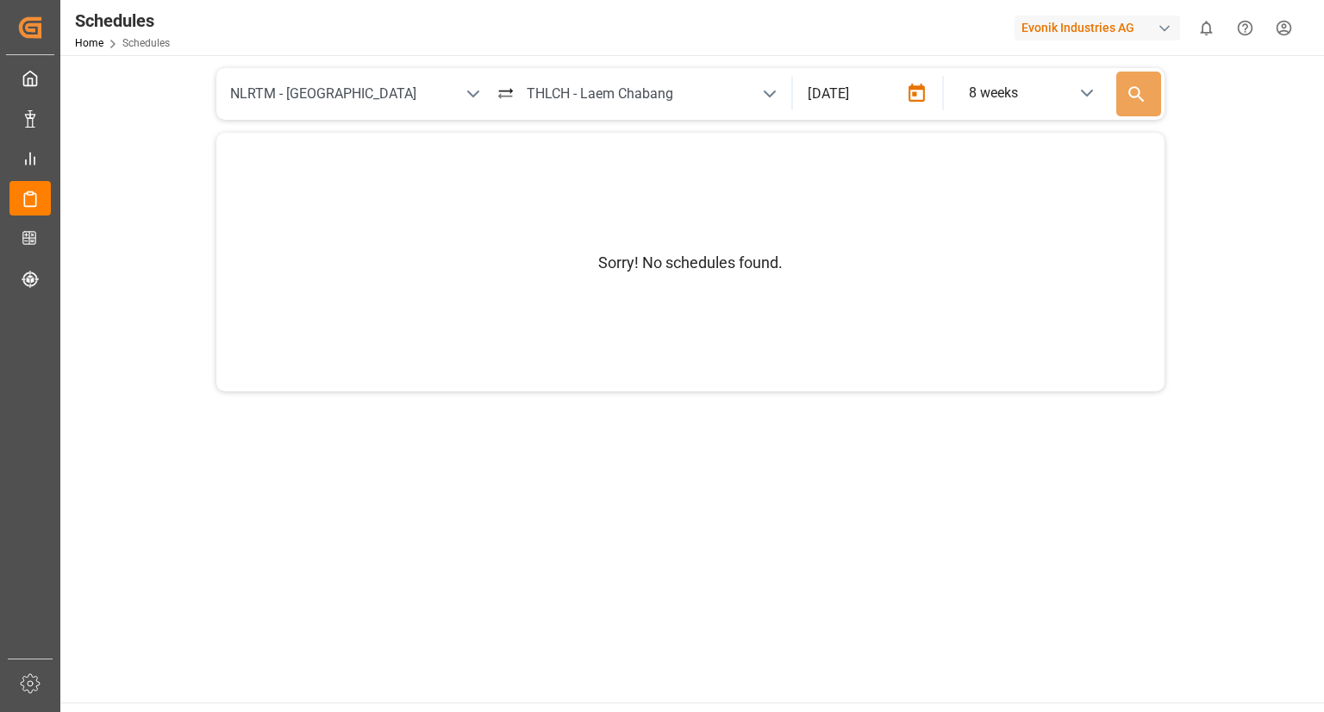
click at [917, 90] on icon "button" at bounding box center [917, 94] width 22 height 22
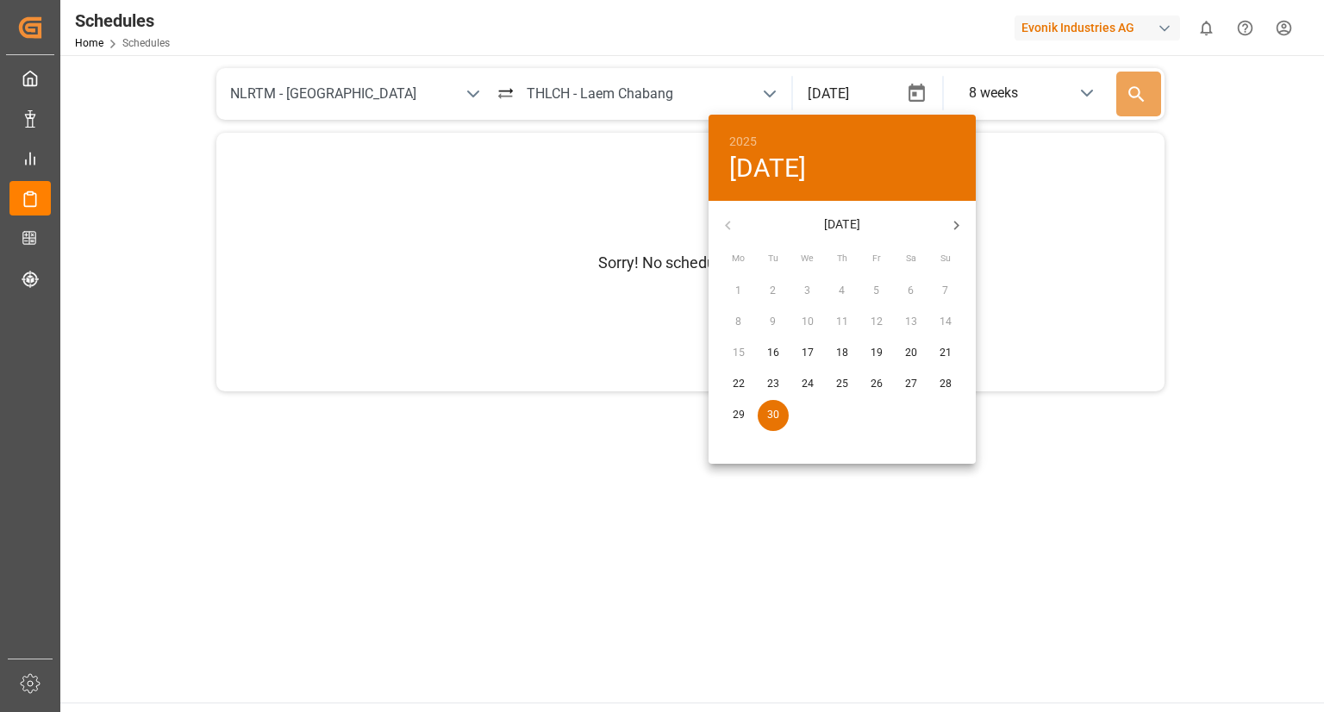
click at [745, 412] on p "29" at bounding box center [739, 416] width 12 height 16
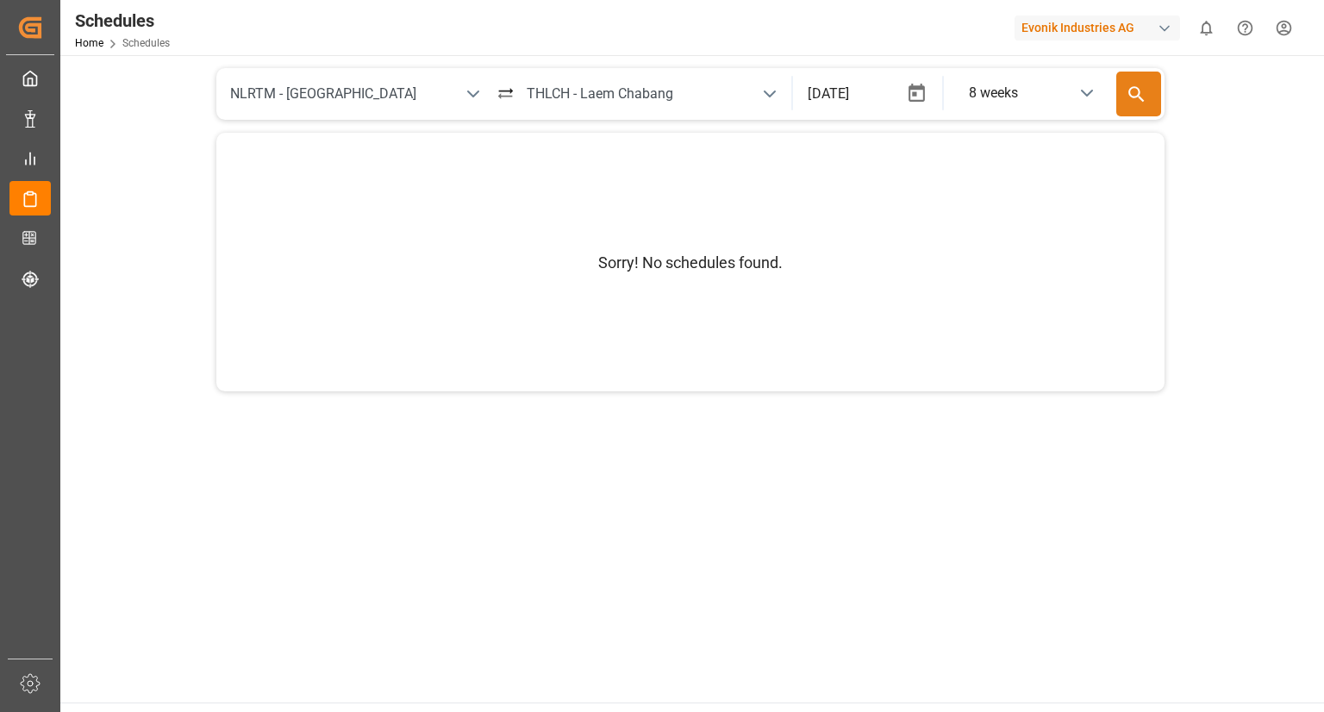
click at [1137, 84] on icon at bounding box center [1137, 95] width 22 height 22
click at [1065, 98] on div "8 weeks" at bounding box center [1030, 92] width 157 height 41
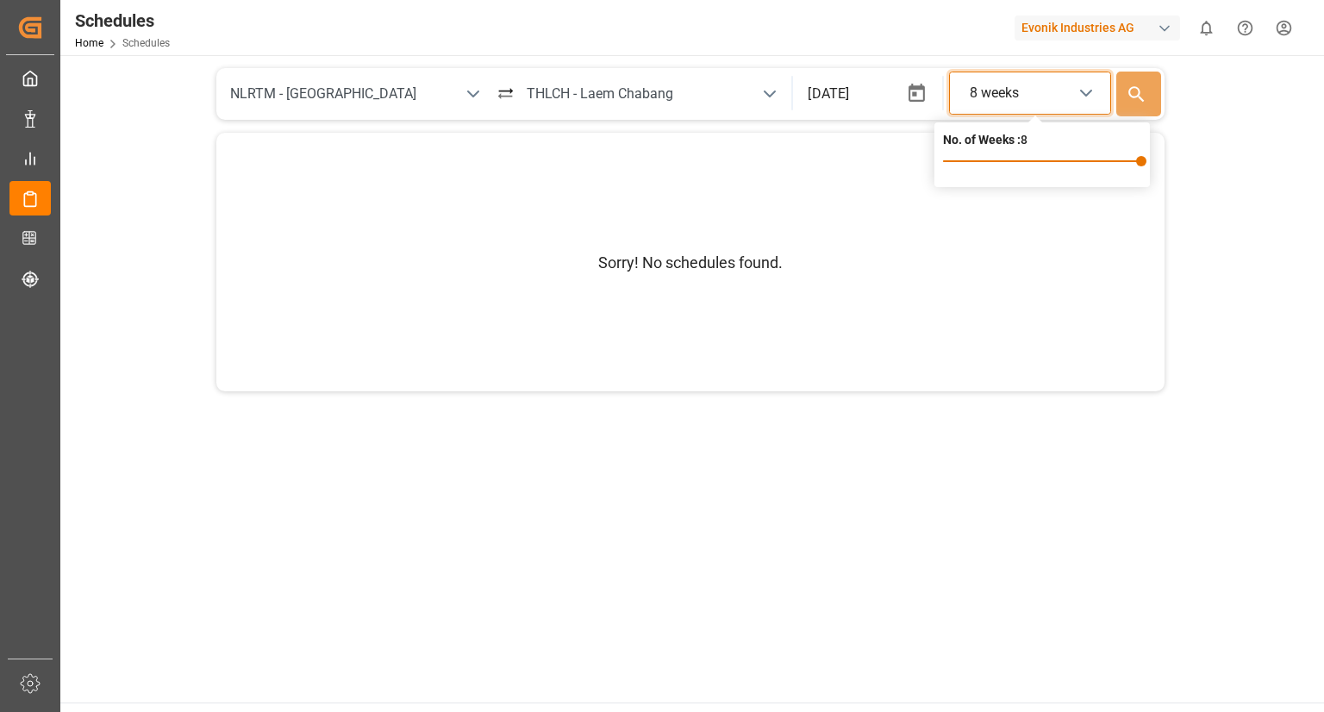
click at [1065, 98] on div "8 weeks" at bounding box center [1030, 92] width 157 height 41
click at [916, 91] on icon "button" at bounding box center [917, 94] width 22 height 22
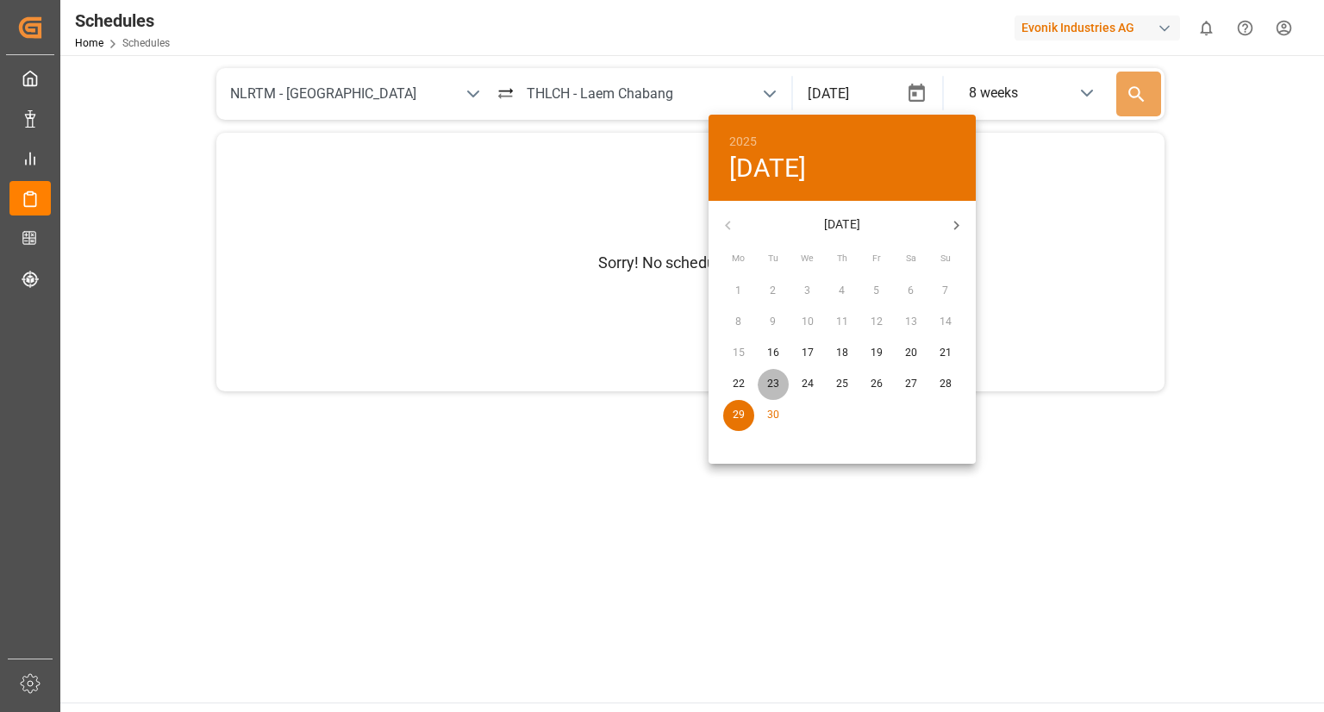
click at [779, 382] on p "23" at bounding box center [773, 385] width 12 height 16
type input "[DATE]"
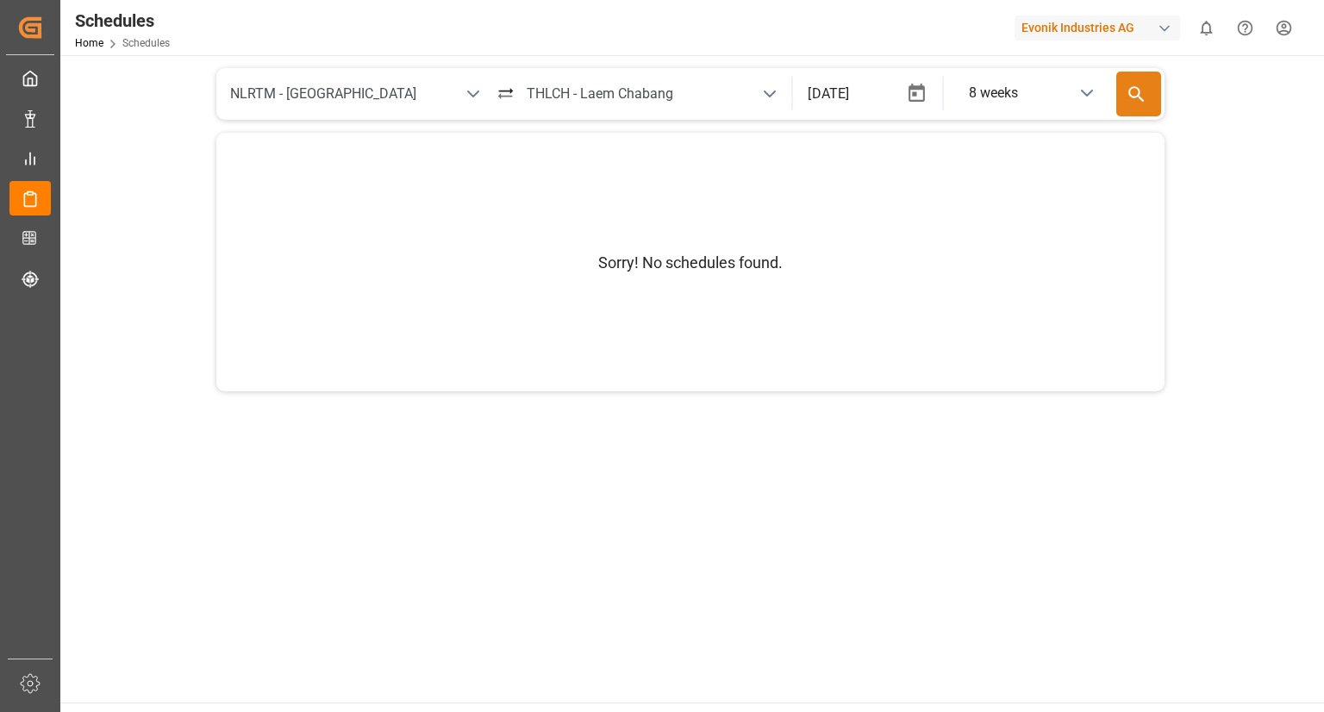
click at [1139, 87] on icon at bounding box center [1137, 95] width 22 height 22
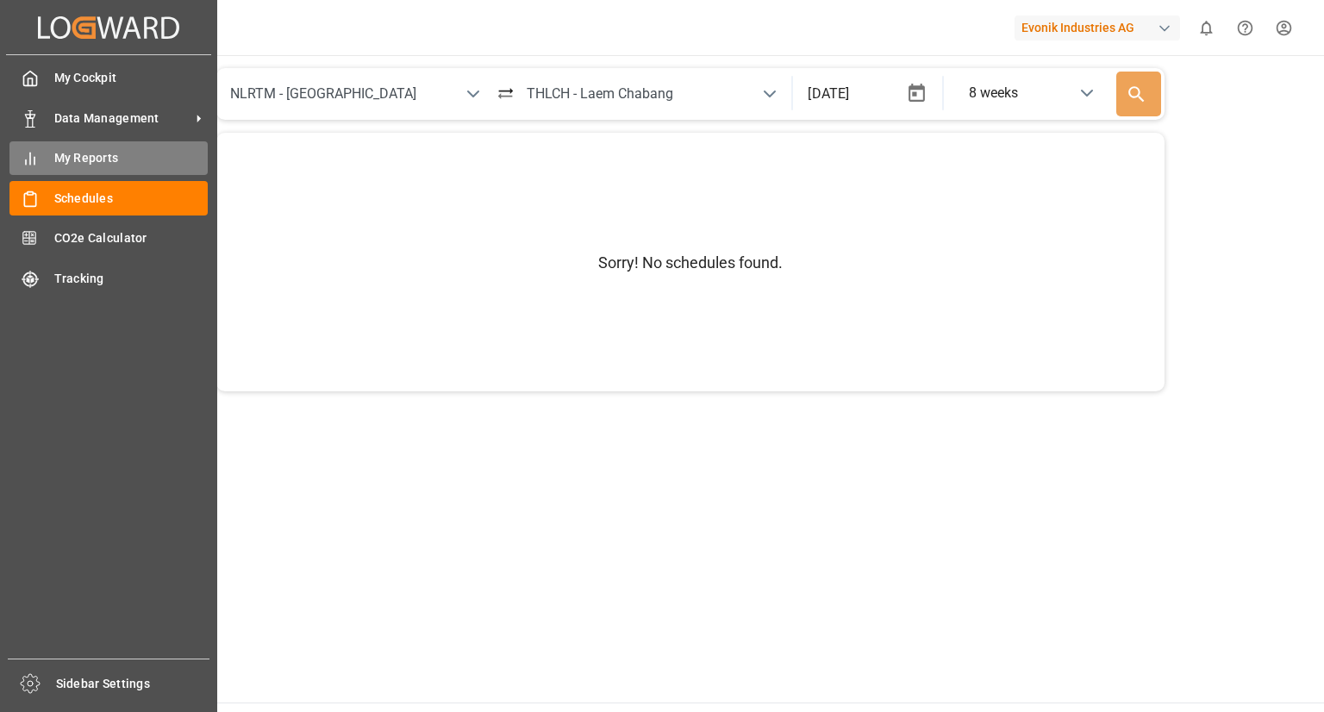
click at [42, 166] on div "My Reports My Reports" at bounding box center [108, 158] width 198 height 34
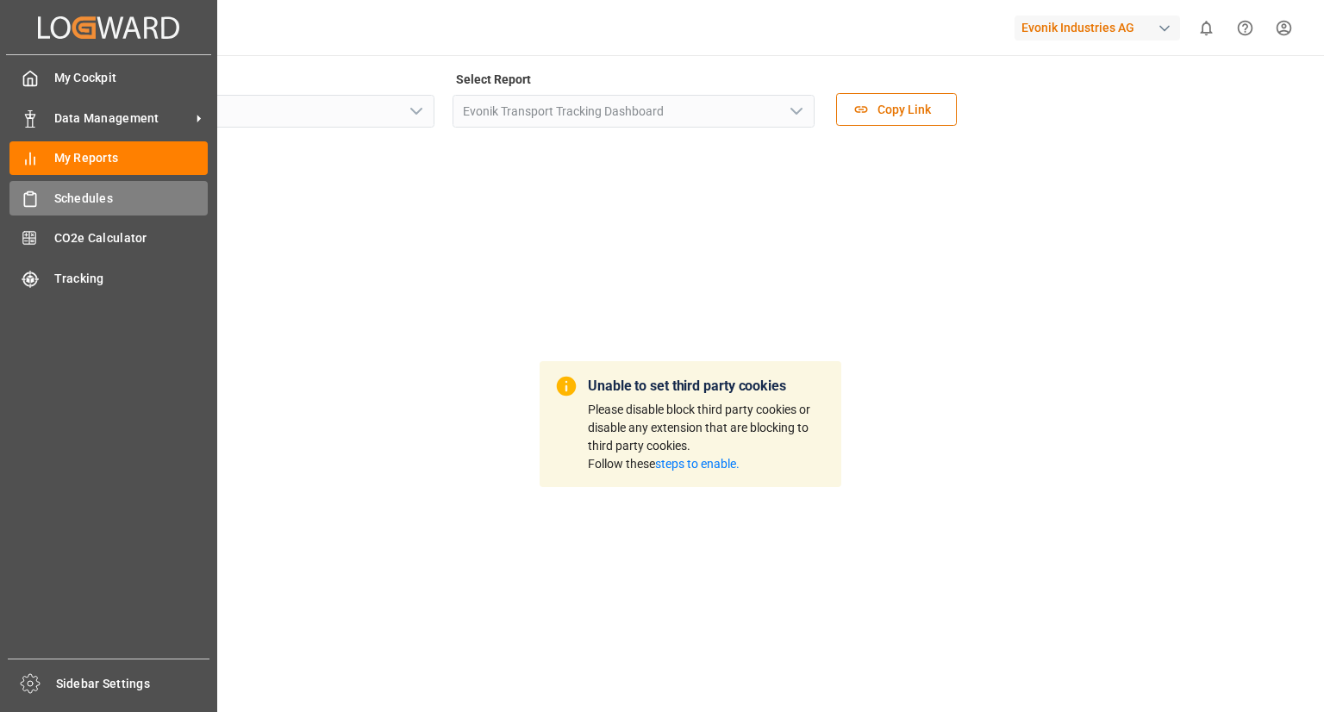
click at [58, 203] on span "Schedules" at bounding box center [131, 199] width 154 height 18
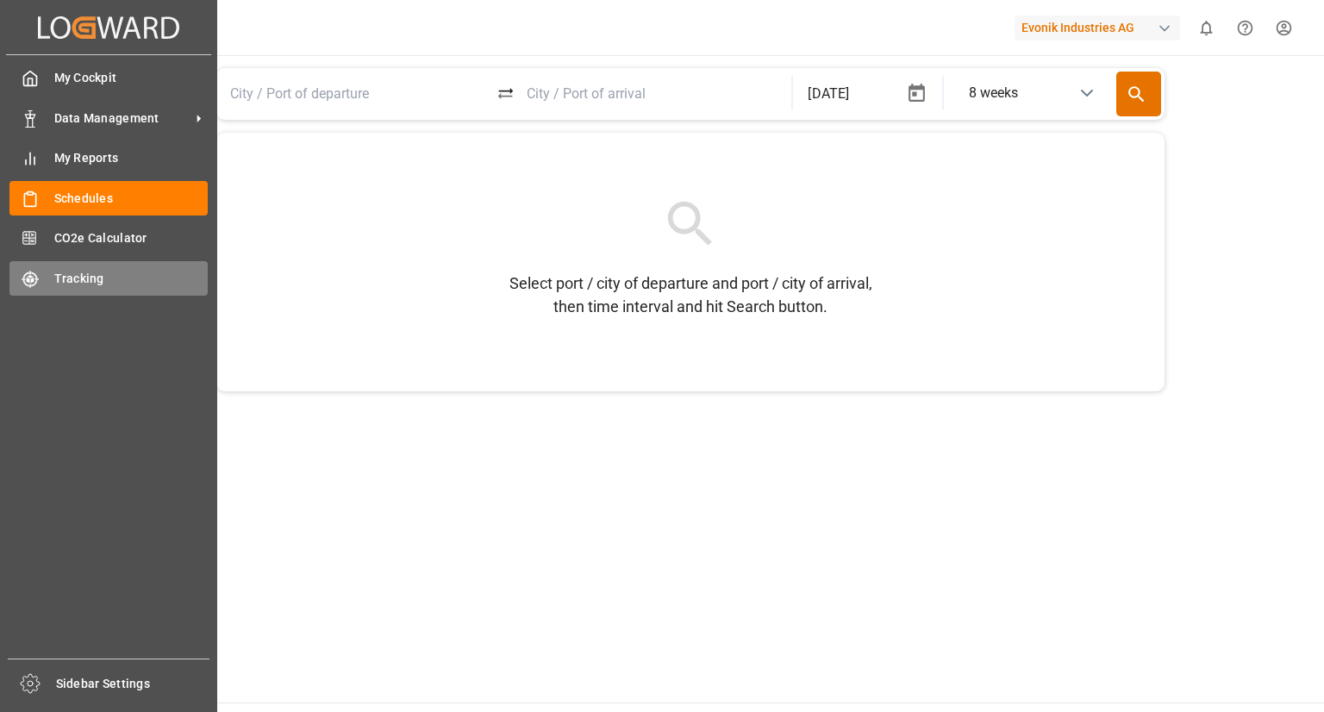
click at [79, 268] on div "Tracking Tracking" at bounding box center [108, 278] width 198 height 34
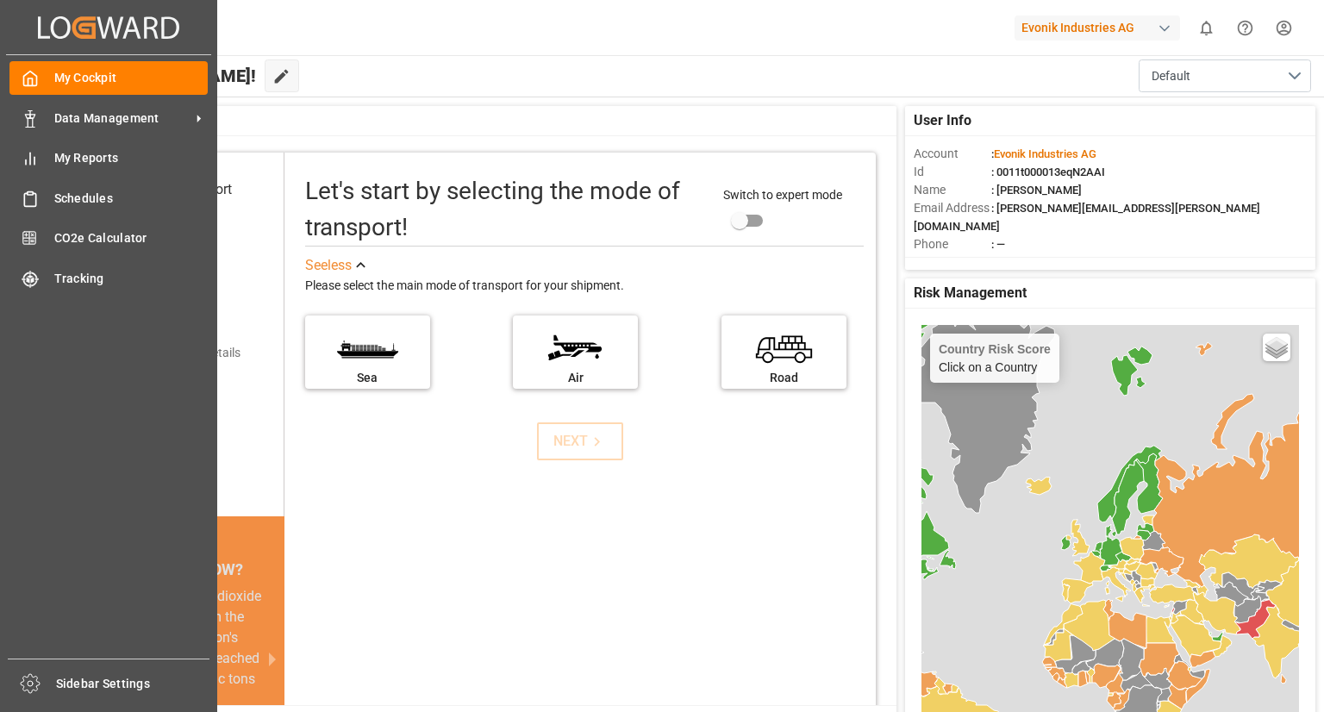
click at [61, 22] on icon "Created by potrace 1.15, written by [PERSON_NAME] [DATE]-[DATE]" at bounding box center [108, 28] width 141 height 28
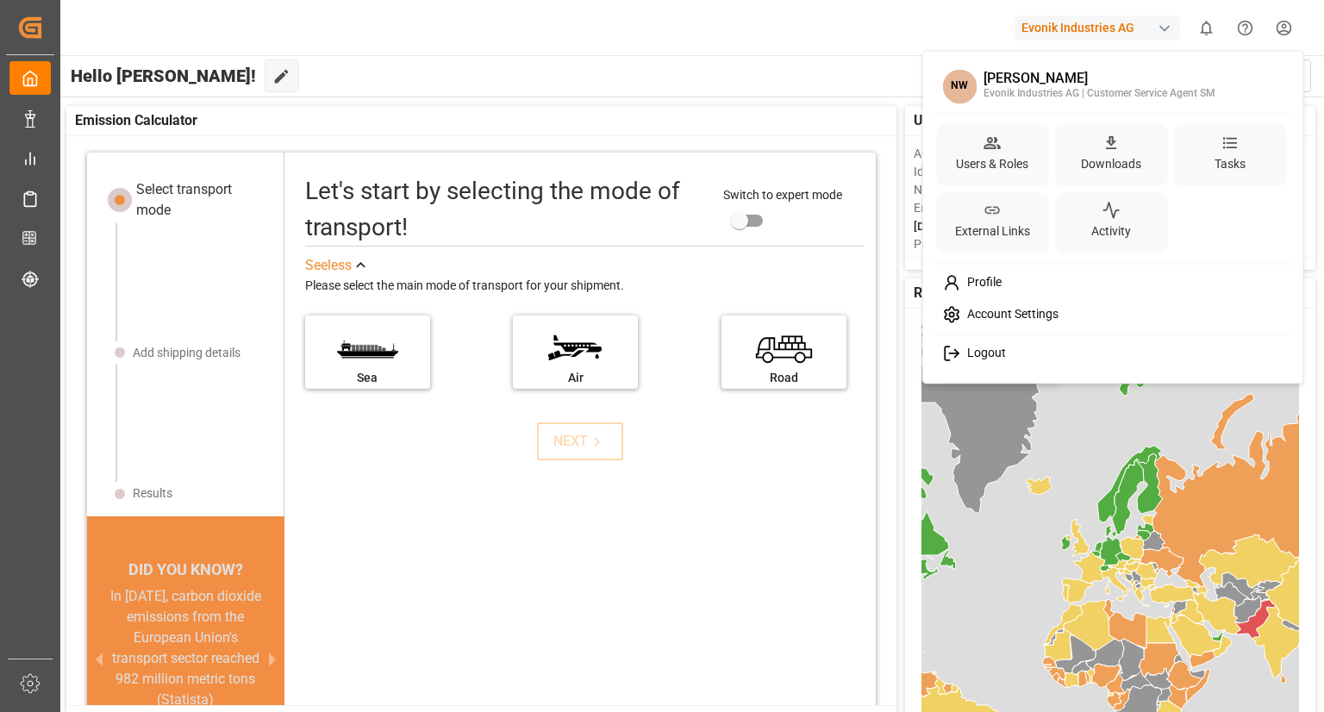
click at [1290, 29] on html "Created by potrace 1.15, written by [PERSON_NAME] [DATE]-[DATE] Created by potr…" at bounding box center [662, 356] width 1324 height 712
click at [1127, 217] on div "Activity" at bounding box center [1111, 222] width 112 height 61
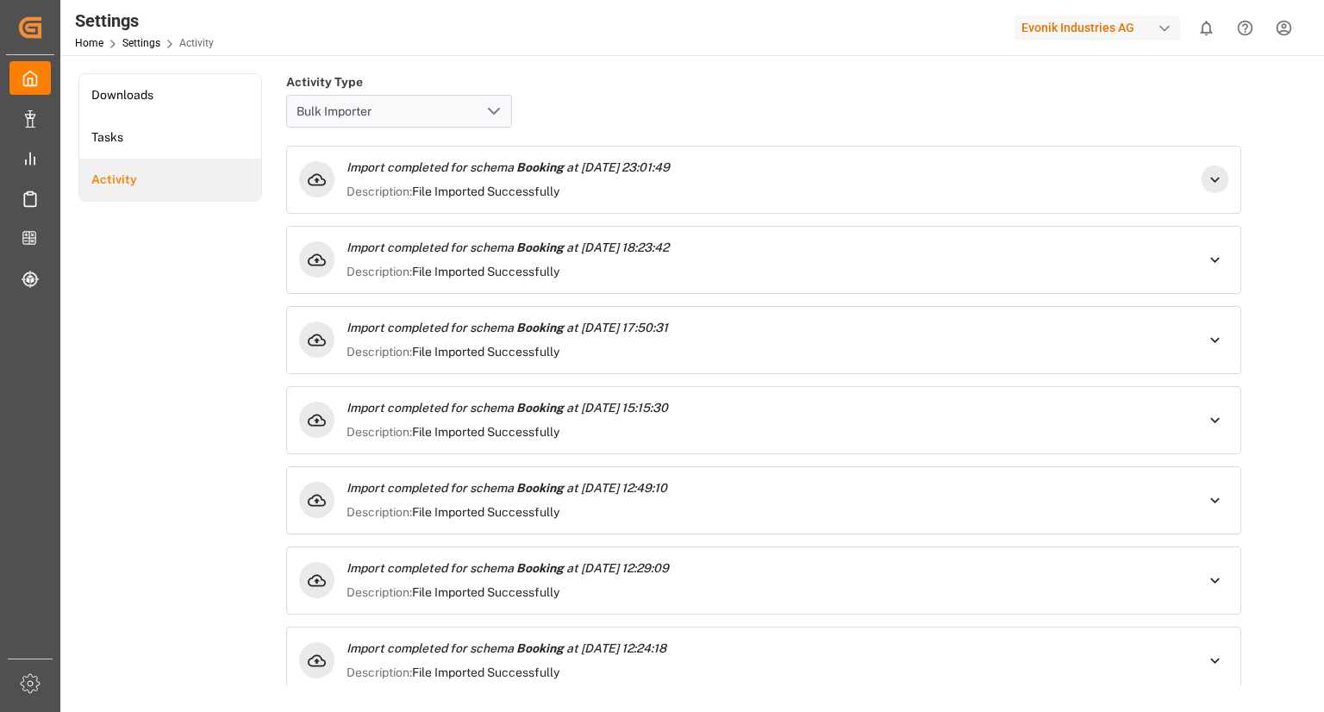
click at [1210, 180] on icon at bounding box center [1214, 179] width 9 height 5
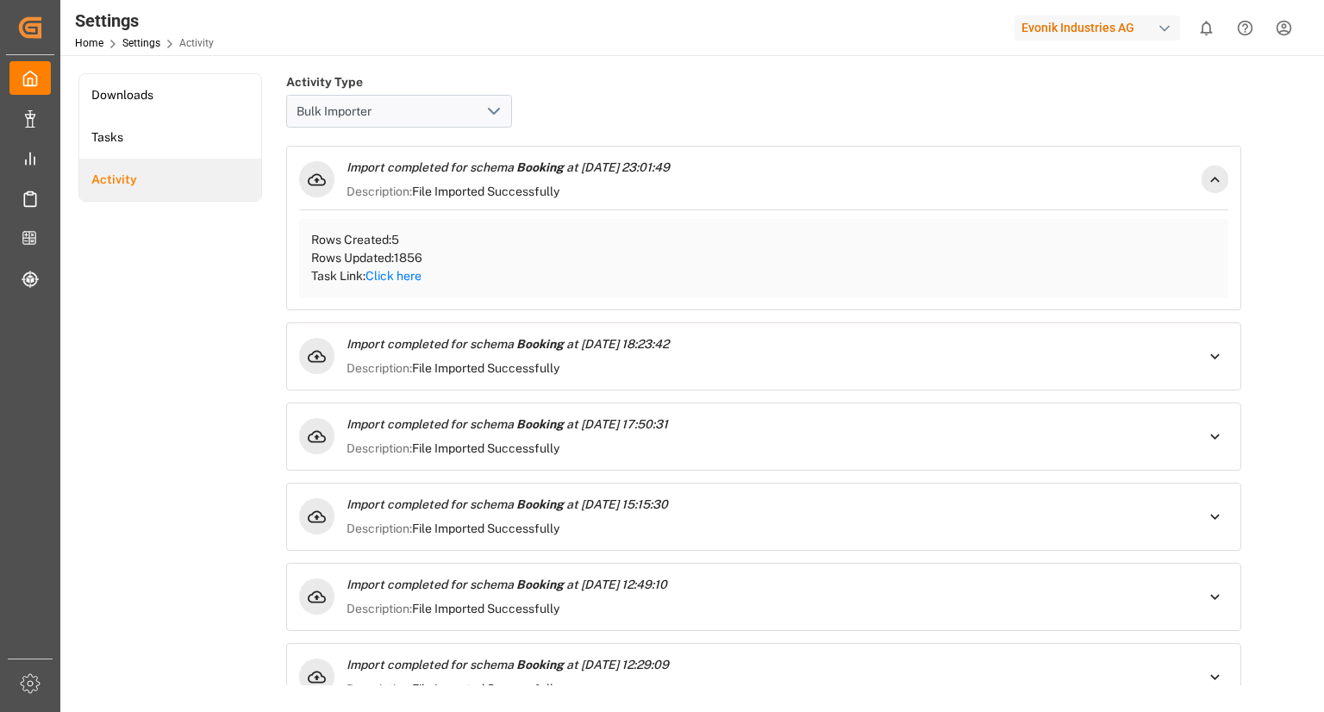
click at [409, 276] on link "Click here" at bounding box center [393, 276] width 56 height 14
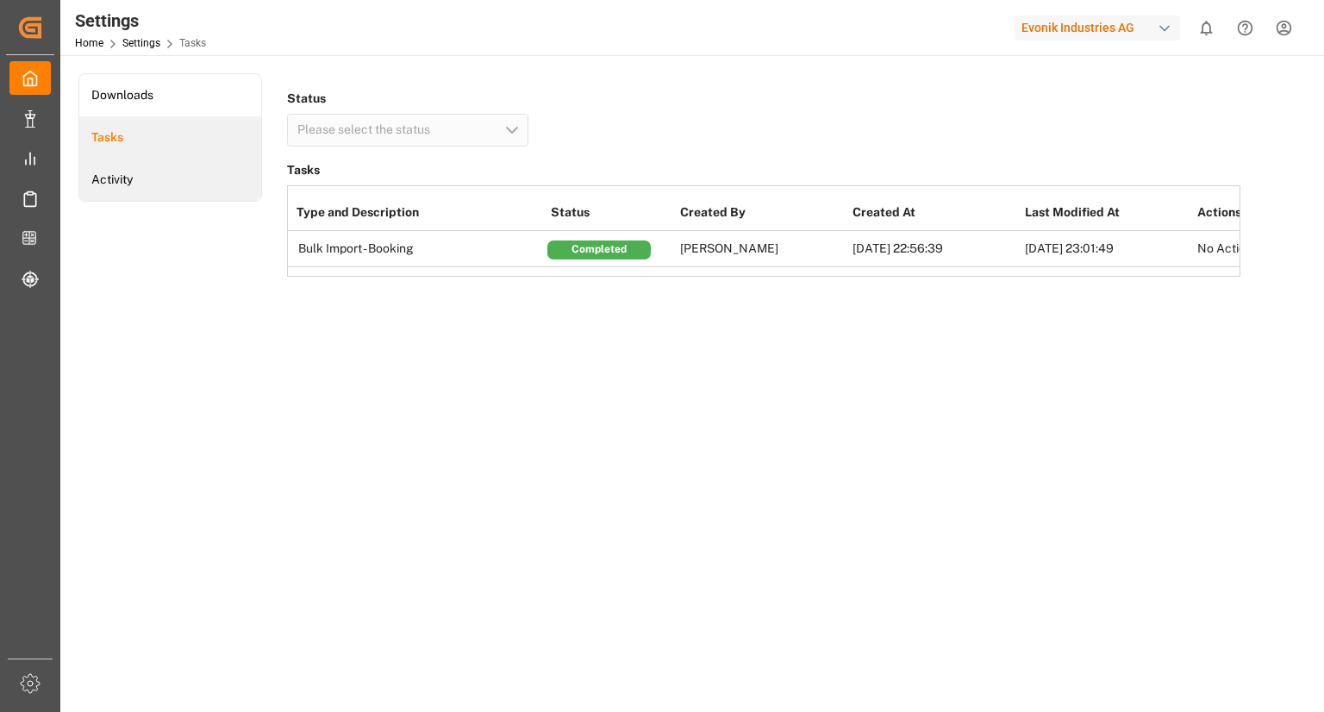
click at [153, 174] on li "Activity" at bounding box center [170, 180] width 182 height 42
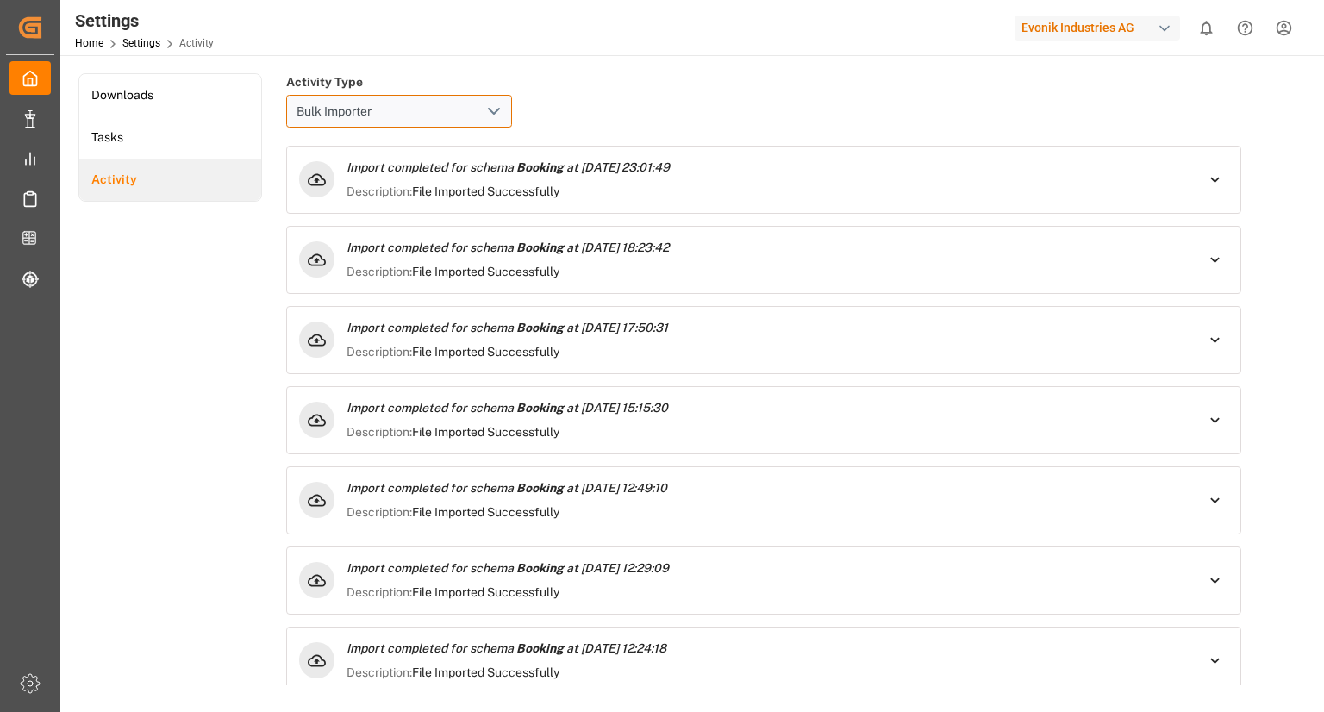
click at [440, 116] on input "Bulk Importer" at bounding box center [399, 111] width 226 height 33
click at [492, 108] on icon "open menu" at bounding box center [494, 111] width 21 height 21
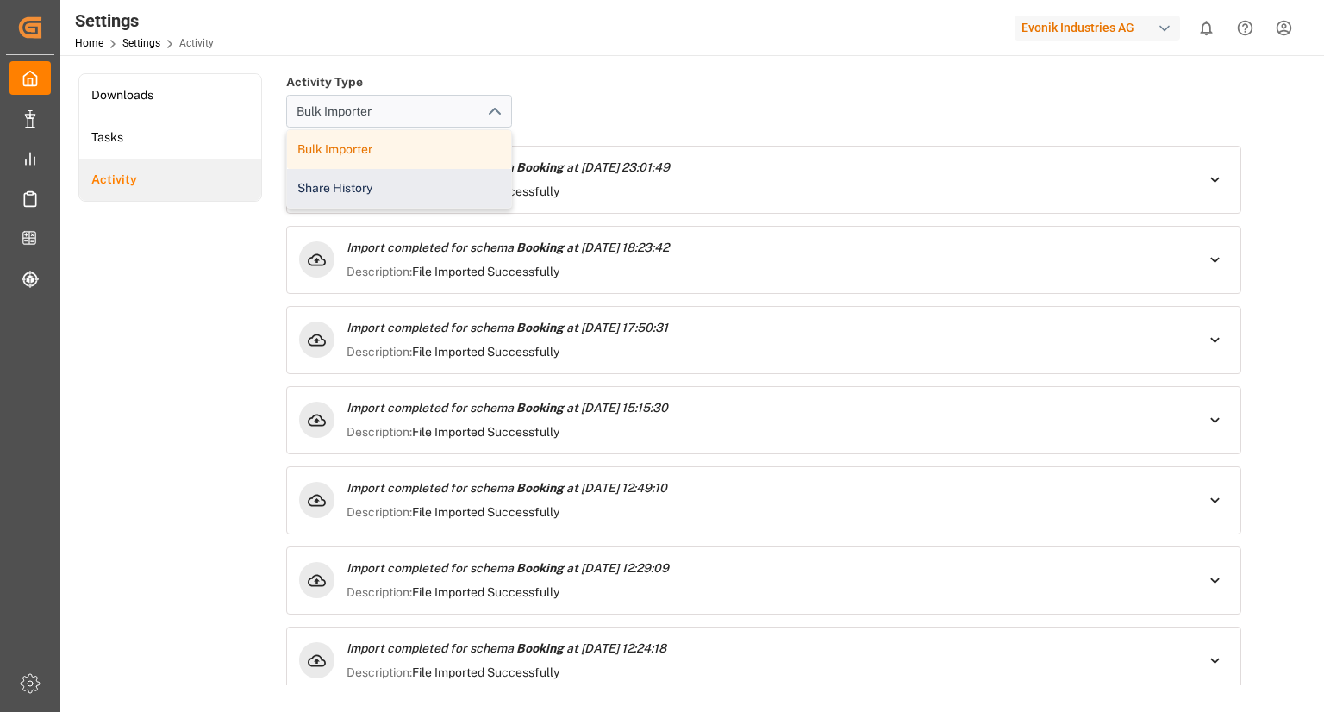
click at [471, 185] on div "Share History" at bounding box center [399, 188] width 224 height 39
type input "Share History"
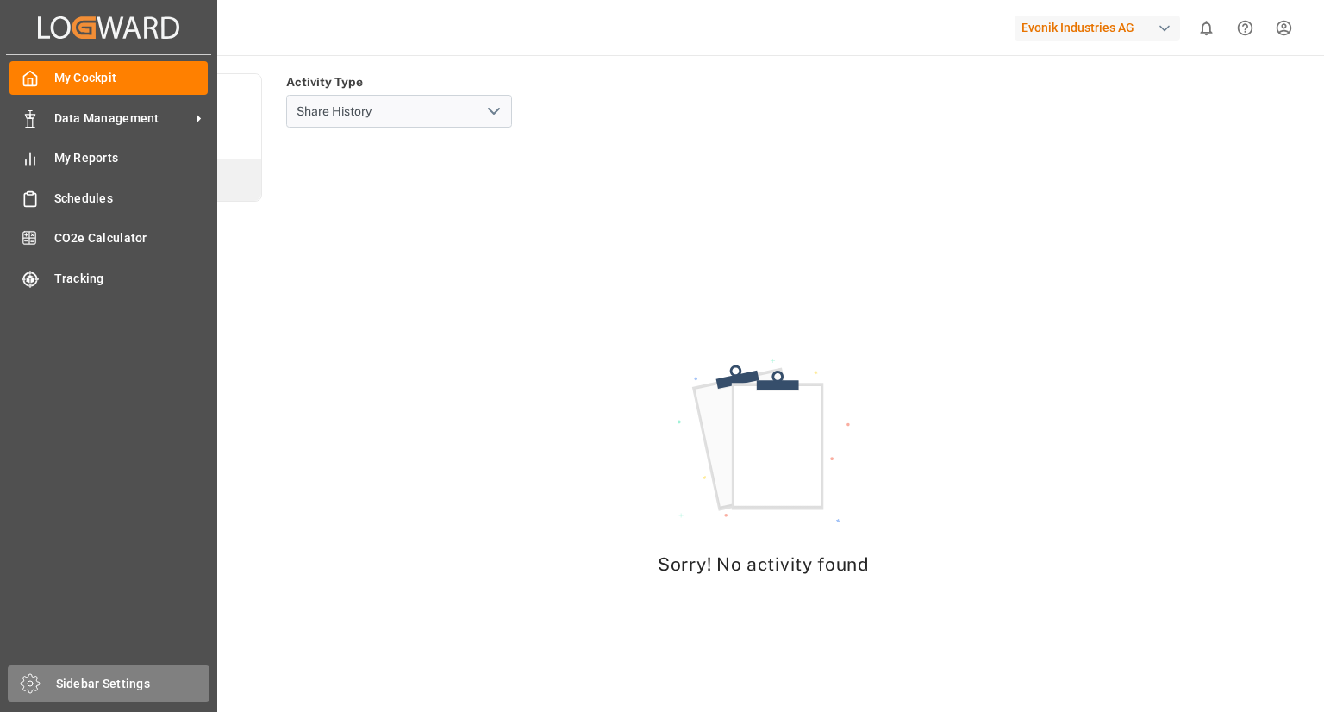
click at [103, 675] on span "Sidebar Settings" at bounding box center [133, 684] width 154 height 18
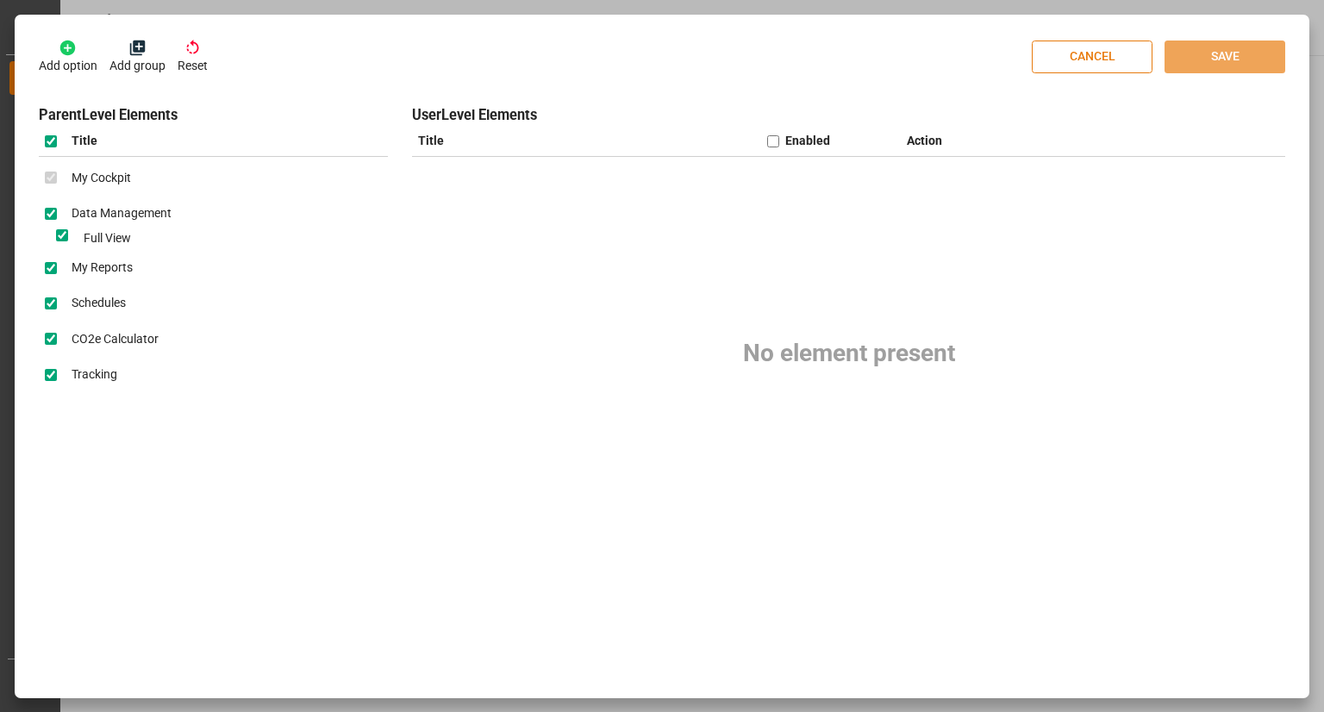
click at [1077, 59] on button "CANCEL" at bounding box center [1092, 57] width 121 height 33
checkbox input "false"
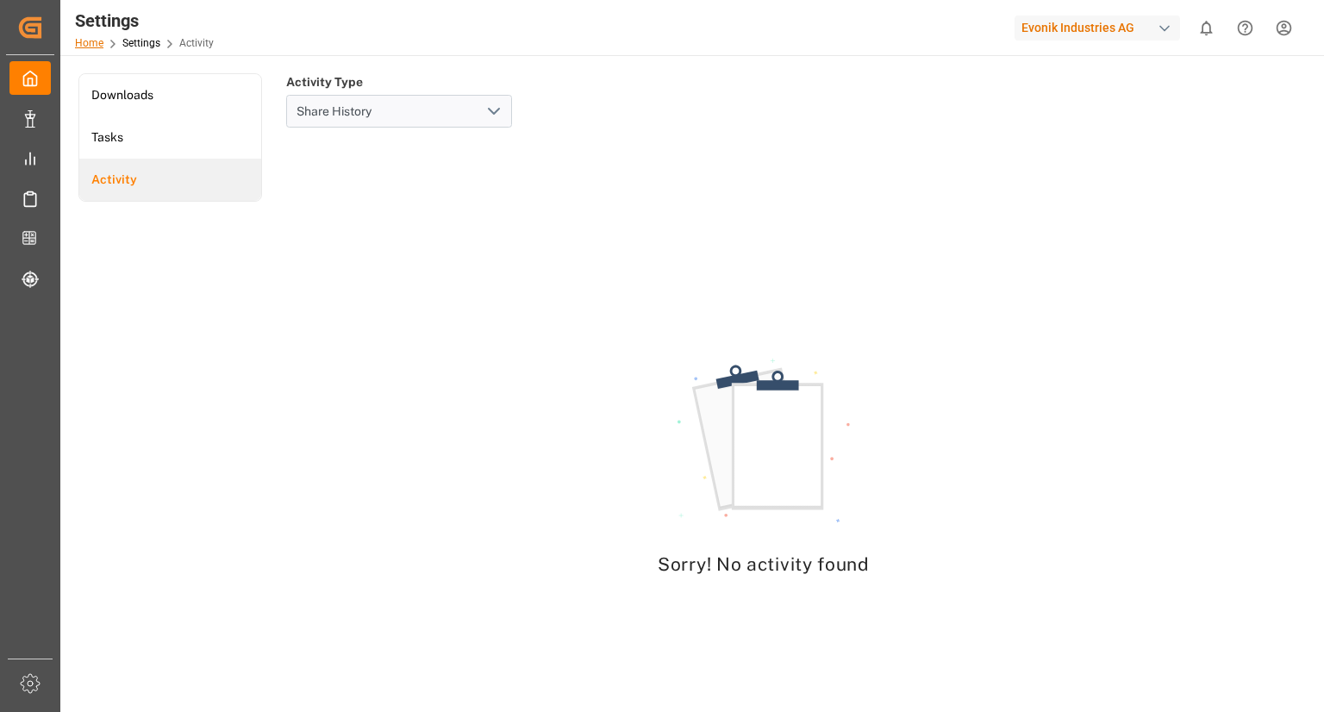
click at [93, 43] on link "Home" at bounding box center [89, 43] width 28 height 12
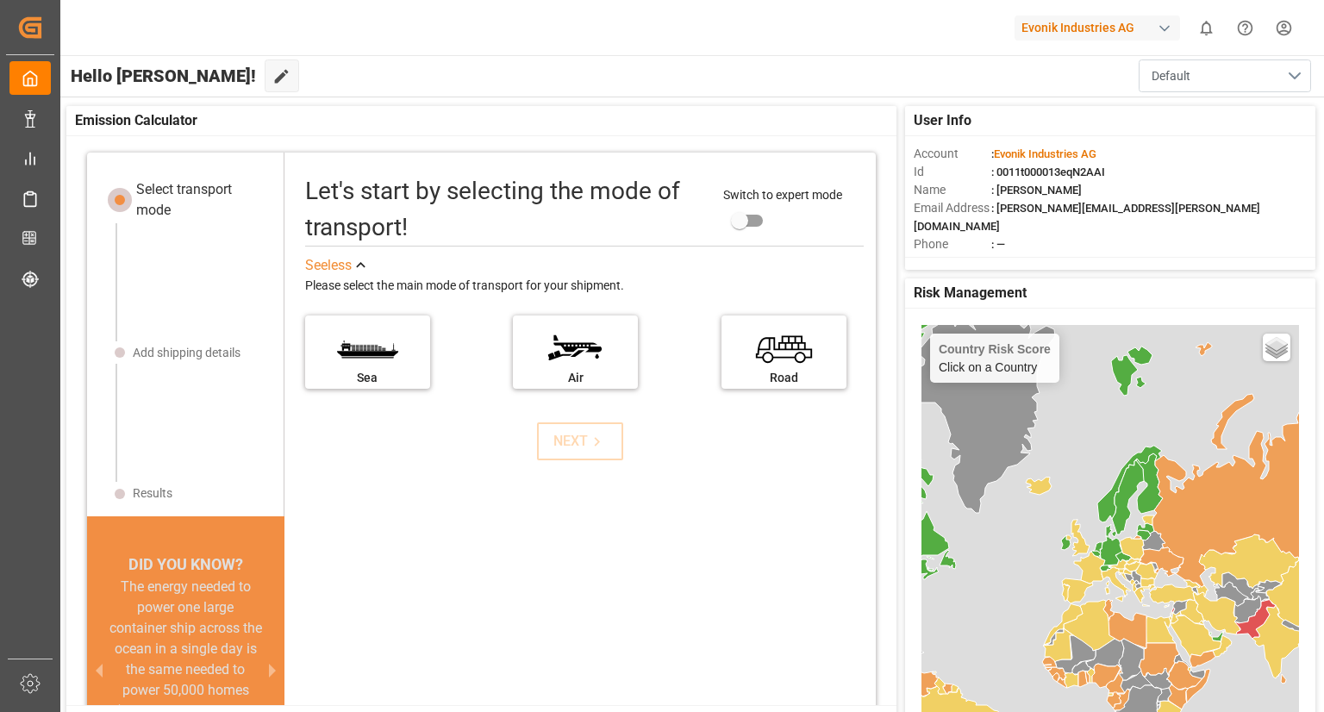
click at [1227, 66] on button "Default" at bounding box center [1225, 75] width 172 height 33
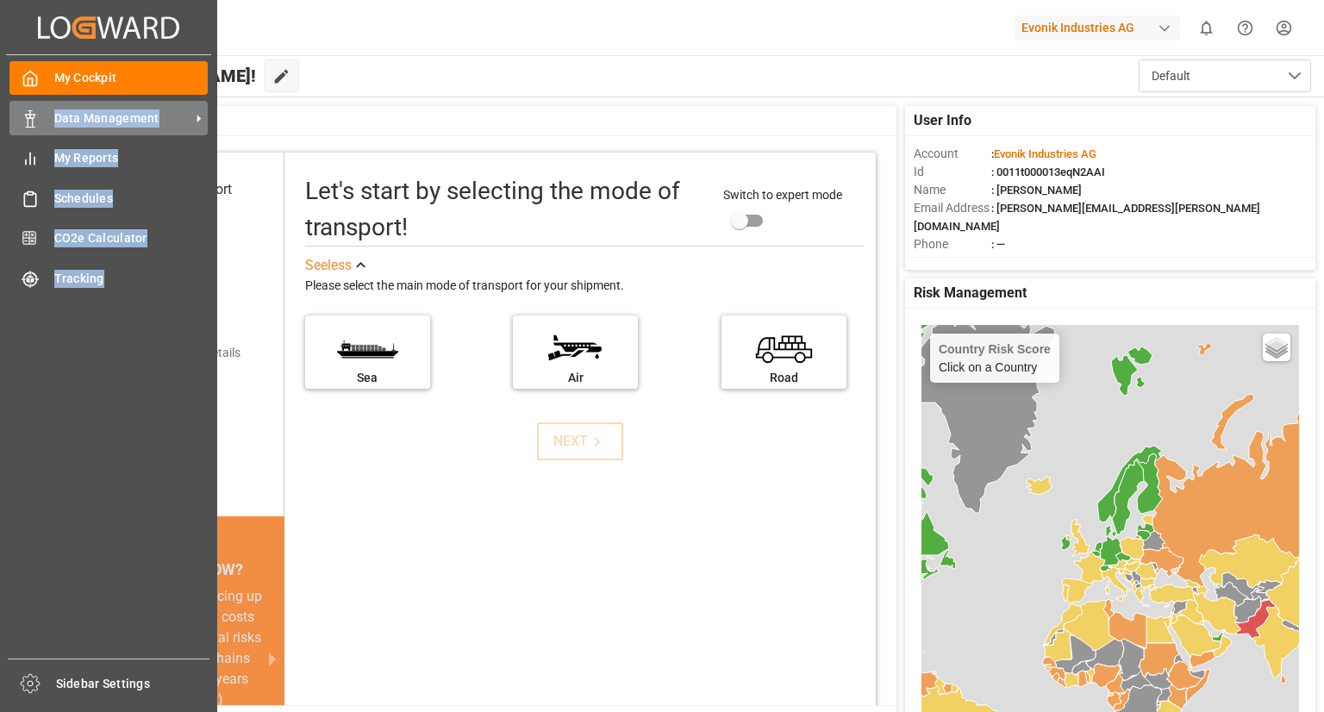
drag, startPoint x: 1323, startPoint y: 6, endPoint x: 33, endPoint y: 119, distance: 1295.3
click at [33, 119] on icon at bounding box center [30, 118] width 17 height 17
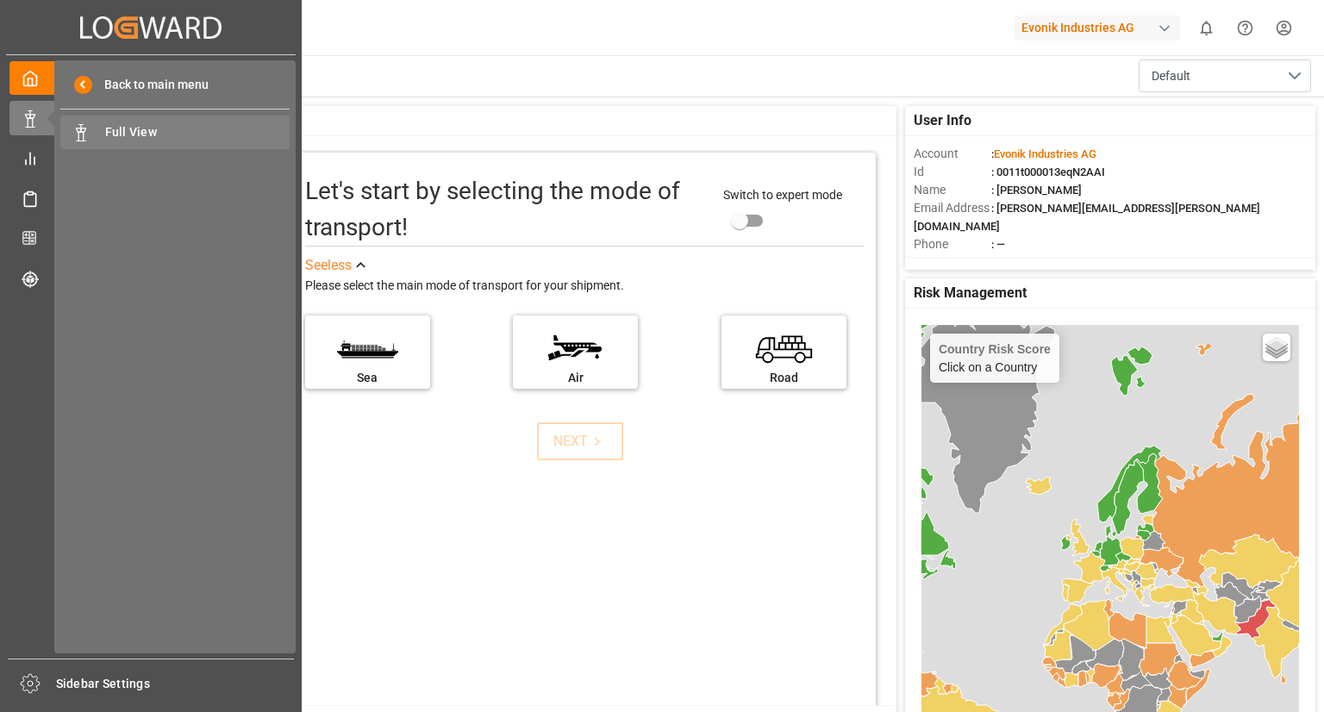
click at [134, 132] on span "Full View" at bounding box center [197, 132] width 185 height 18
